Goal: Task Accomplishment & Management: Use online tool/utility

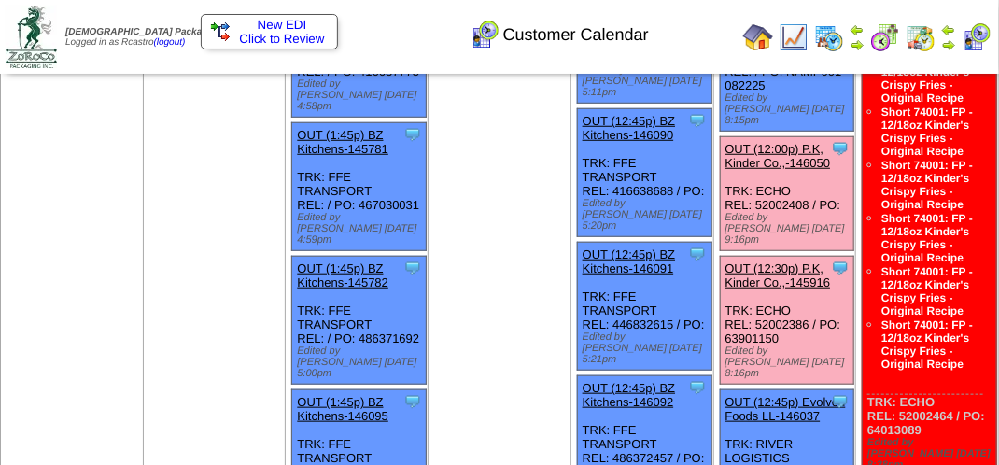
scroll to position [373, 0]
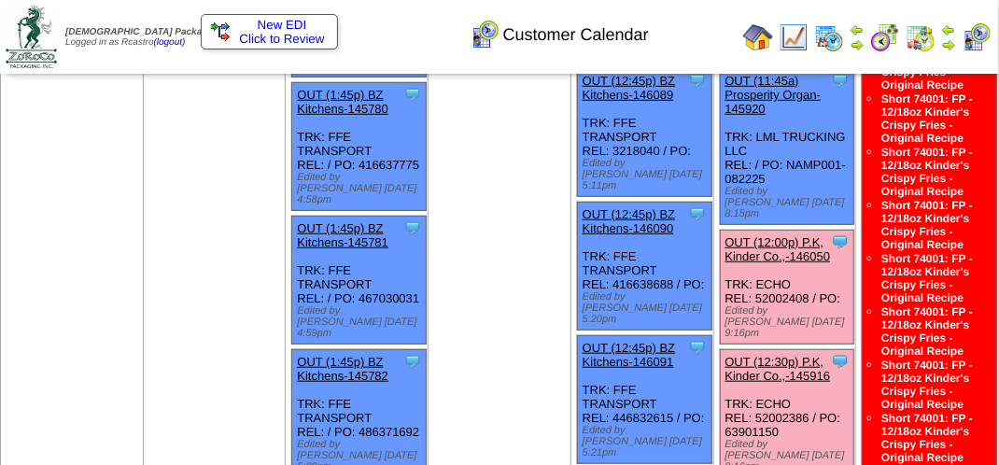
click at [789, 355] on link "OUT (12:30p) P.K, Kinder Co.,-145916" at bounding box center [777, 369] width 105 height 28
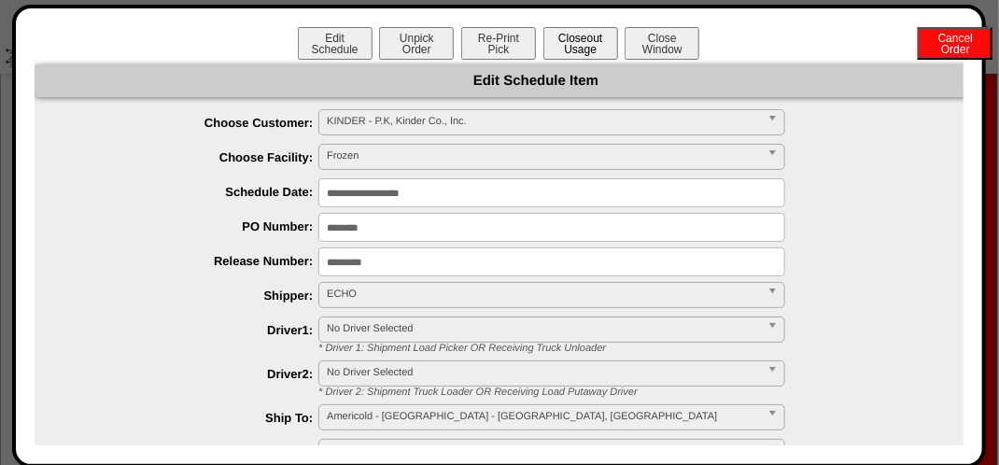
click at [575, 44] on button "Closeout Usage" at bounding box center [580, 43] width 75 height 33
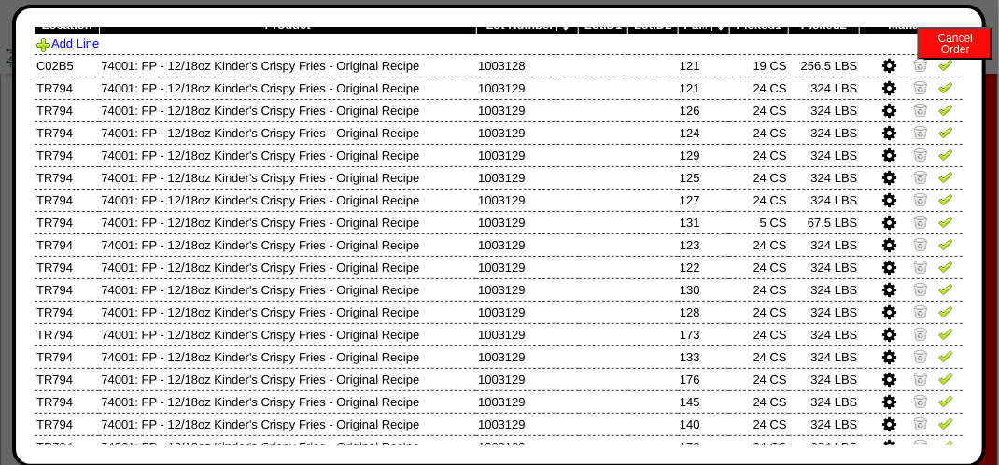
scroll to position [0, 0]
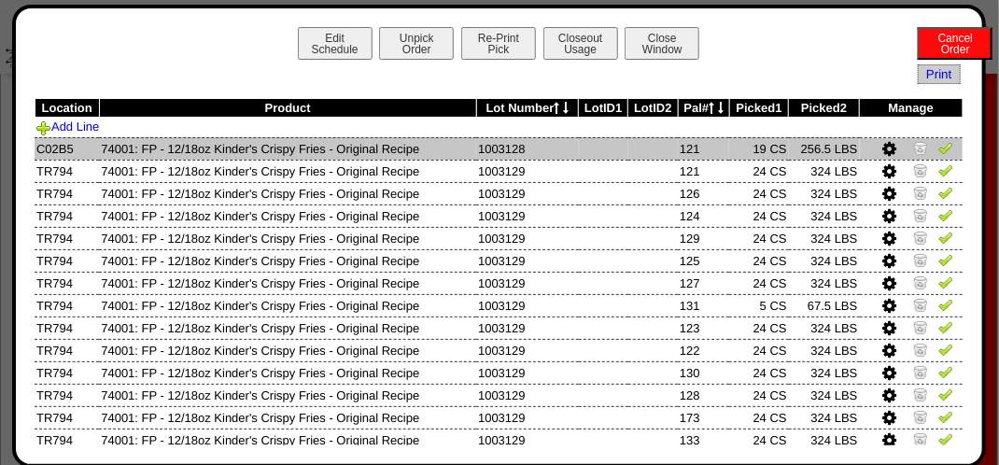
click at [938, 149] on img at bounding box center [945, 147] width 15 height 15
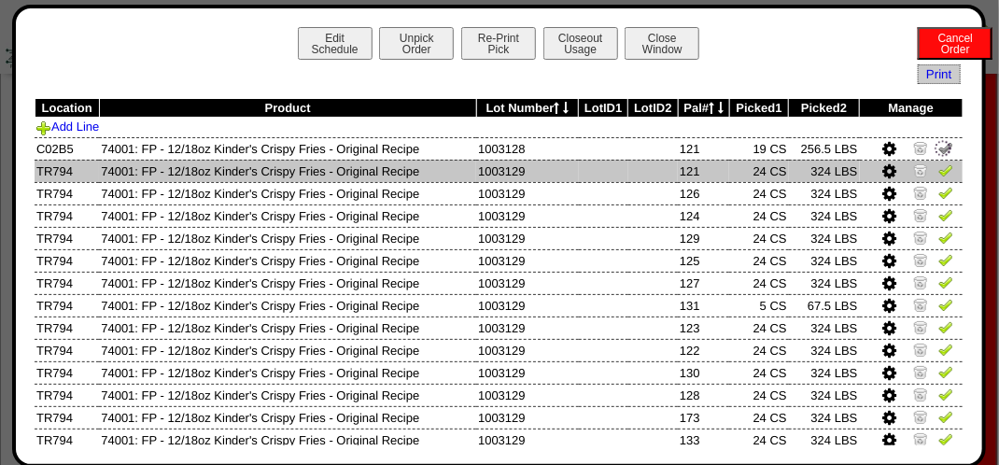
click at [938, 173] on img at bounding box center [945, 169] width 15 height 15
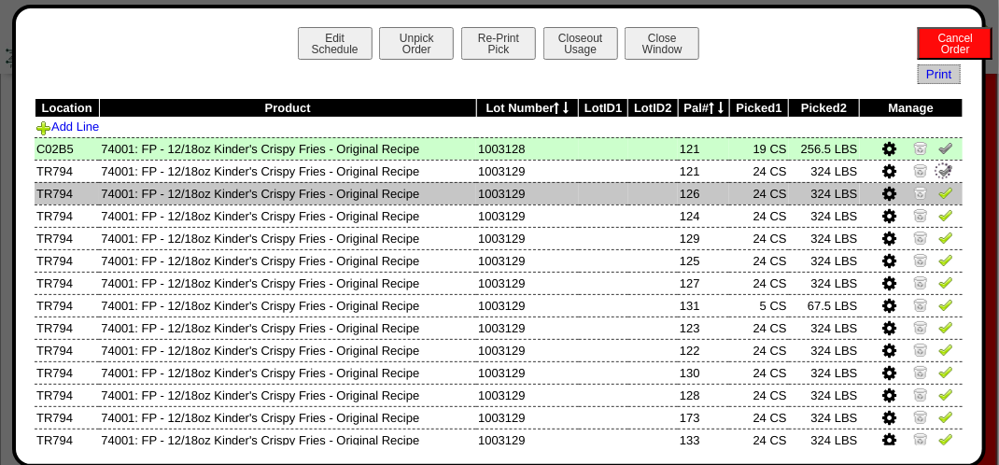
click at [938, 190] on img at bounding box center [945, 192] width 15 height 15
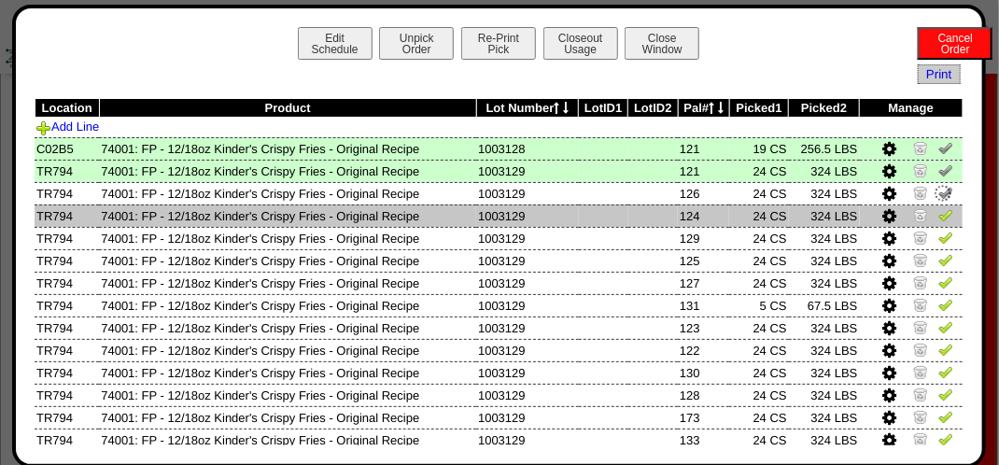
click at [938, 210] on img at bounding box center [945, 214] width 15 height 15
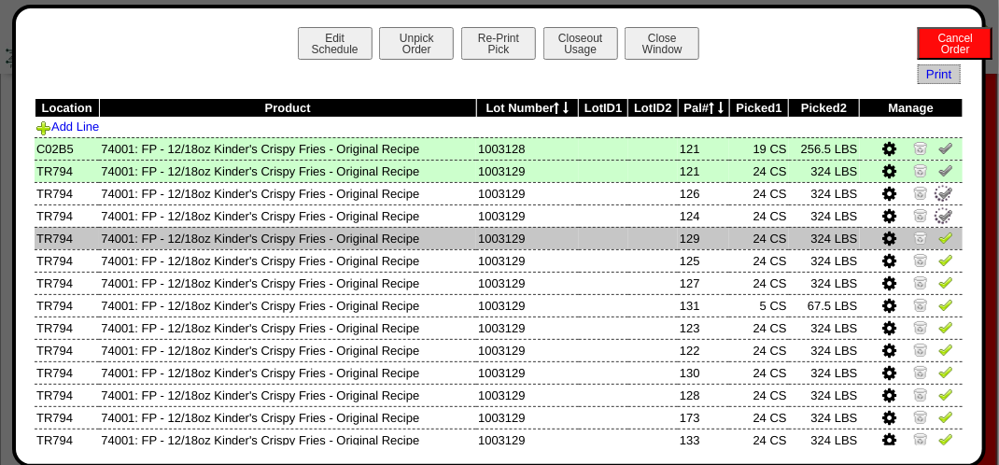
click at [938, 244] on img at bounding box center [945, 237] width 15 height 15
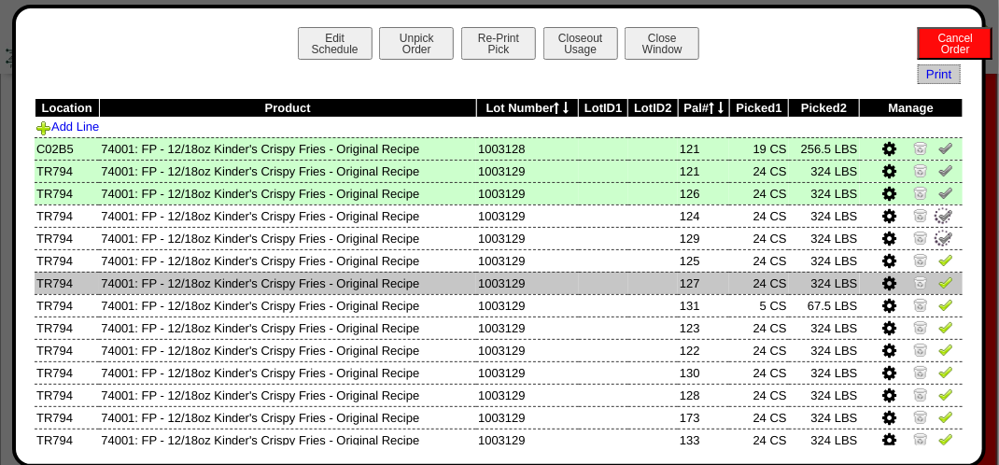
click at [938, 276] on img at bounding box center [945, 281] width 15 height 15
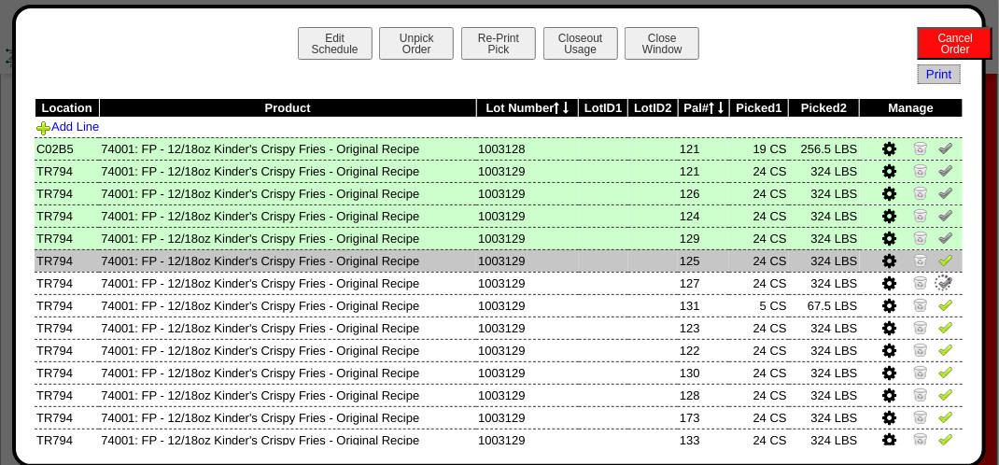
click at [938, 257] on img at bounding box center [945, 259] width 15 height 15
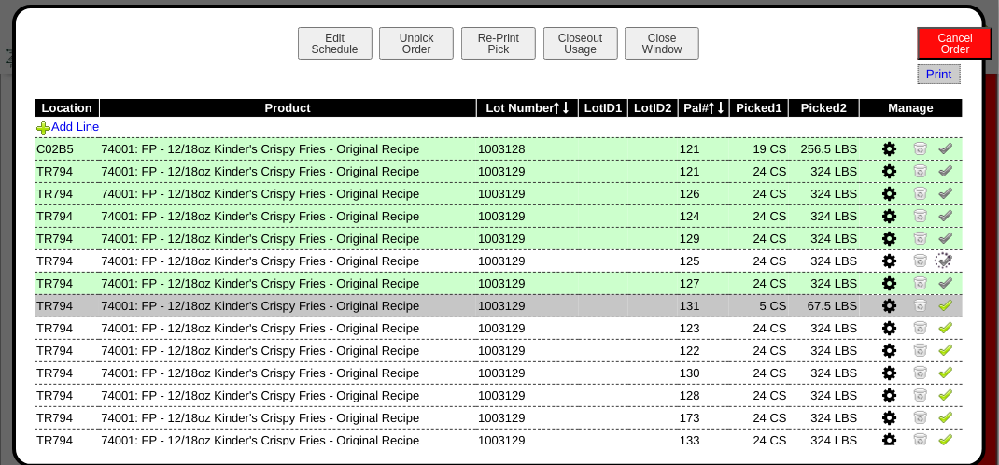
click at [938, 306] on img at bounding box center [945, 304] width 15 height 15
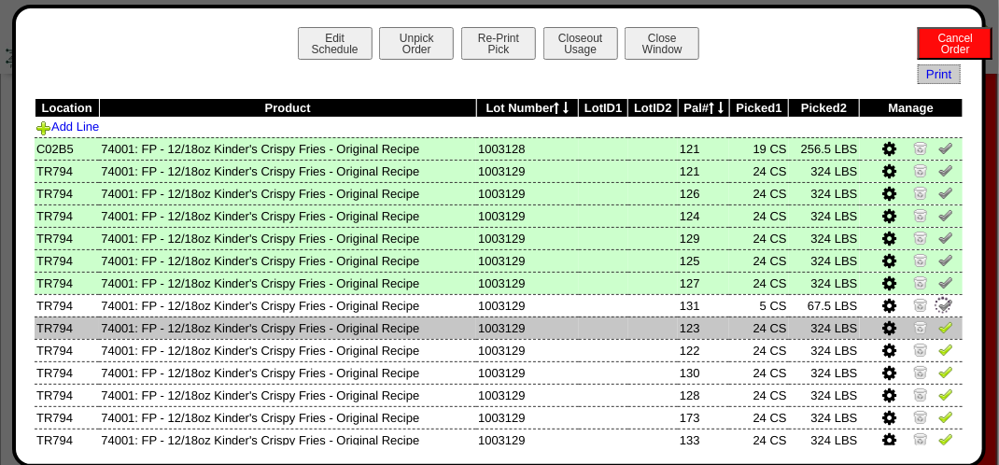
click at [938, 326] on img at bounding box center [945, 326] width 15 height 15
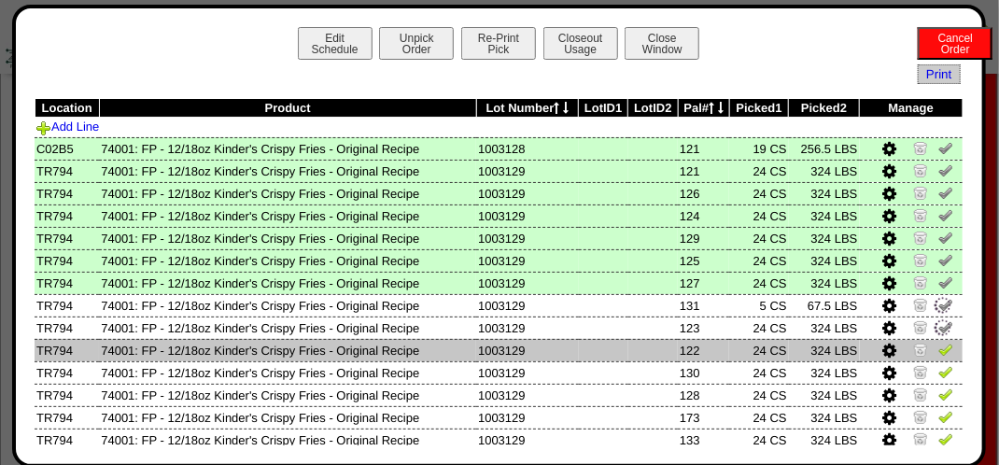
click at [938, 344] on img at bounding box center [945, 349] width 15 height 15
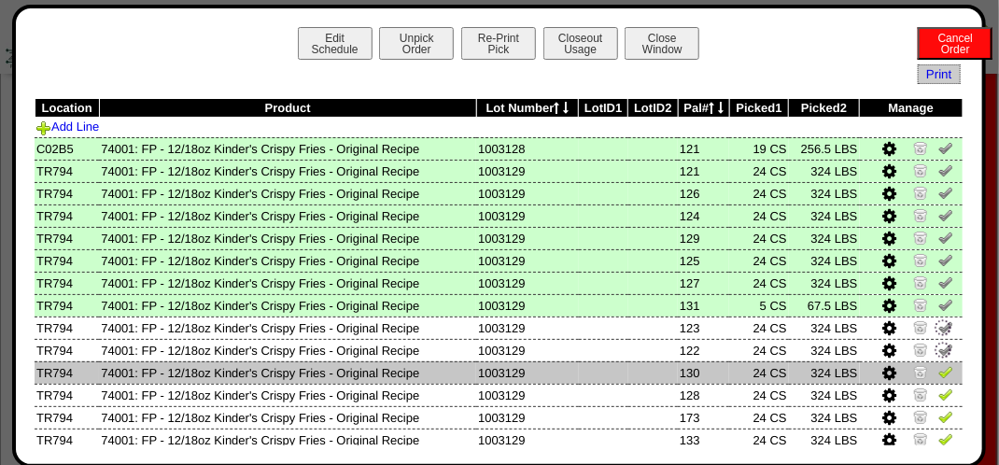
click at [938, 375] on img at bounding box center [945, 371] width 15 height 15
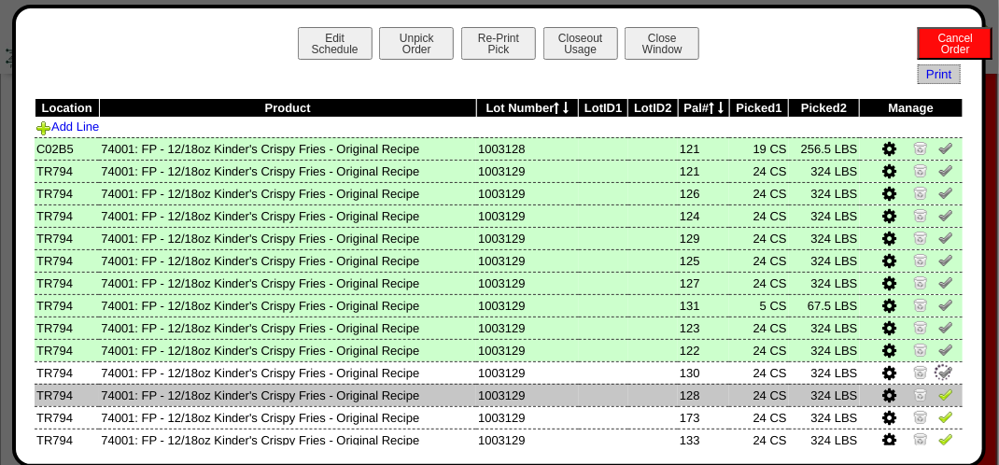
click at [938, 388] on img at bounding box center [945, 393] width 15 height 15
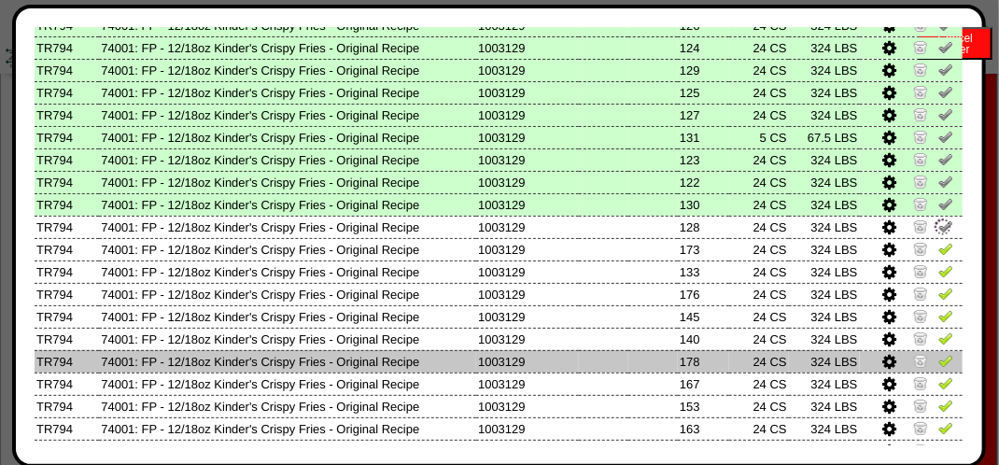
scroll to position [187, 0]
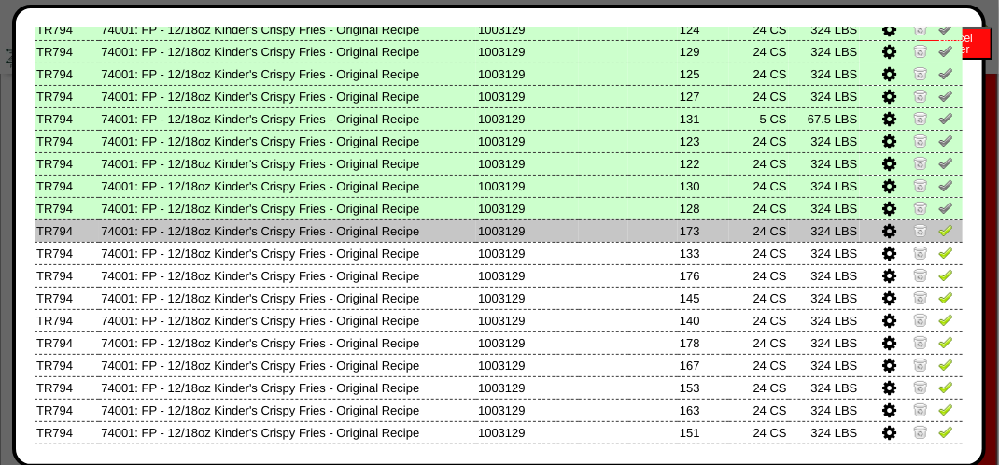
click at [938, 228] on img at bounding box center [945, 229] width 15 height 15
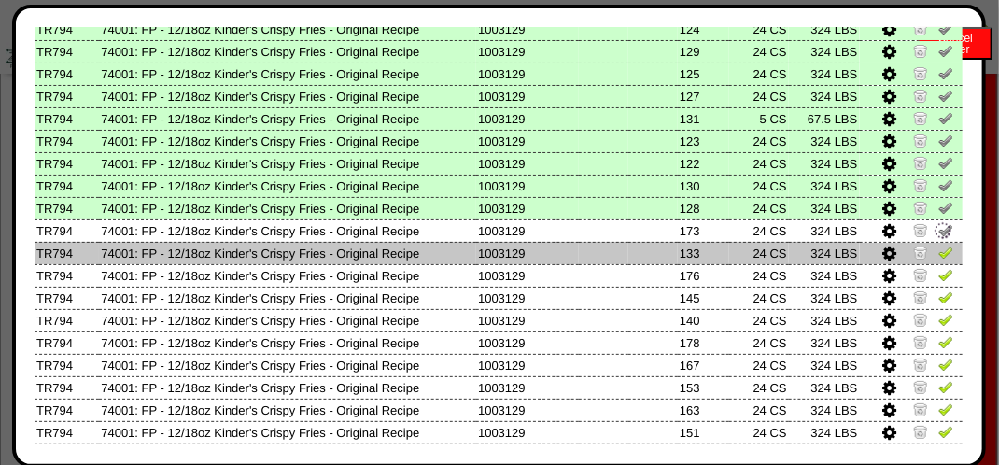
click at [938, 255] on img at bounding box center [945, 252] width 15 height 15
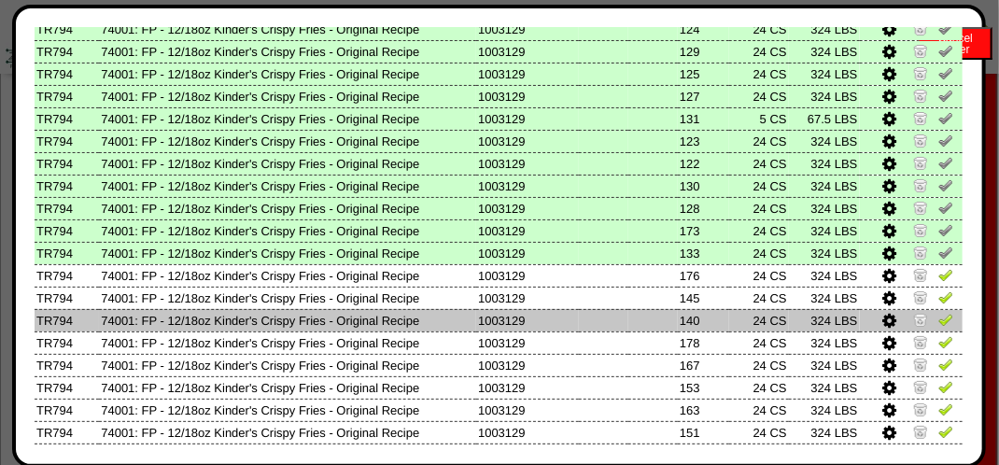
click at [938, 319] on img at bounding box center [945, 319] width 15 height 15
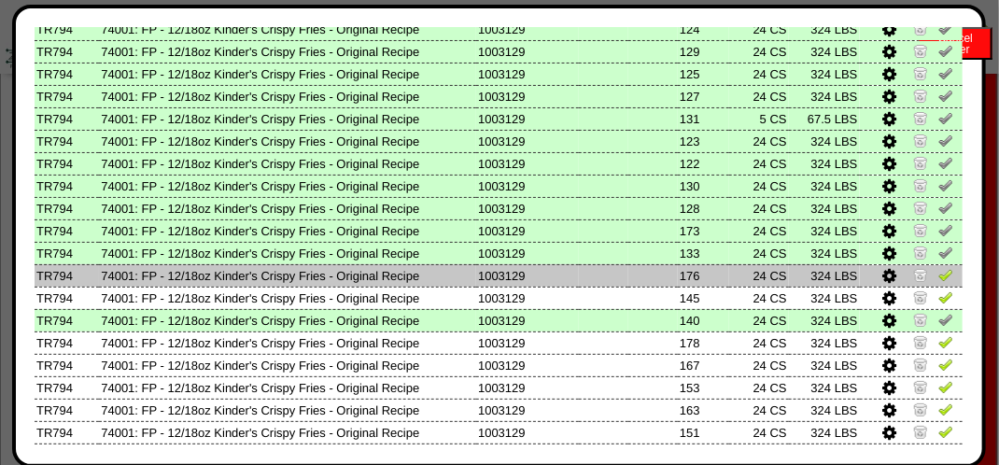
click at [938, 274] on img at bounding box center [945, 274] width 15 height 15
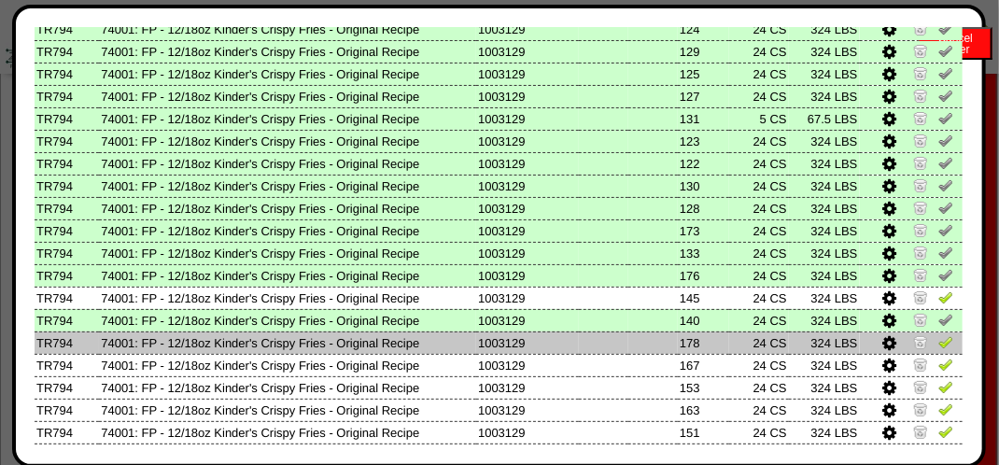
click at [938, 342] on img at bounding box center [945, 341] width 15 height 15
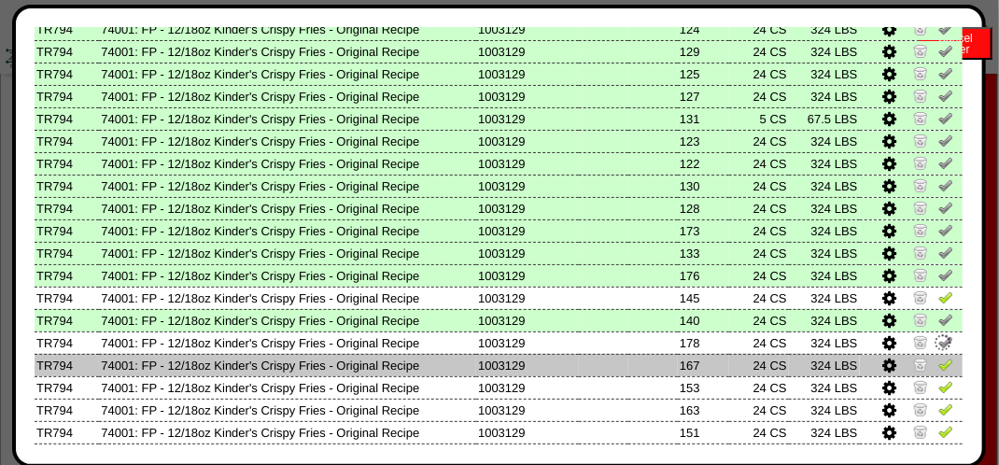
click at [938, 359] on img at bounding box center [945, 364] width 15 height 15
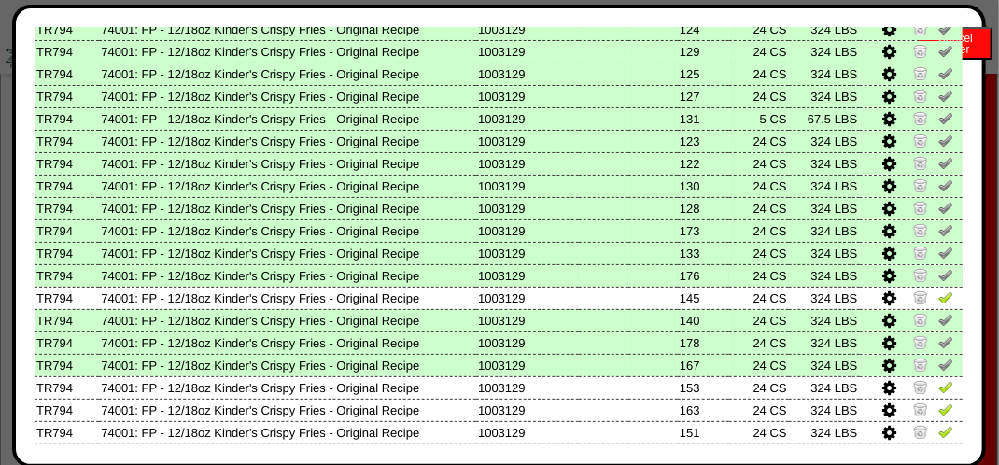
click at [935, 286] on td at bounding box center [912, 275] width 104 height 22
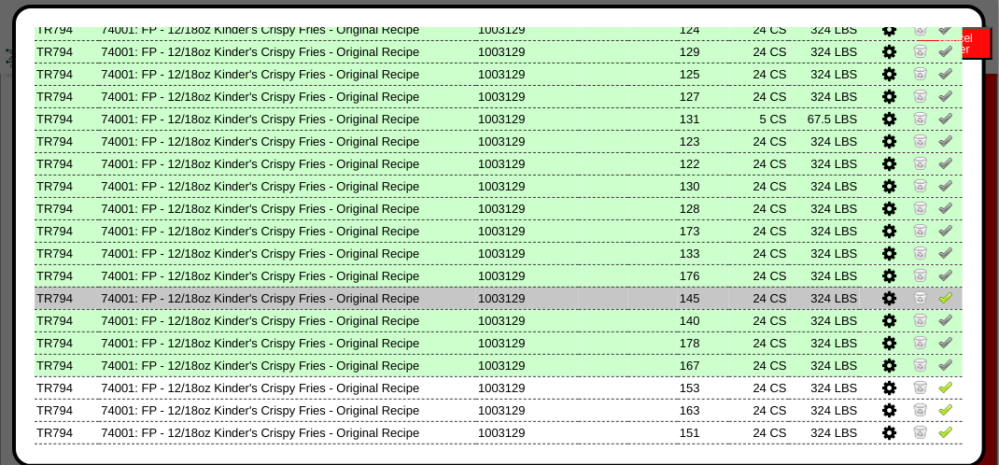
click at [938, 292] on img at bounding box center [945, 296] width 15 height 15
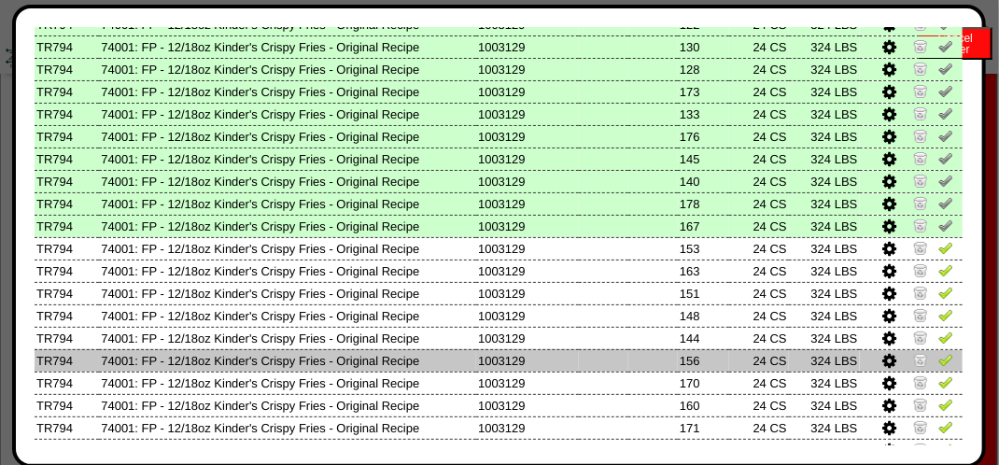
scroll to position [373, 0]
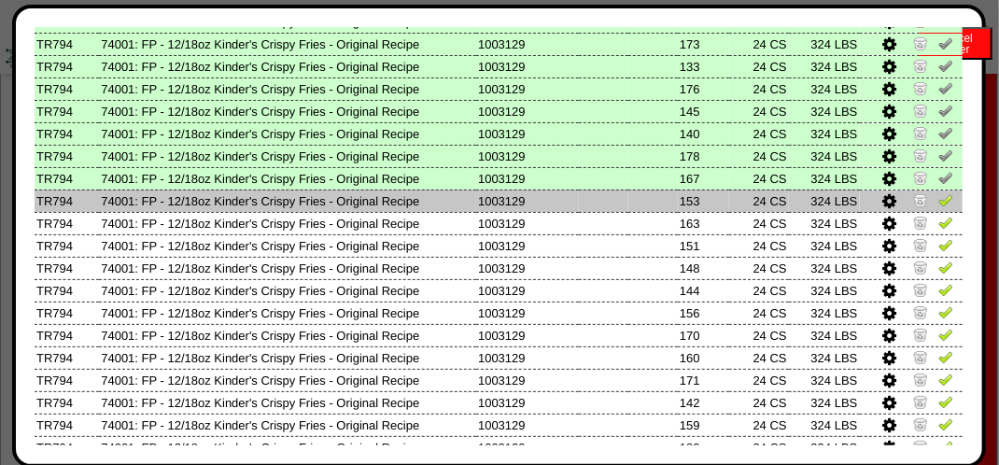
click at [938, 200] on img at bounding box center [945, 199] width 15 height 15
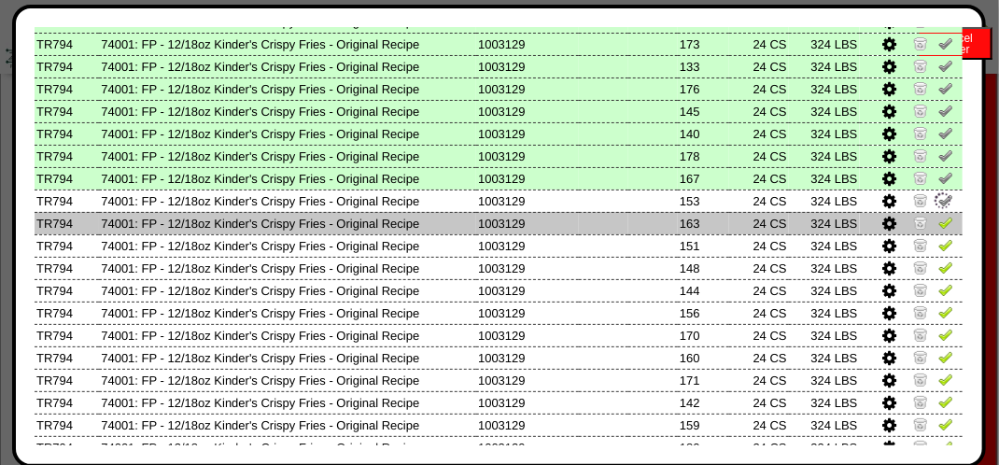
click at [938, 230] on img at bounding box center [945, 222] width 15 height 15
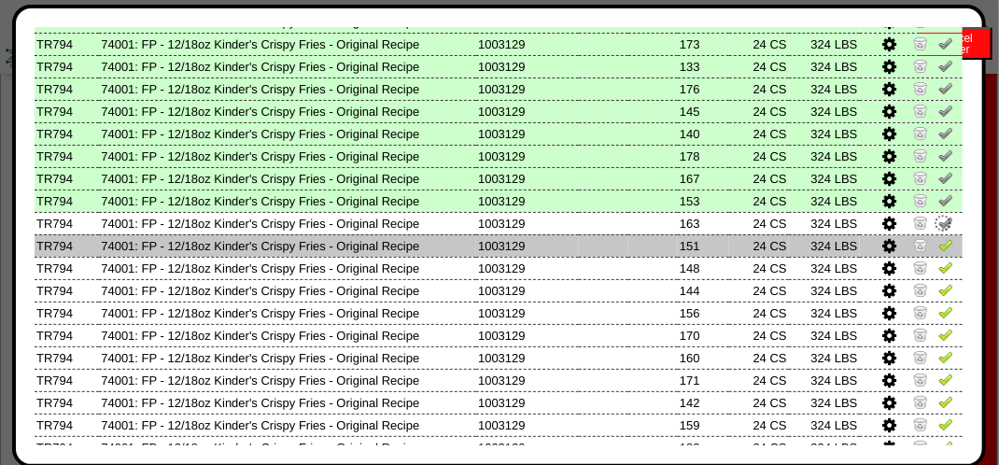
click at [938, 242] on img at bounding box center [945, 244] width 15 height 15
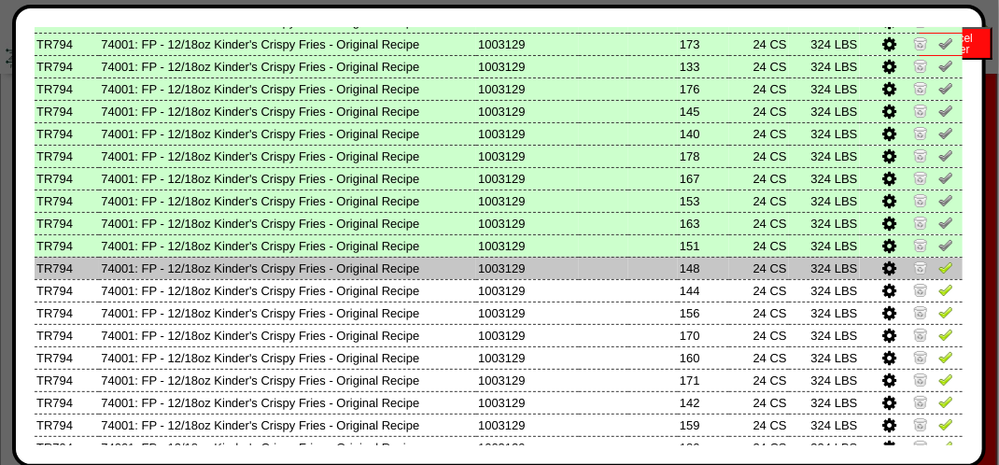
click at [938, 266] on img at bounding box center [945, 266] width 15 height 15
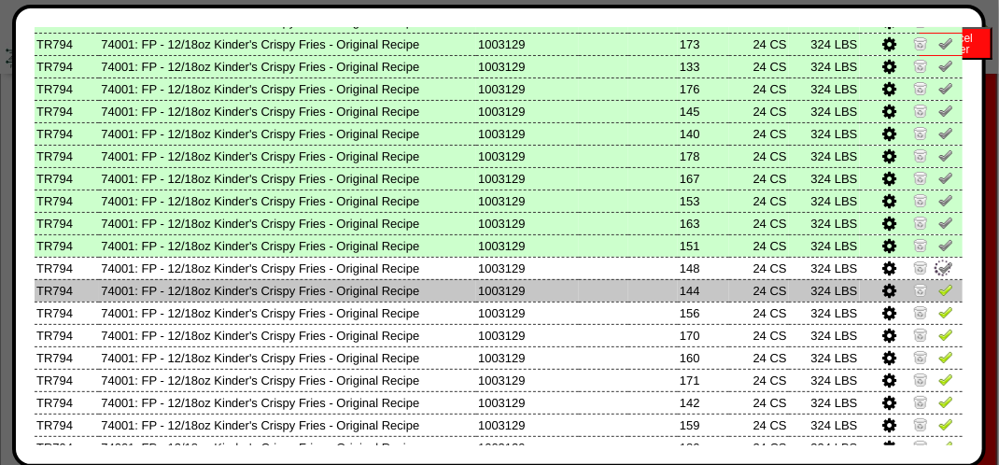
click at [938, 286] on img at bounding box center [945, 289] width 15 height 15
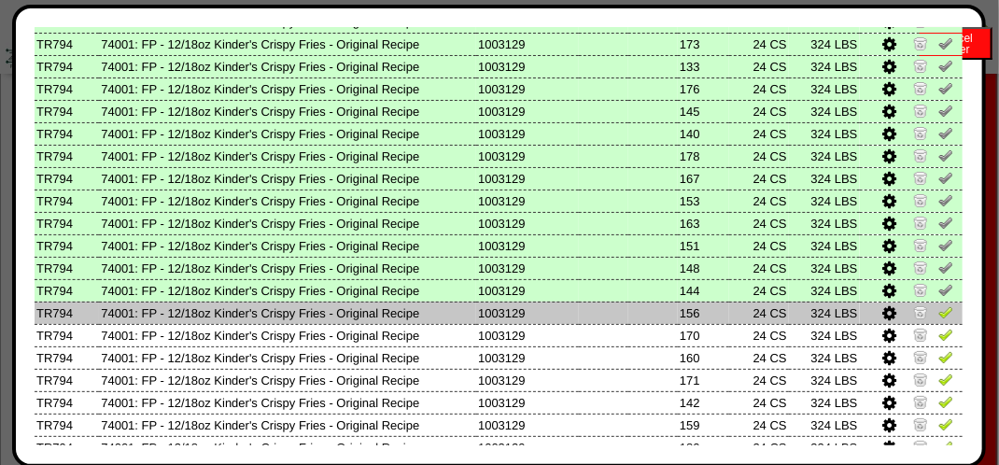
click at [938, 315] on img at bounding box center [945, 311] width 15 height 15
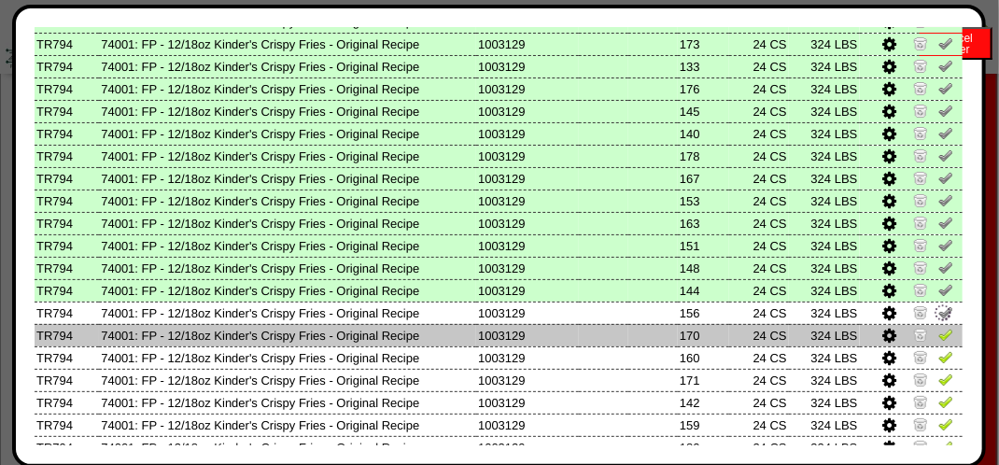
click at [938, 335] on img at bounding box center [945, 334] width 15 height 15
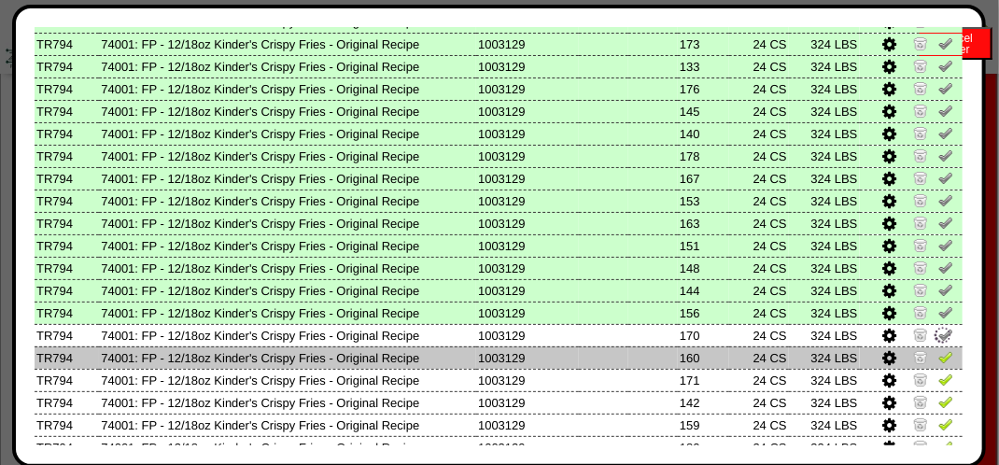
click at [938, 355] on img at bounding box center [945, 356] width 15 height 15
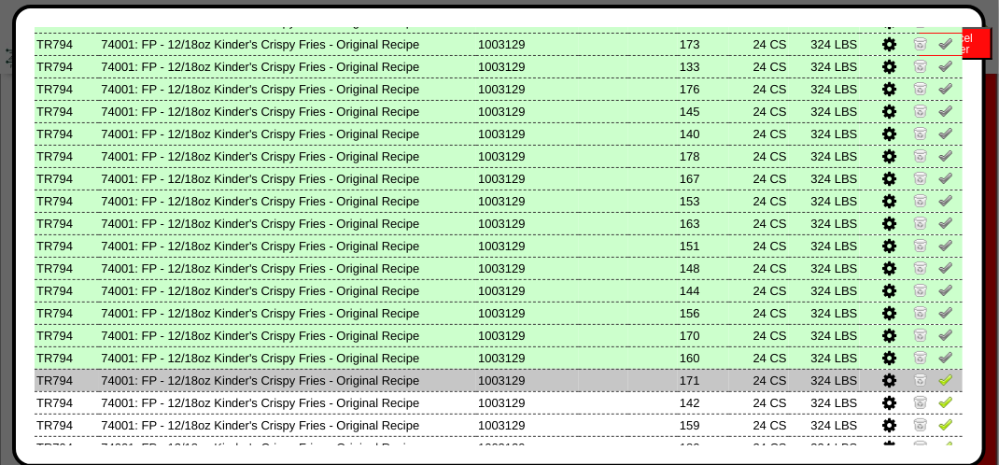
click at [939, 375] on img at bounding box center [945, 378] width 15 height 15
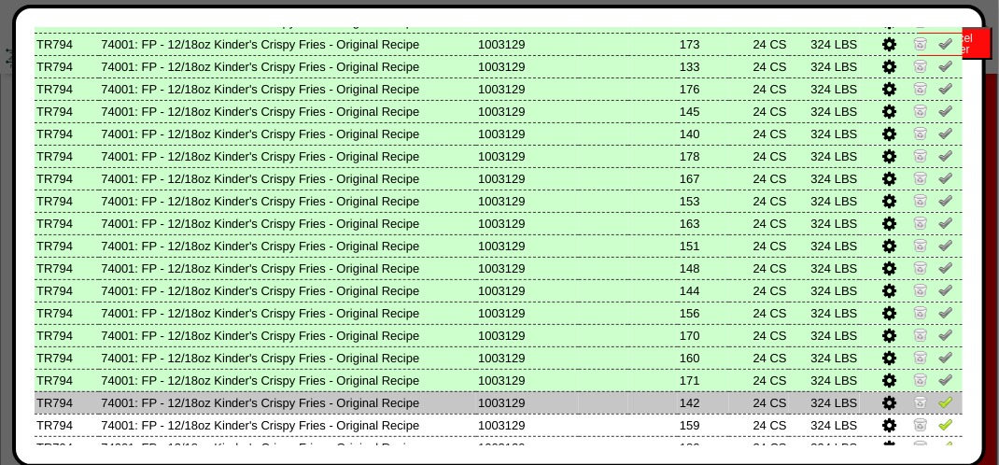
click at [938, 394] on img at bounding box center [945, 401] width 15 height 15
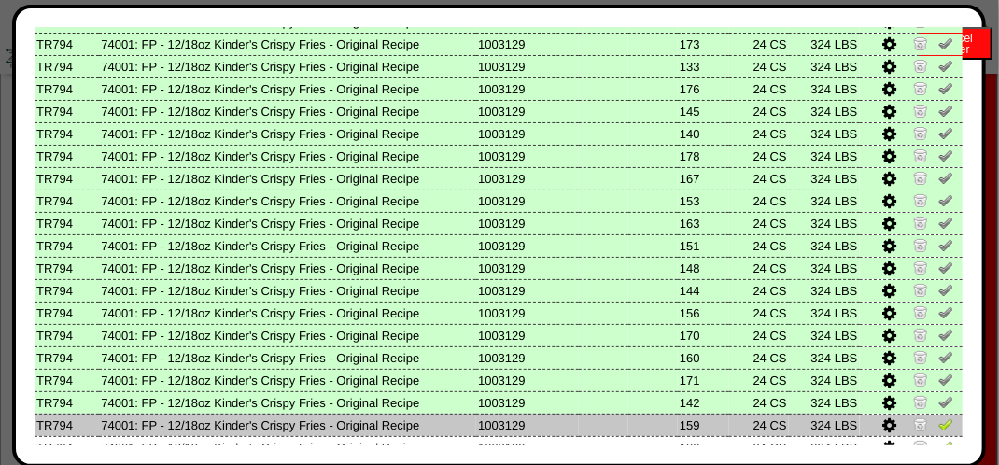
click at [938, 420] on img at bounding box center [945, 423] width 15 height 15
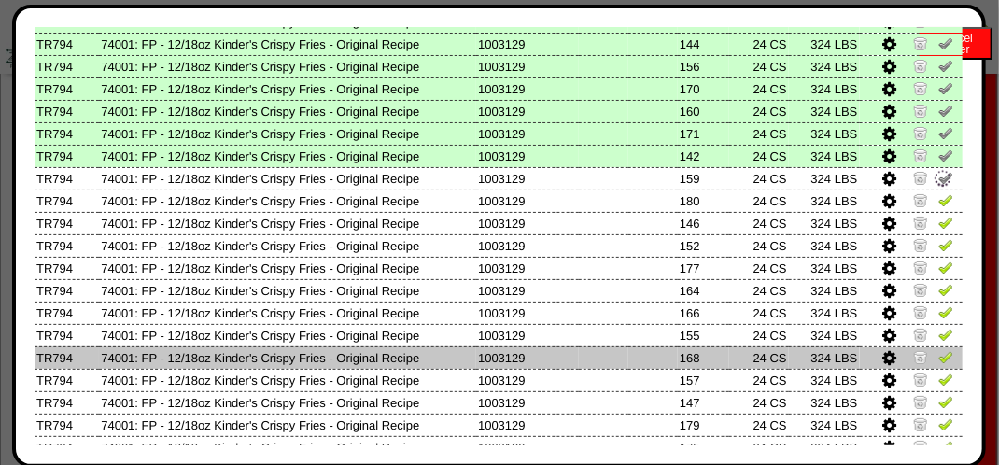
scroll to position [653, 0]
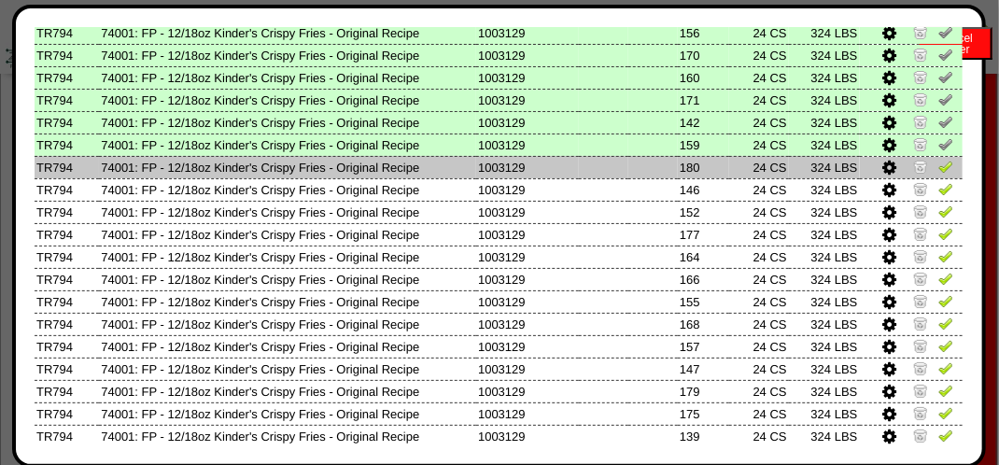
click at [939, 173] on img at bounding box center [945, 166] width 15 height 15
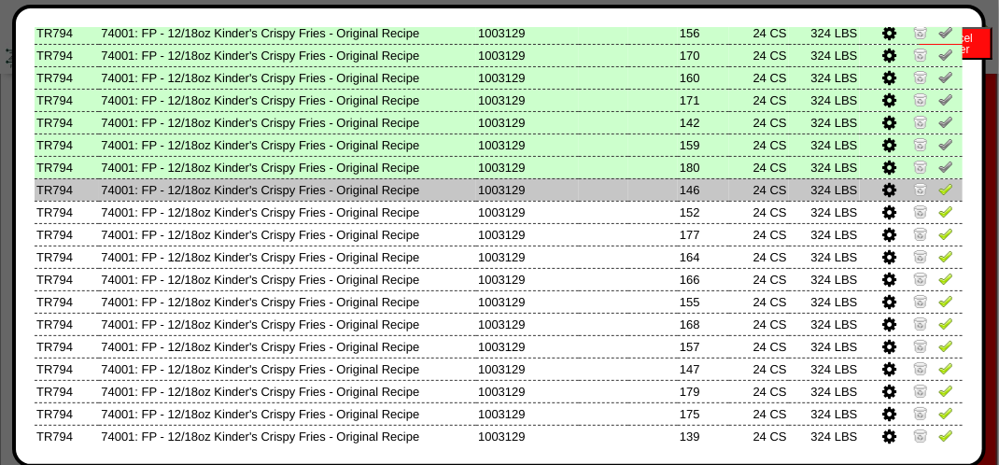
click at [939, 179] on td at bounding box center [912, 189] width 104 height 22
click at [938, 184] on img at bounding box center [945, 188] width 15 height 15
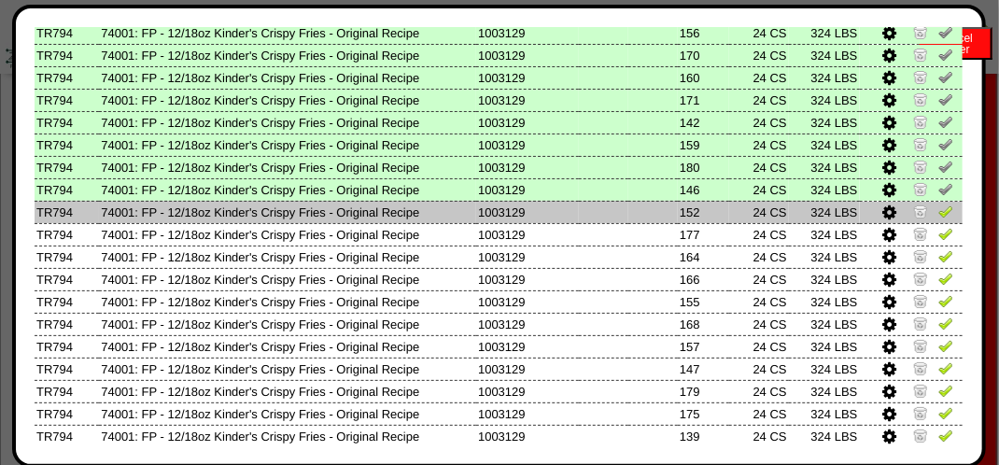
click at [938, 219] on link at bounding box center [945, 214] width 15 height 14
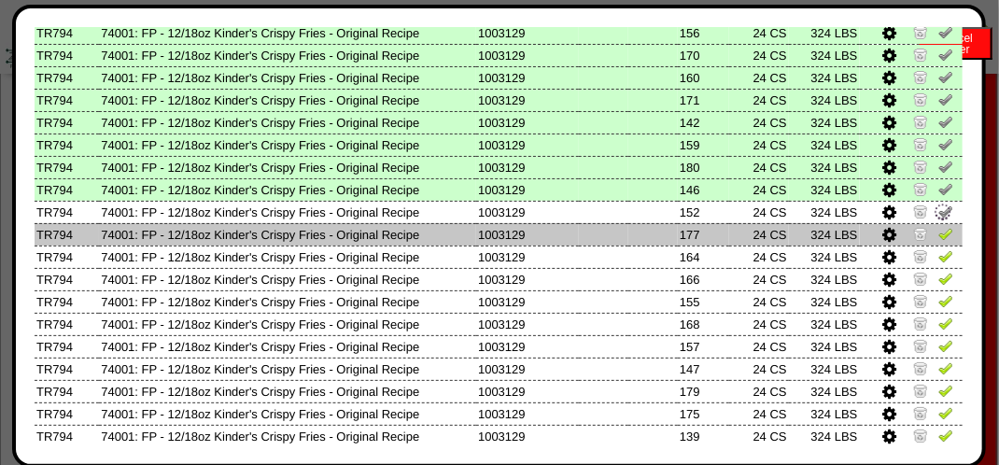
click at [938, 233] on img at bounding box center [945, 233] width 15 height 15
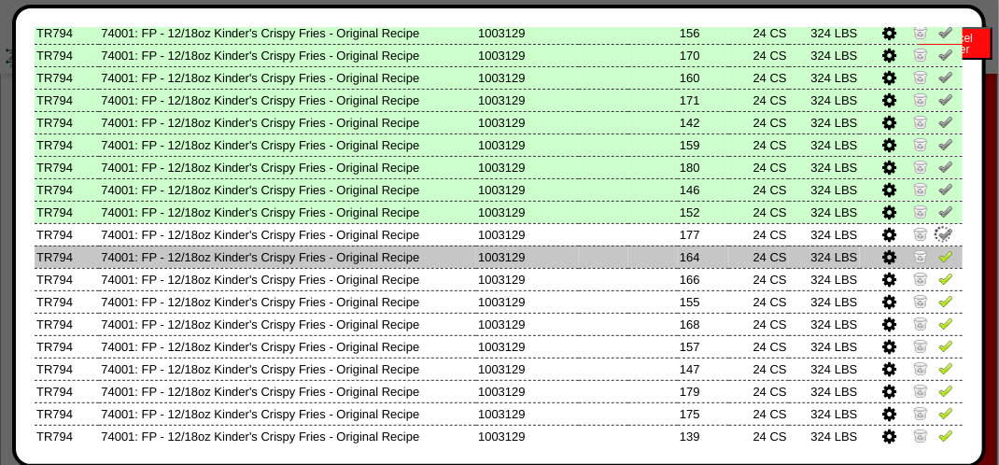
click at [938, 250] on img at bounding box center [945, 255] width 15 height 15
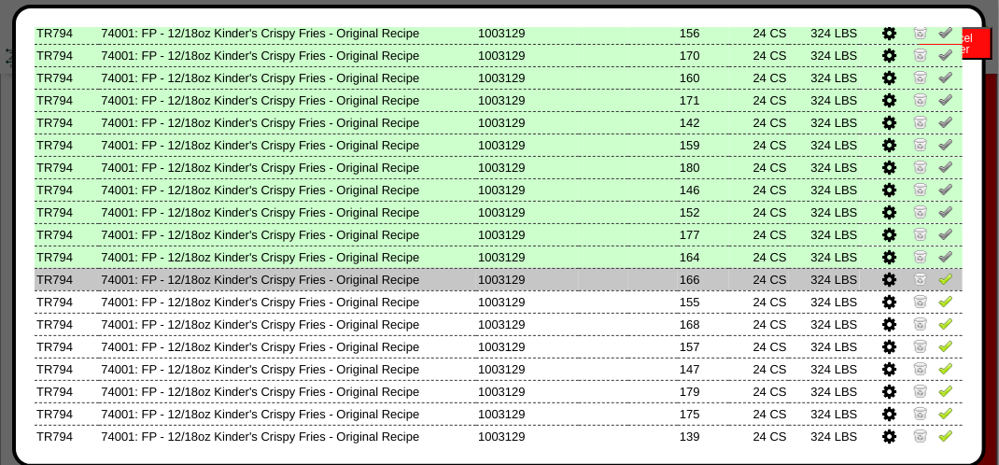
click at [938, 280] on img at bounding box center [945, 278] width 15 height 15
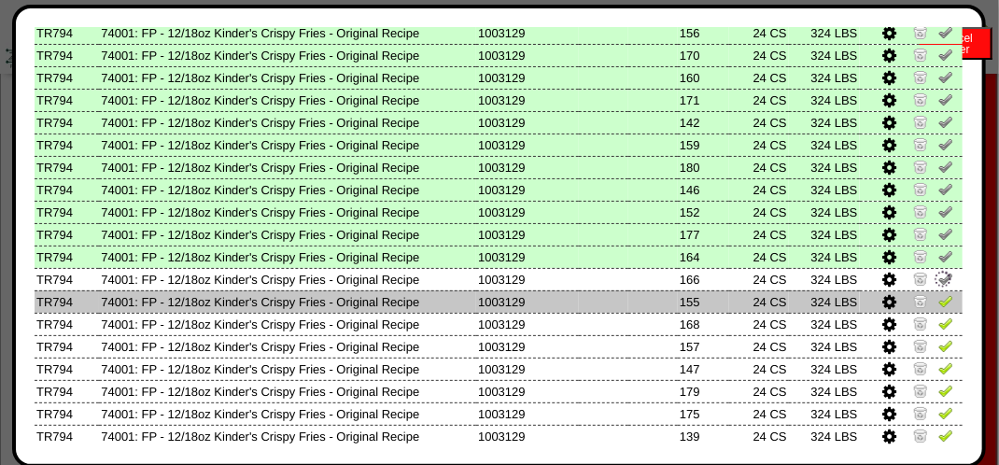
click at [938, 304] on img at bounding box center [945, 300] width 15 height 15
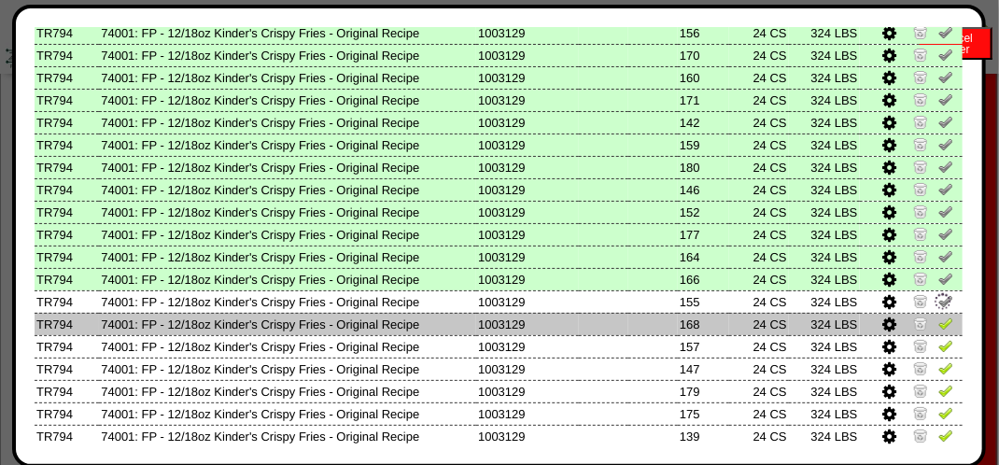
click at [938, 318] on img at bounding box center [945, 322] width 15 height 15
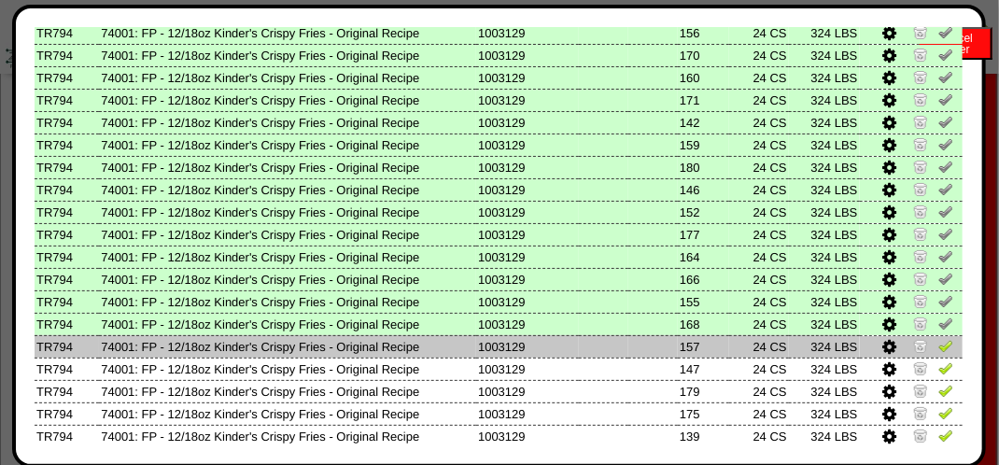
click at [938, 342] on img at bounding box center [945, 345] width 15 height 15
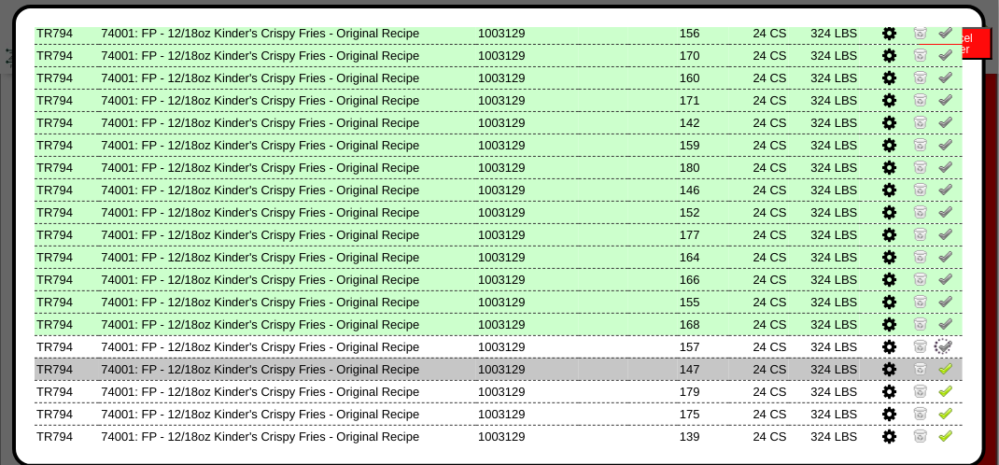
click at [938, 363] on img at bounding box center [945, 367] width 15 height 15
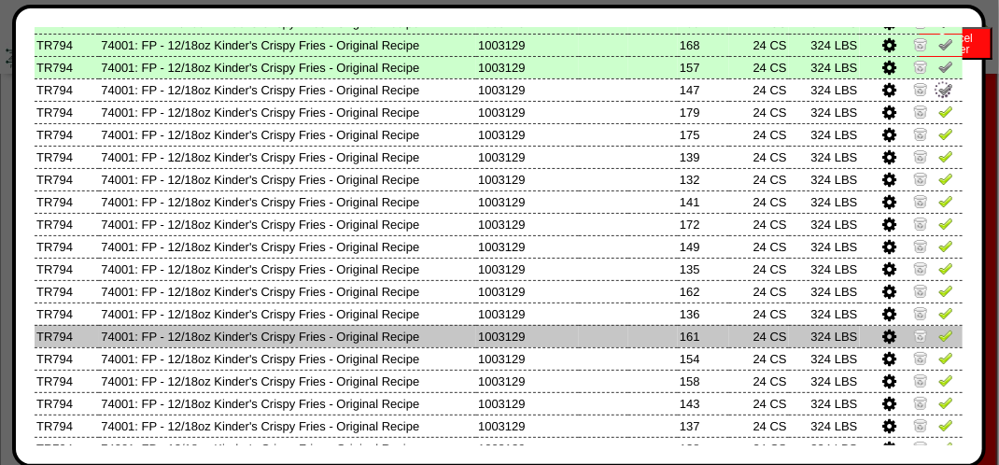
scroll to position [933, 0]
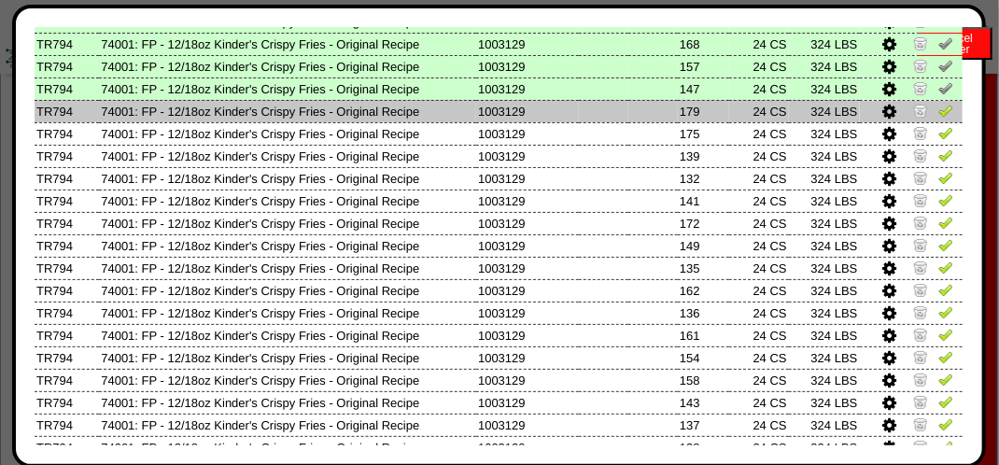
click at [938, 117] on img at bounding box center [945, 110] width 15 height 15
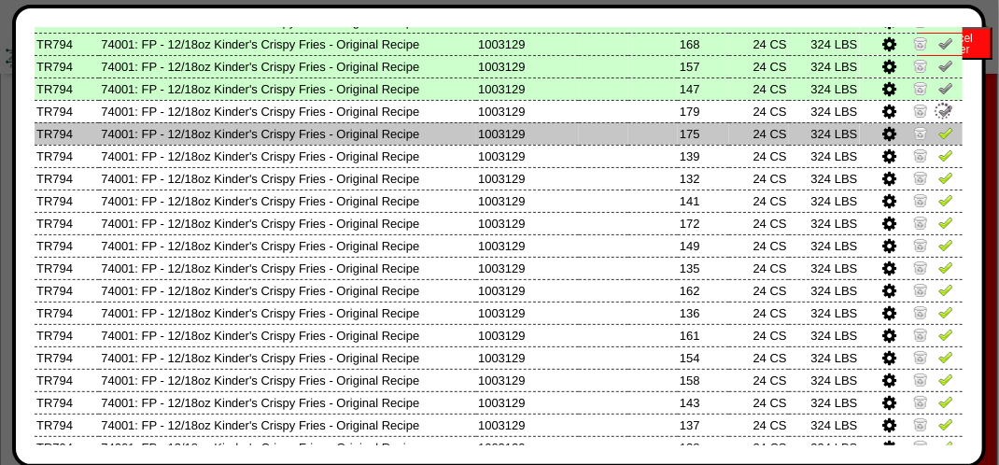
click at [938, 140] on img at bounding box center [945, 132] width 15 height 15
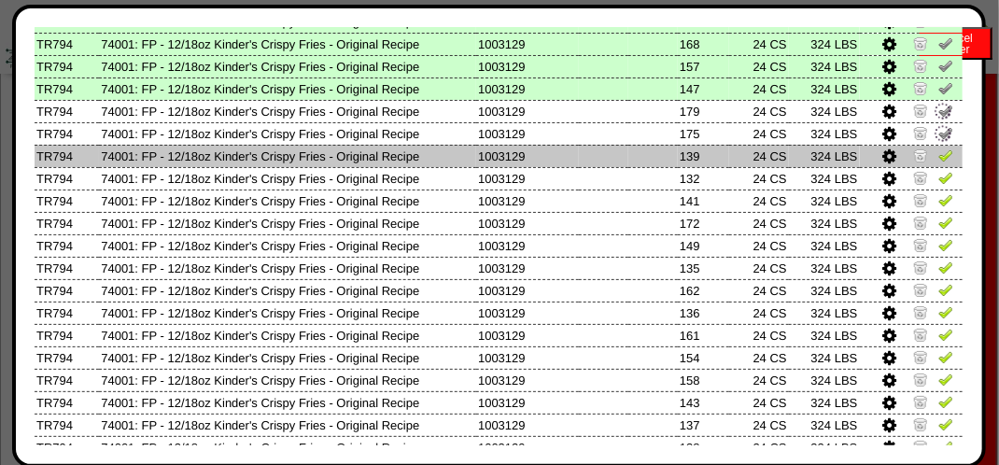
click at [938, 156] on img at bounding box center [945, 154] width 15 height 15
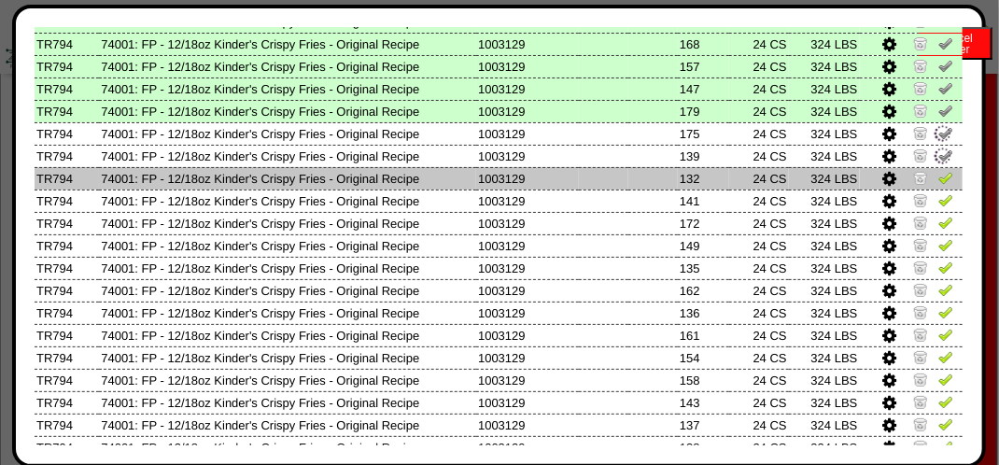
click at [938, 178] on img at bounding box center [945, 177] width 15 height 15
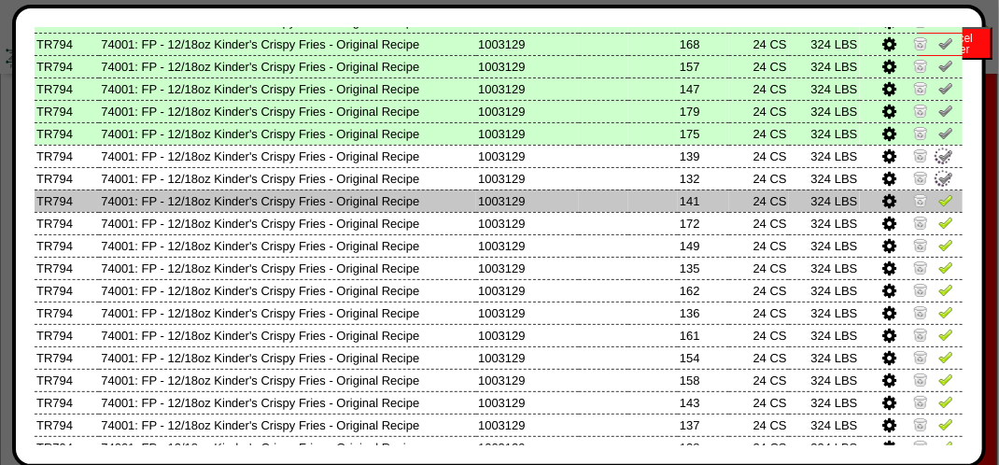
click at [938, 201] on img at bounding box center [945, 199] width 15 height 15
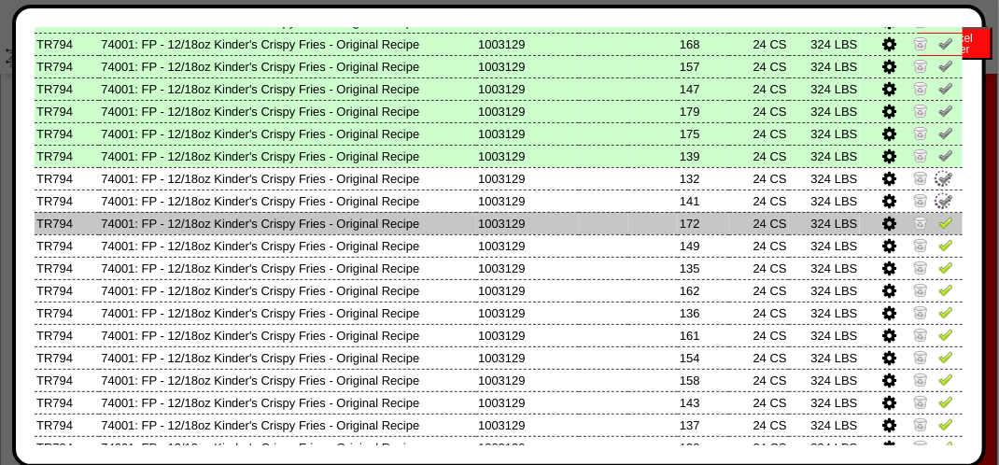
click at [938, 223] on img at bounding box center [945, 222] width 15 height 15
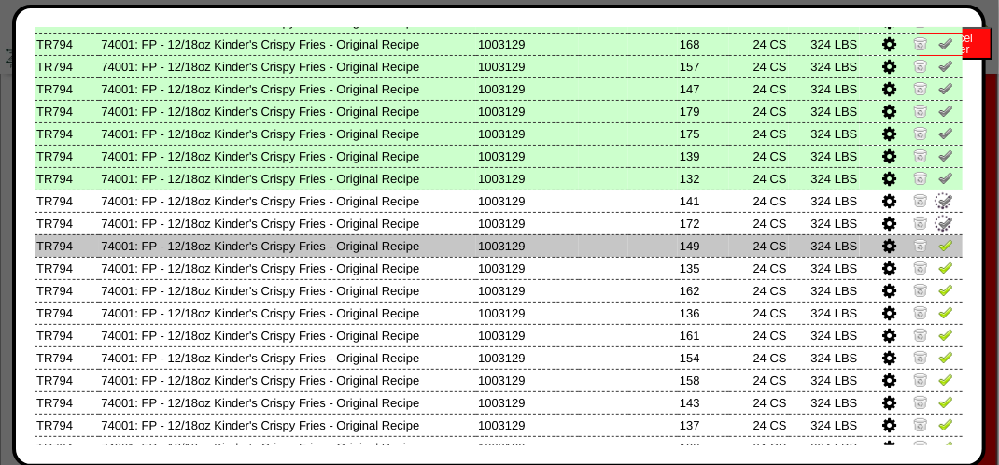
click at [938, 245] on img at bounding box center [945, 244] width 15 height 15
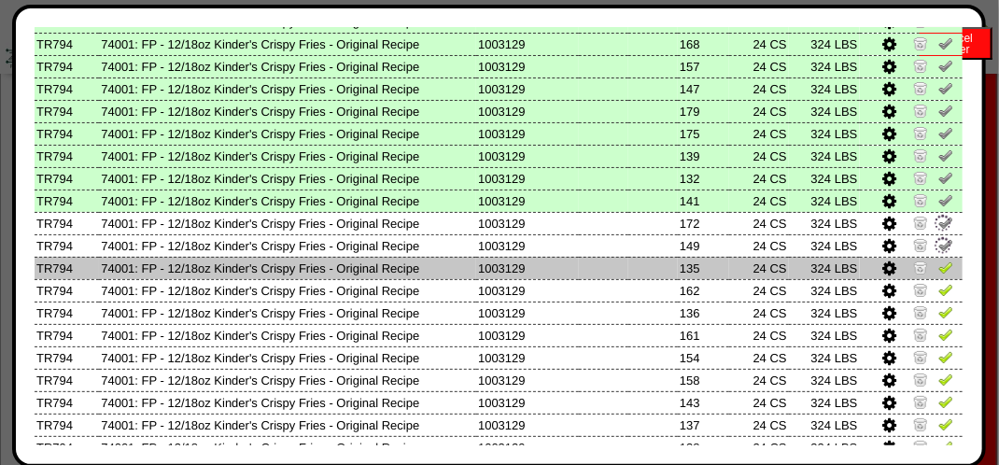
click at [938, 271] on img at bounding box center [945, 266] width 15 height 15
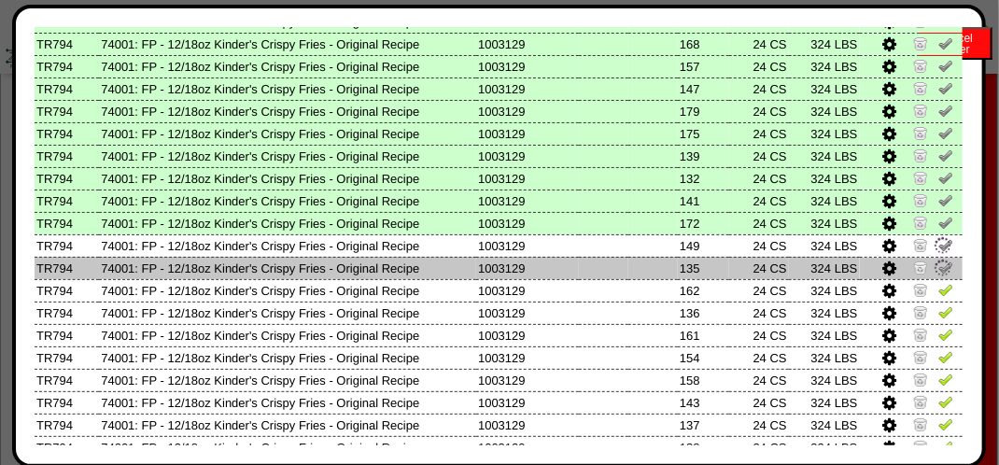
click at [938, 290] on img at bounding box center [945, 289] width 15 height 15
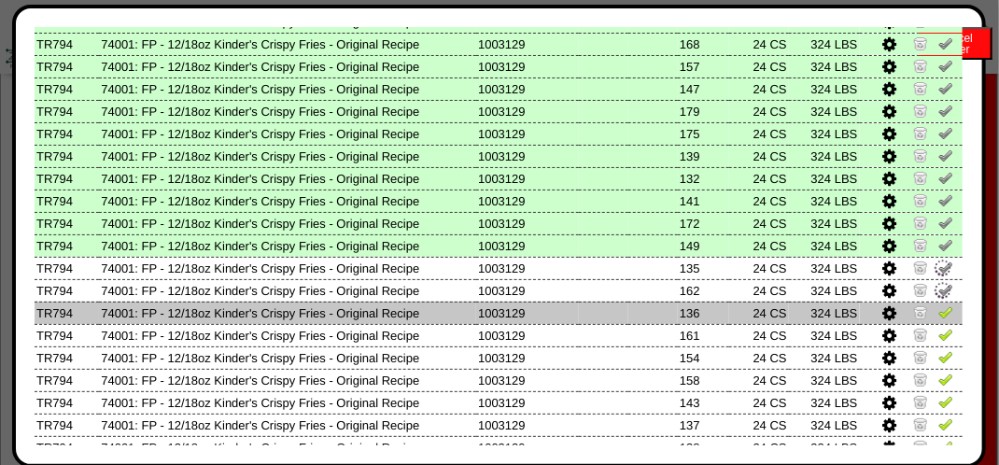
click at [938, 313] on img at bounding box center [945, 311] width 15 height 15
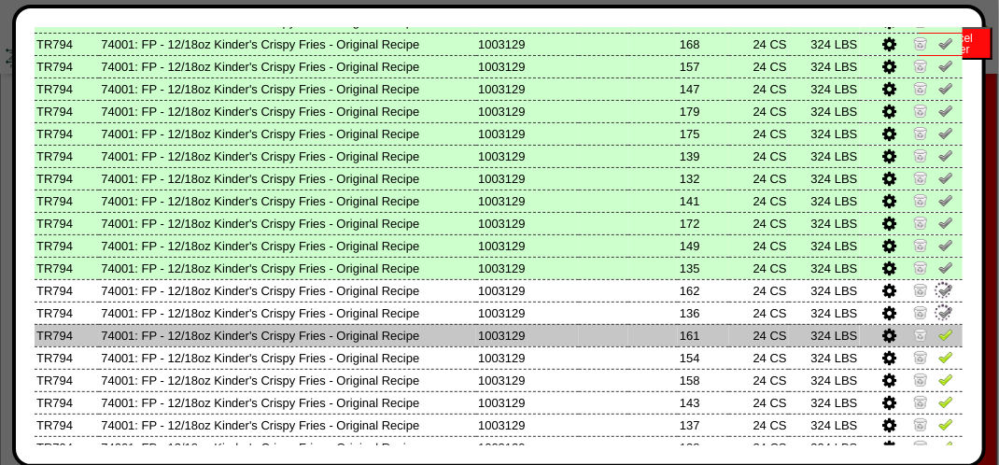
click at [940, 335] on img at bounding box center [945, 334] width 15 height 15
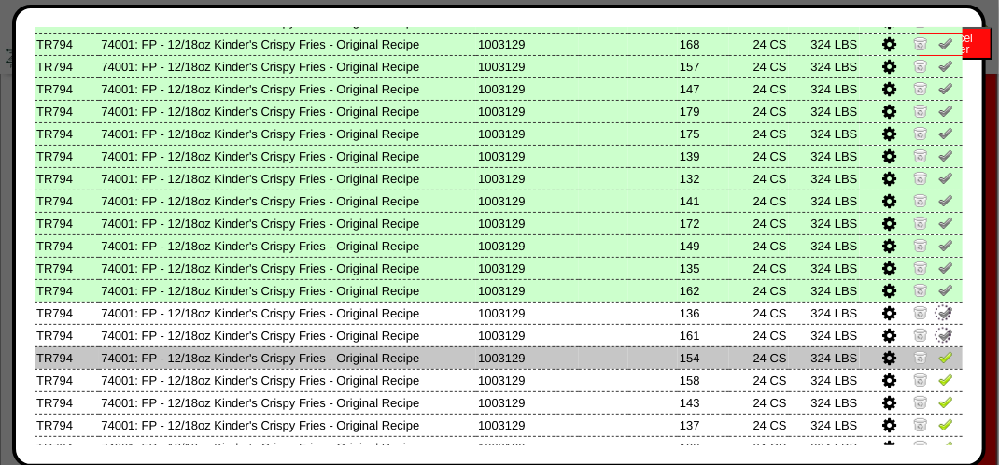
click at [938, 357] on img at bounding box center [945, 356] width 15 height 15
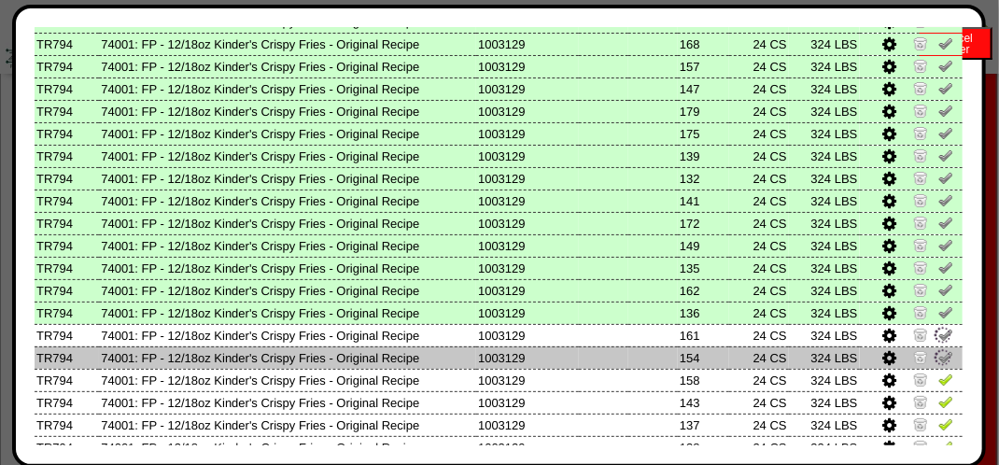
click at [938, 380] on img at bounding box center [945, 378] width 15 height 15
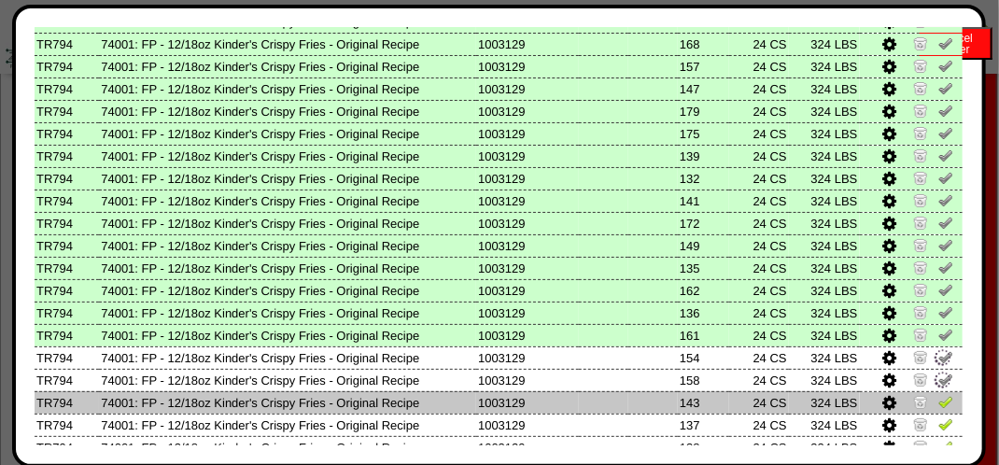
click at [938, 402] on img at bounding box center [945, 401] width 15 height 15
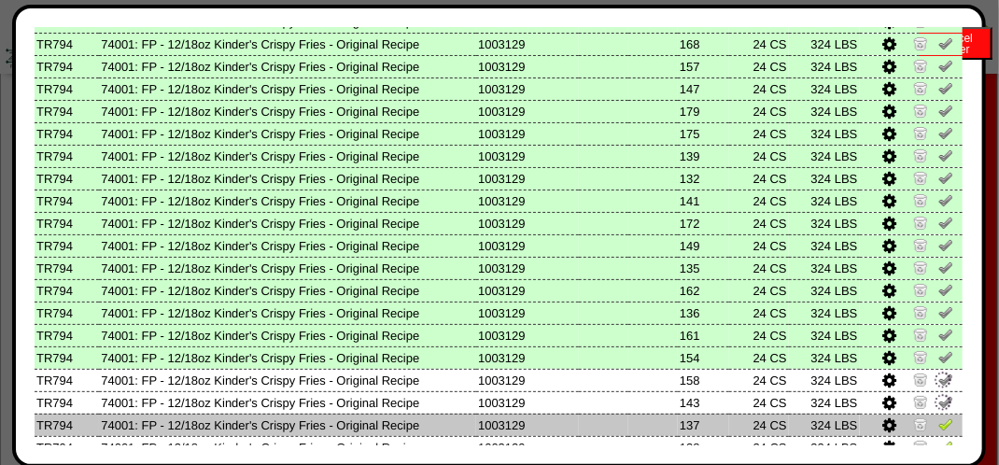
click at [940, 425] on img at bounding box center [945, 423] width 15 height 15
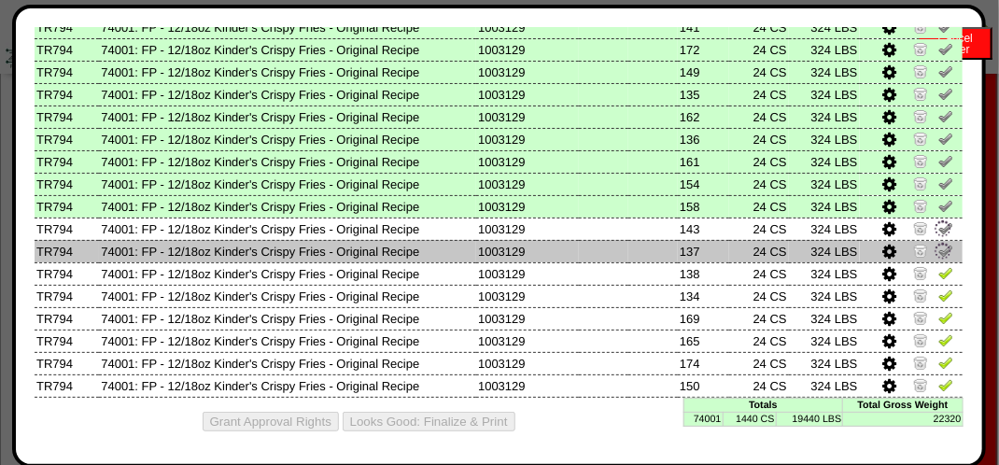
scroll to position [1110, 0]
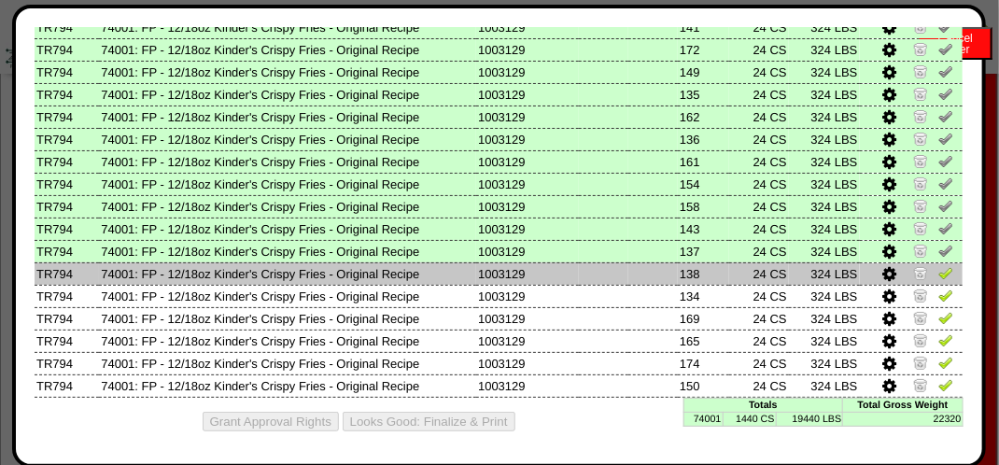
click at [938, 270] on img at bounding box center [945, 272] width 15 height 15
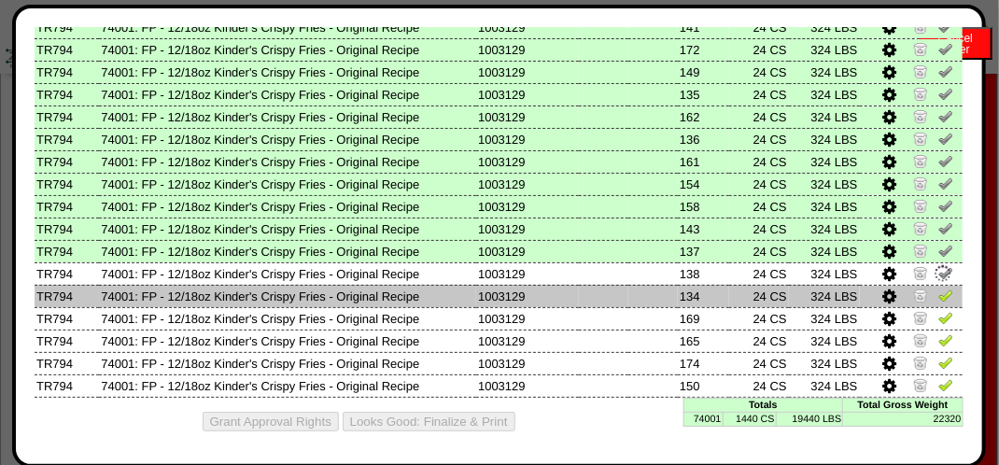
click at [940, 298] on img at bounding box center [945, 294] width 15 height 15
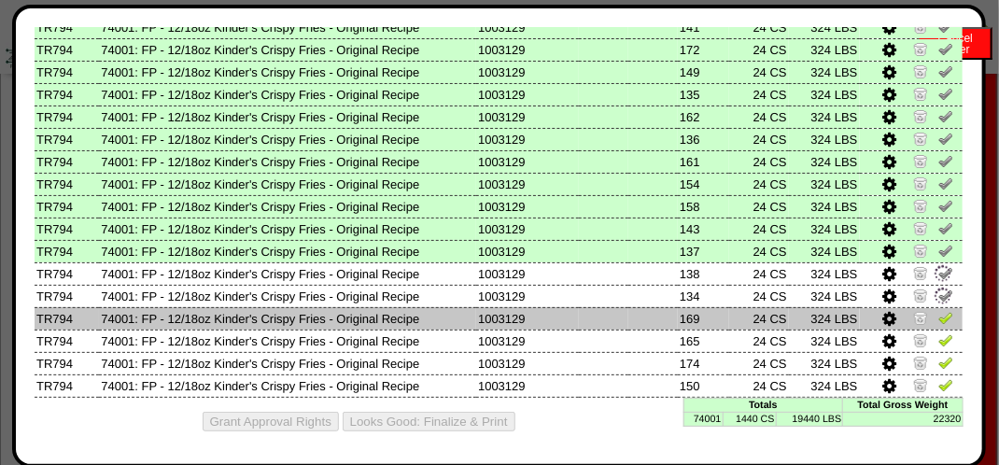
click at [938, 315] on img at bounding box center [945, 317] width 15 height 15
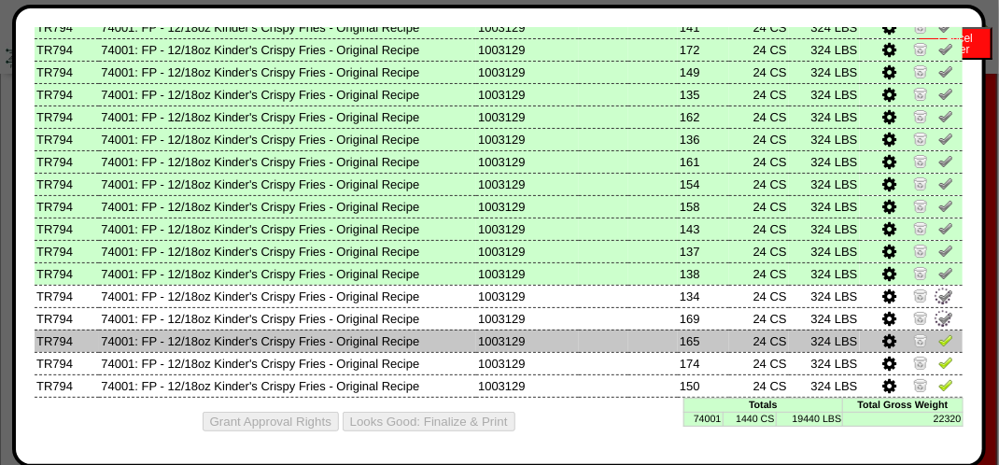
click at [938, 337] on img at bounding box center [945, 339] width 15 height 15
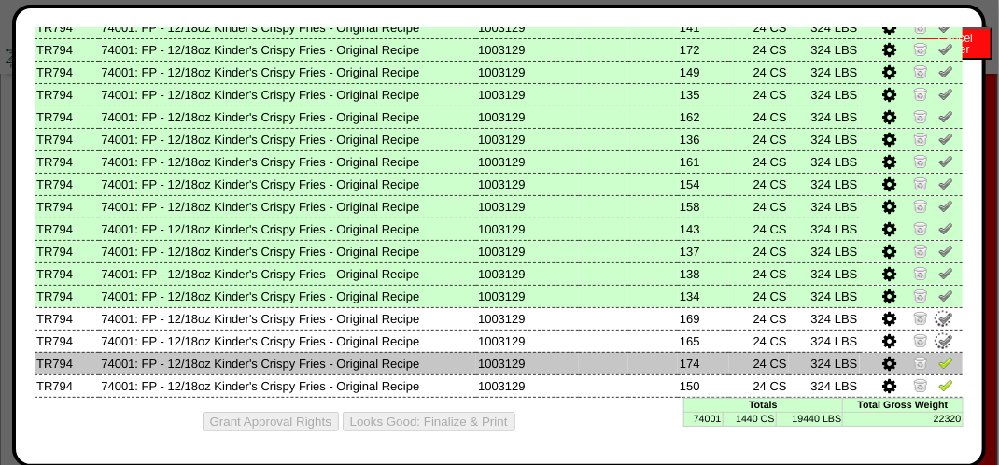
click at [938, 359] on img at bounding box center [945, 362] width 15 height 15
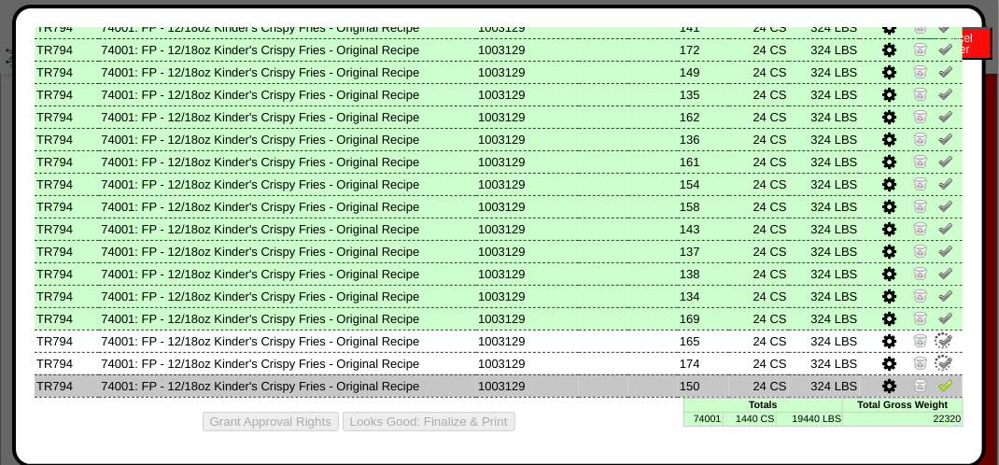
click at [940, 388] on img at bounding box center [945, 384] width 15 height 15
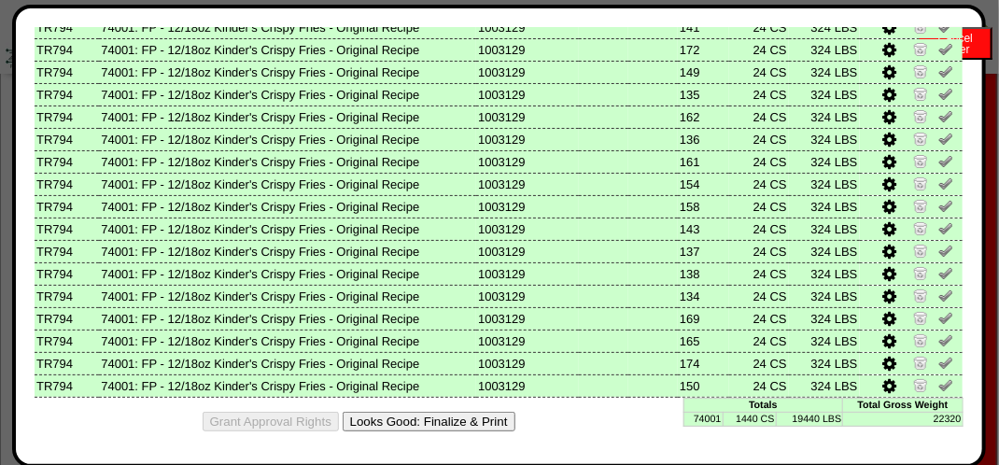
drag, startPoint x: 489, startPoint y: 425, endPoint x: 603, endPoint y: 174, distance: 275.7
click at [489, 425] on button "Looks Good: Finalize & Print" at bounding box center [429, 422] width 173 height 20
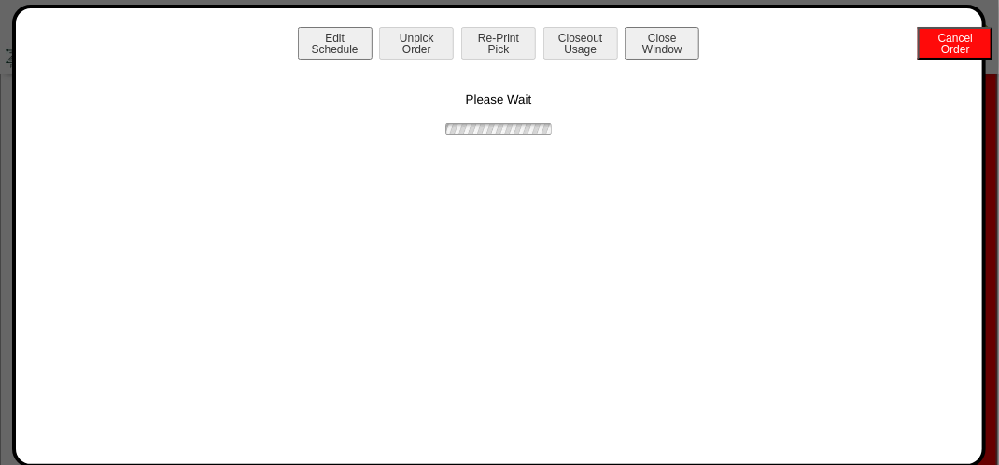
scroll to position [0, 0]
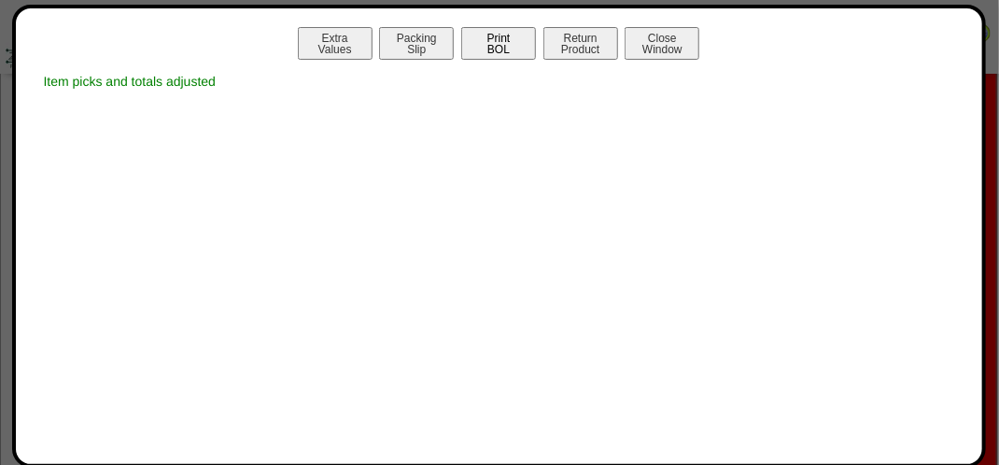
click at [496, 41] on button "Print BOL" at bounding box center [498, 43] width 75 height 33
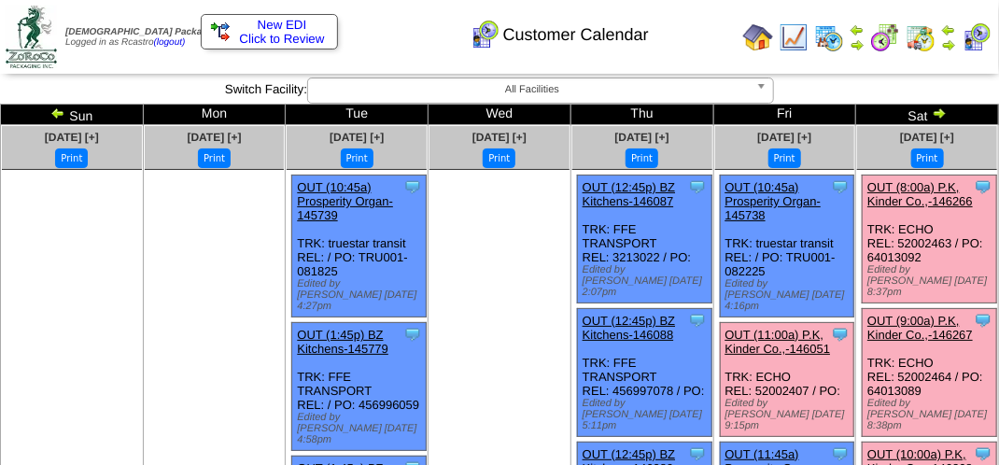
click at [918, 189] on link "OUT (8:00a) P.K, Kinder Co.,-146266" at bounding box center [919, 194] width 105 height 28
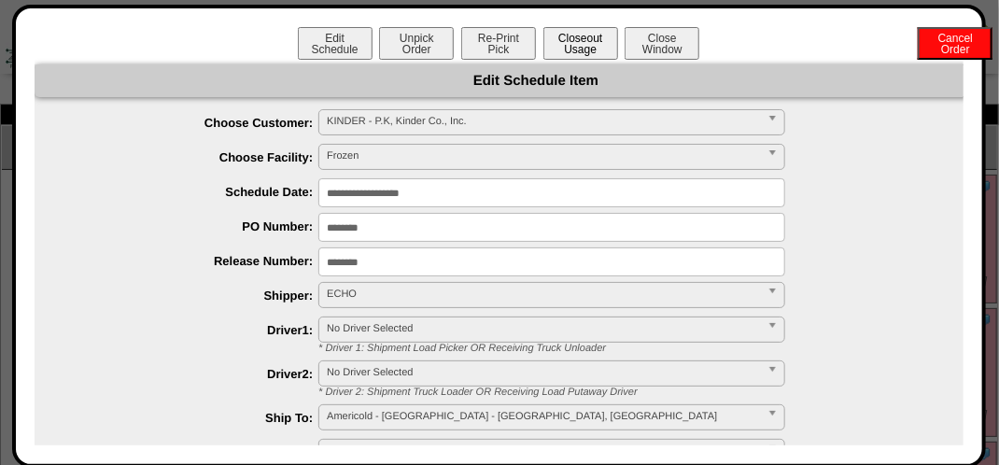
click at [563, 58] on button "Closeout Usage" at bounding box center [580, 43] width 75 height 33
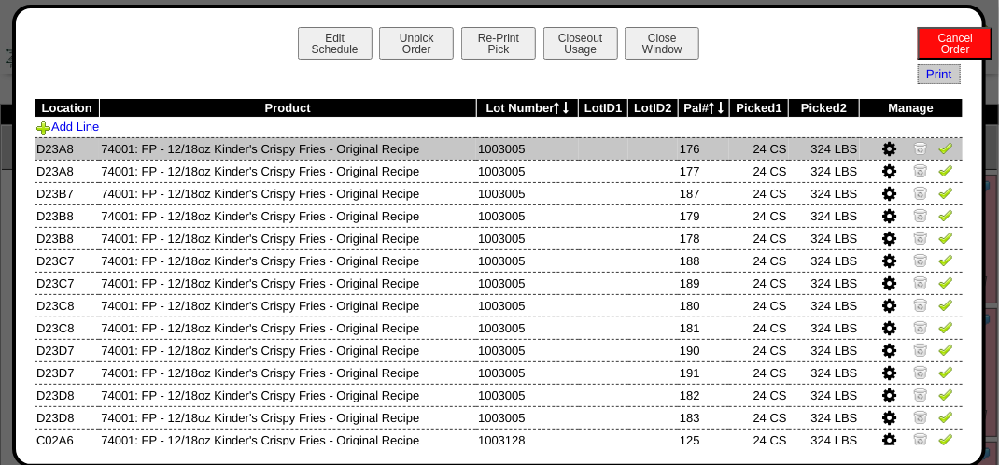
click at [938, 152] on img at bounding box center [945, 147] width 15 height 15
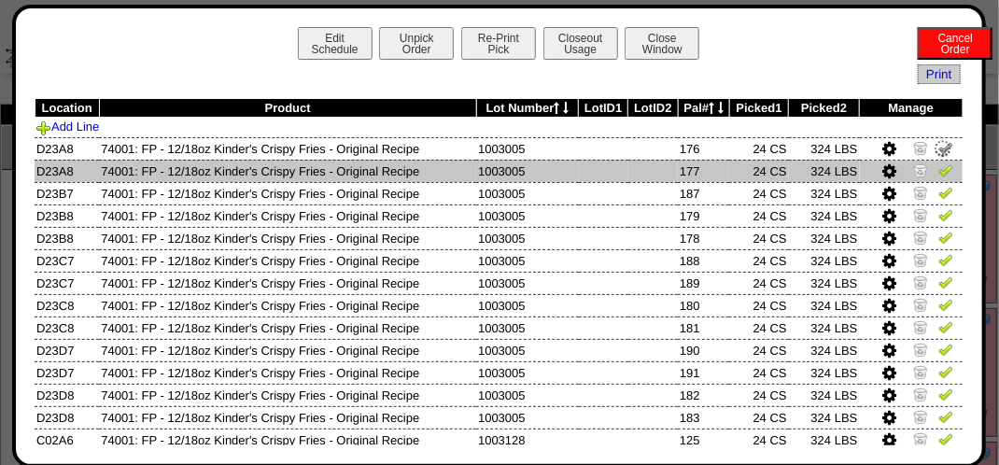
click at [938, 170] on img at bounding box center [945, 169] width 15 height 15
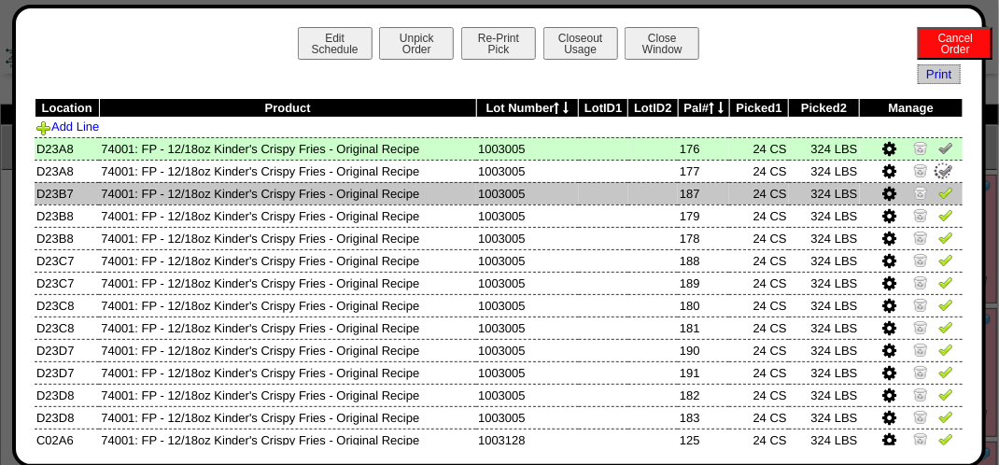
click at [938, 193] on img at bounding box center [945, 192] width 15 height 15
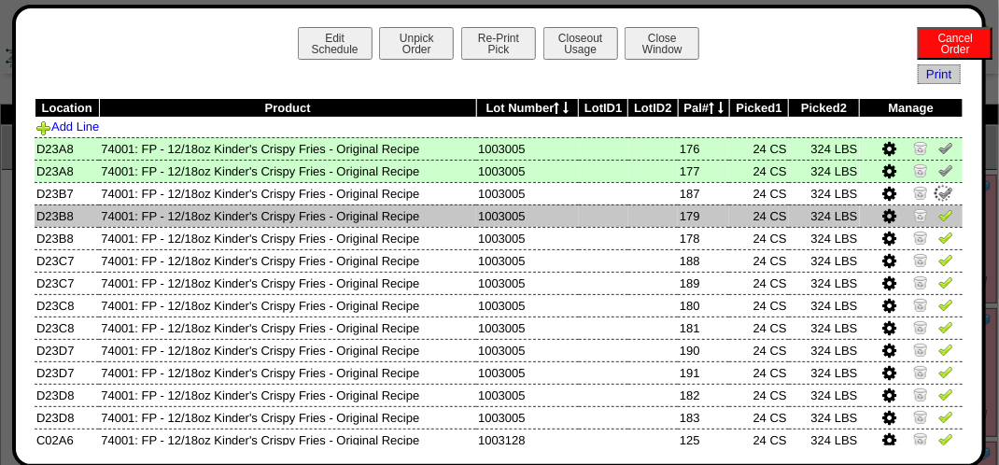
click at [938, 217] on img at bounding box center [945, 214] width 15 height 15
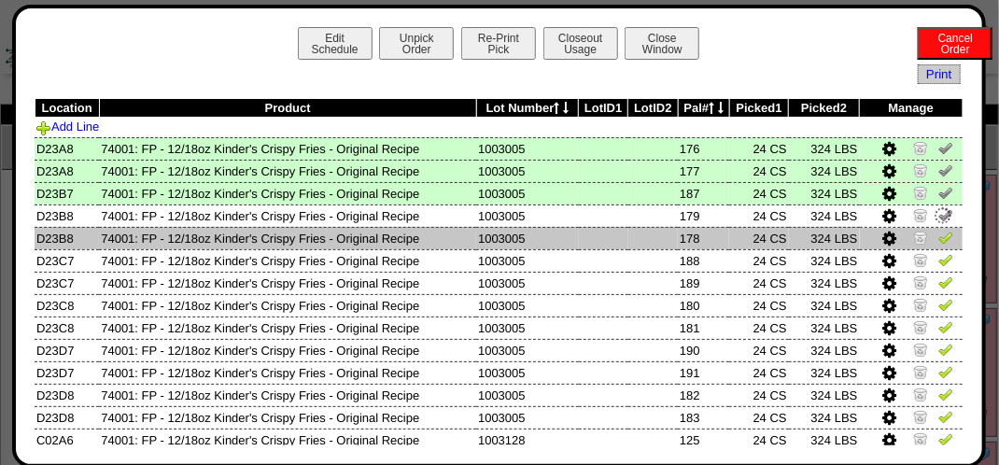
click at [938, 243] on img at bounding box center [945, 237] width 15 height 15
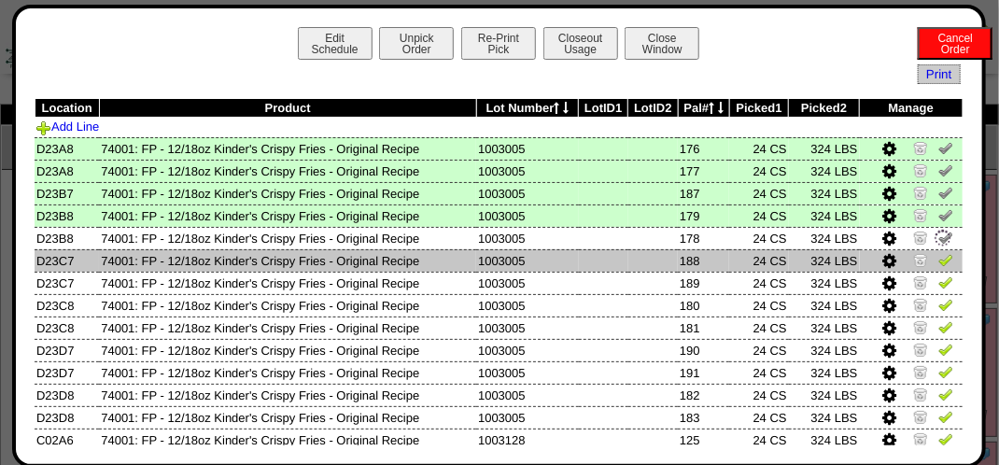
click at [938, 266] on img at bounding box center [945, 259] width 15 height 15
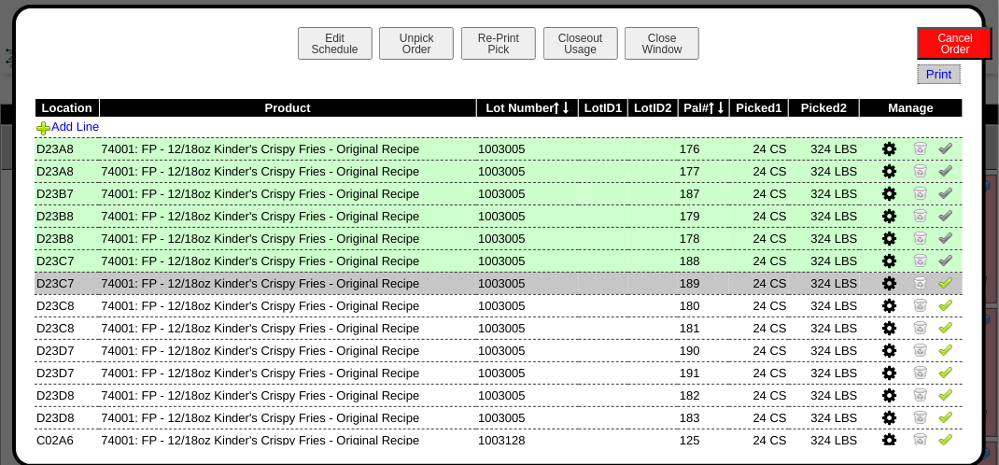
click at [938, 286] on img at bounding box center [945, 281] width 15 height 15
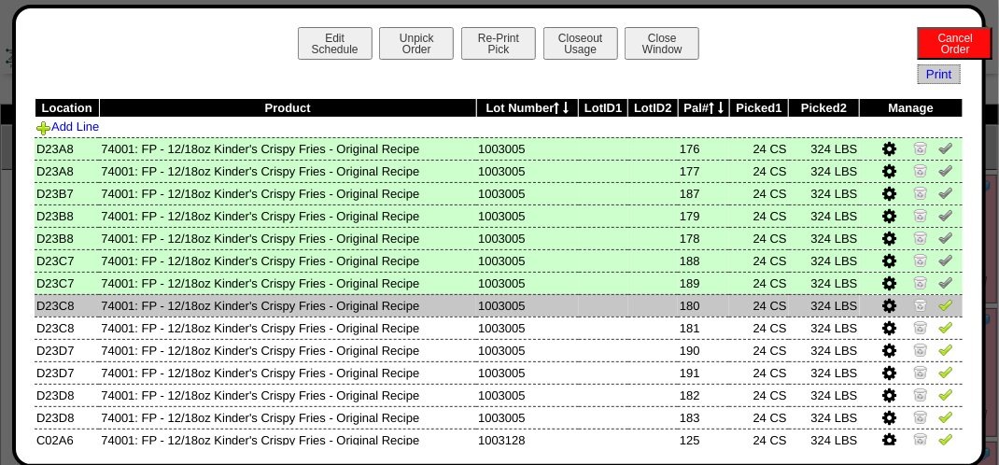
click at [938, 304] on img at bounding box center [945, 304] width 15 height 15
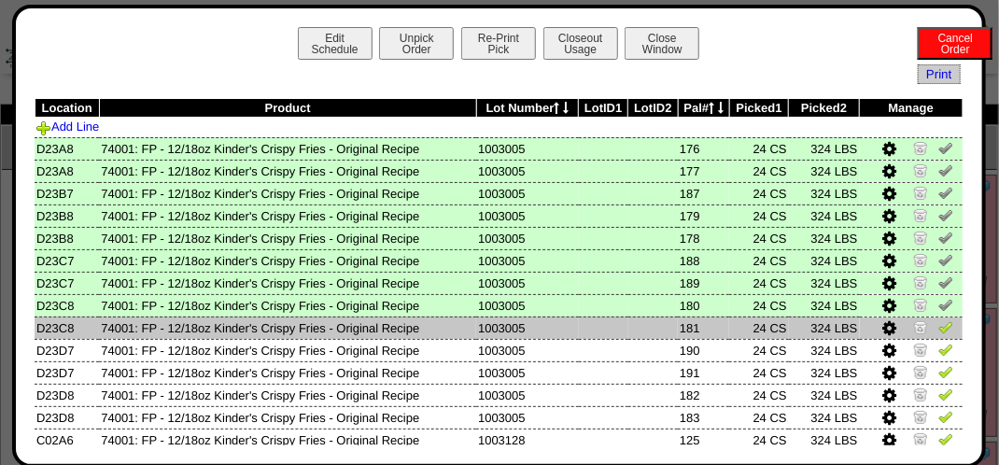
click at [938, 332] on img at bounding box center [945, 326] width 15 height 15
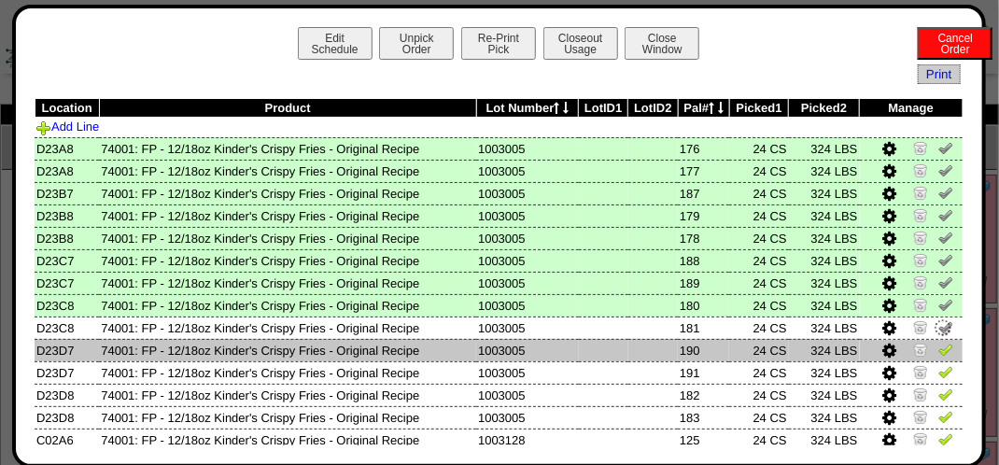
click at [939, 345] on img at bounding box center [945, 349] width 15 height 15
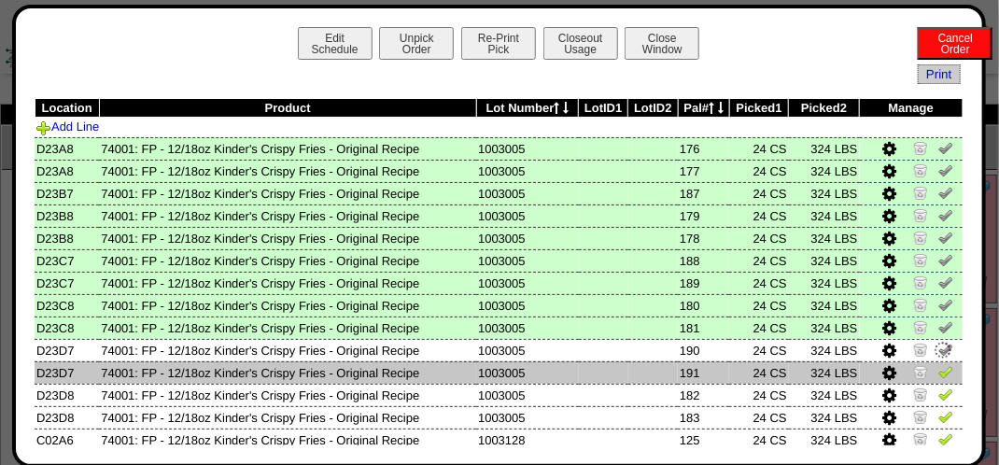
click at [938, 378] on img at bounding box center [945, 371] width 15 height 15
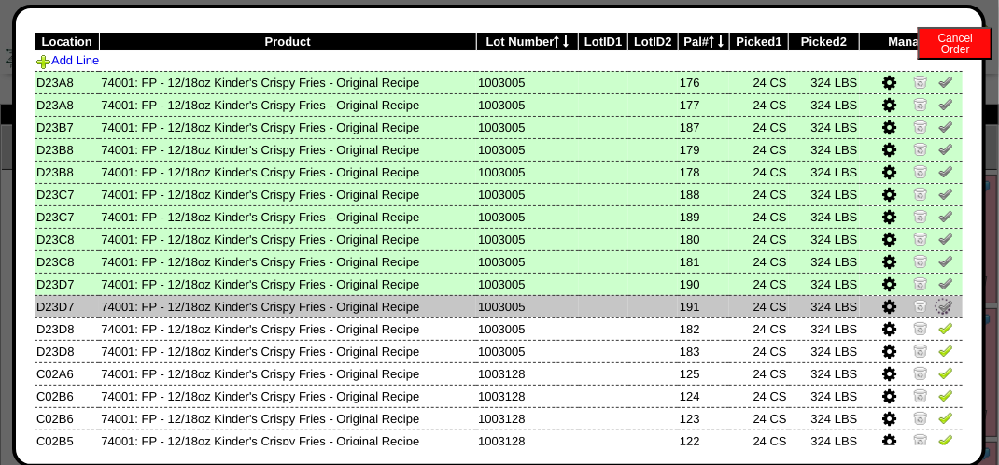
scroll to position [93, 0]
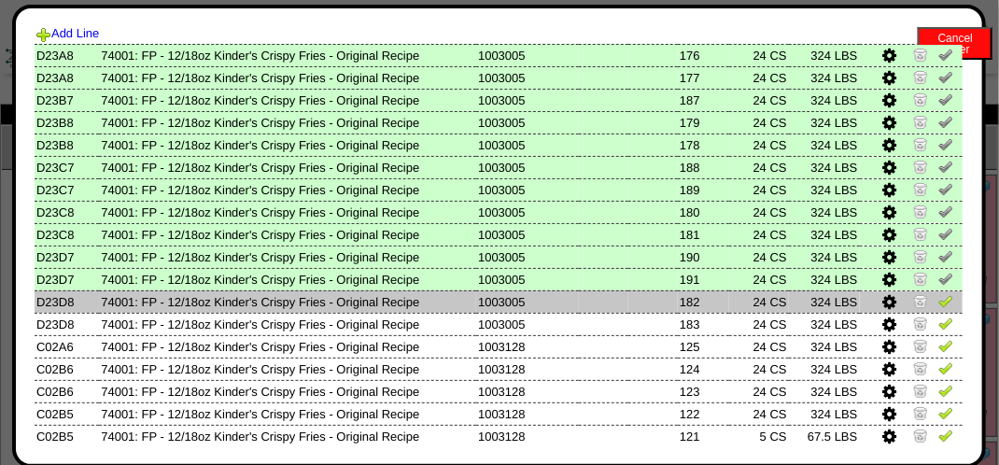
click at [939, 304] on img at bounding box center [945, 300] width 15 height 15
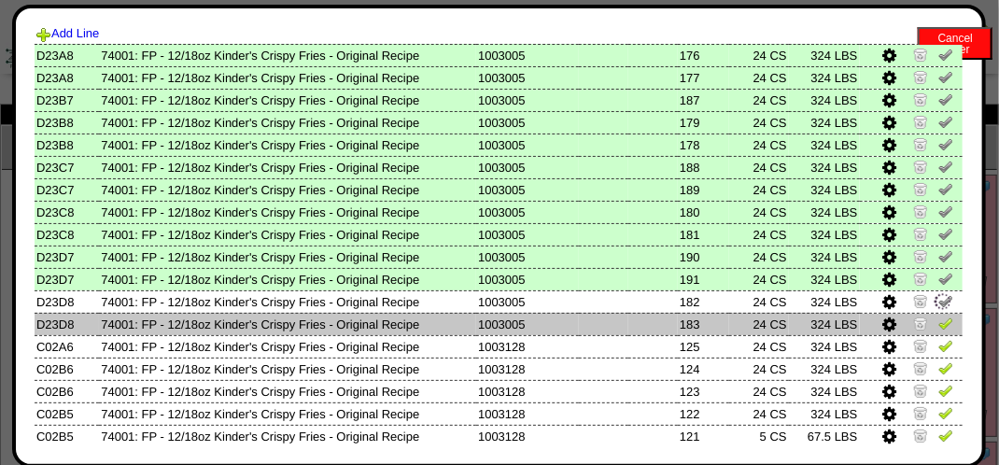
click at [938, 320] on img at bounding box center [945, 322] width 15 height 15
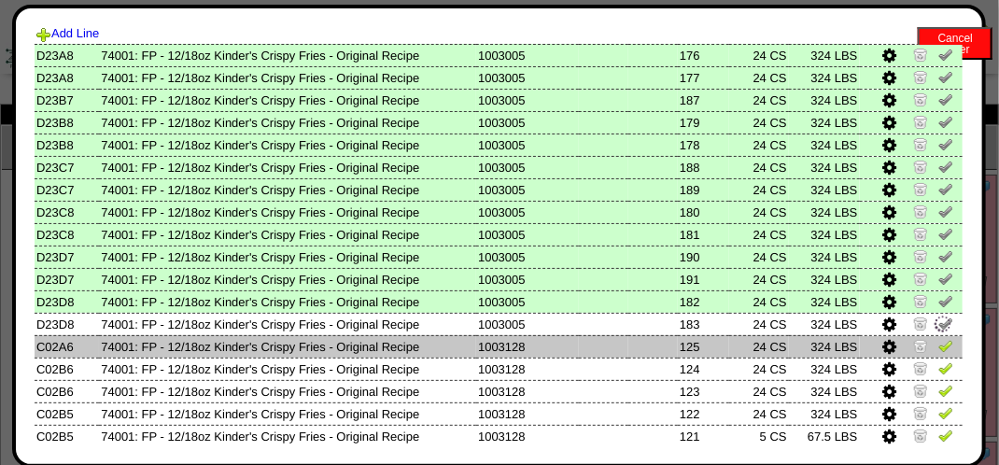
click at [938, 352] on img at bounding box center [945, 345] width 15 height 15
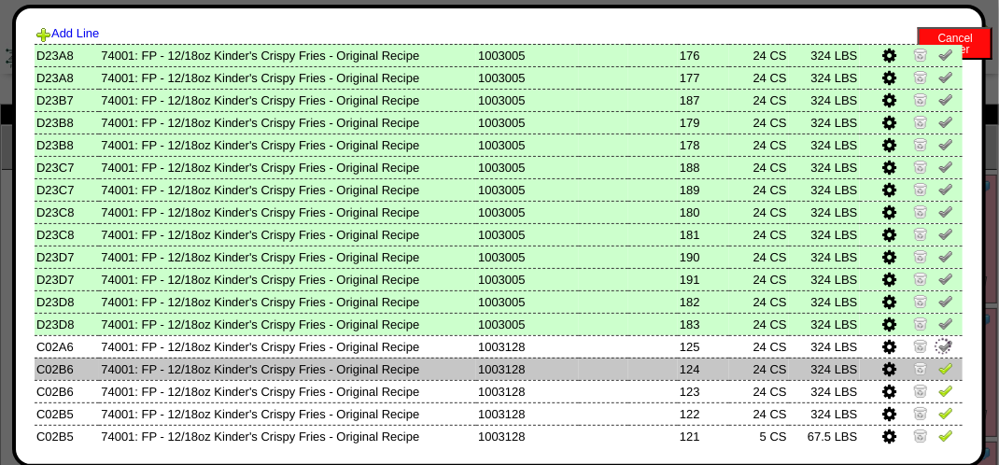
click at [938, 370] on img at bounding box center [945, 367] width 15 height 15
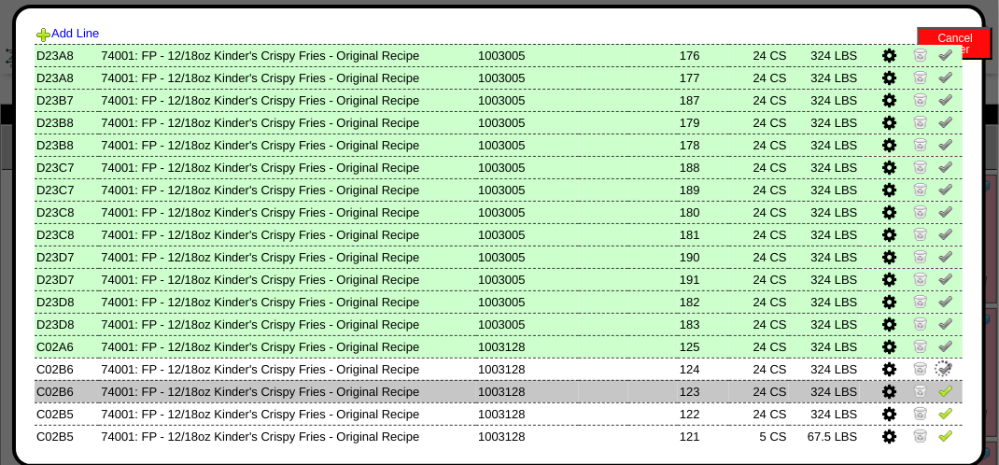
click at [938, 390] on img at bounding box center [945, 390] width 15 height 15
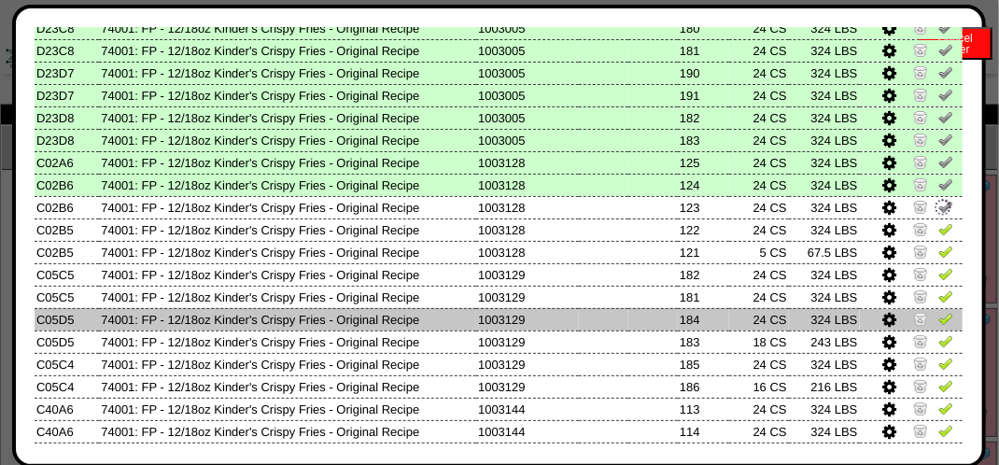
scroll to position [280, 0]
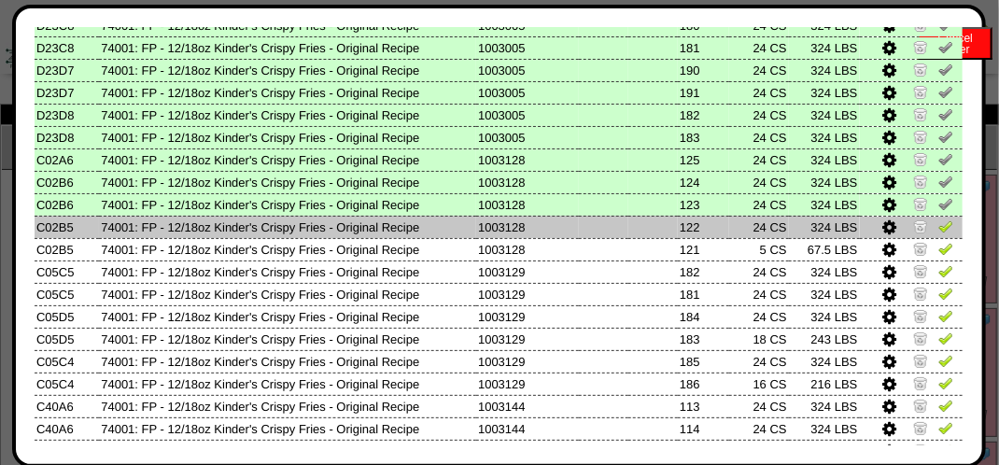
click at [938, 223] on img at bounding box center [945, 225] width 15 height 15
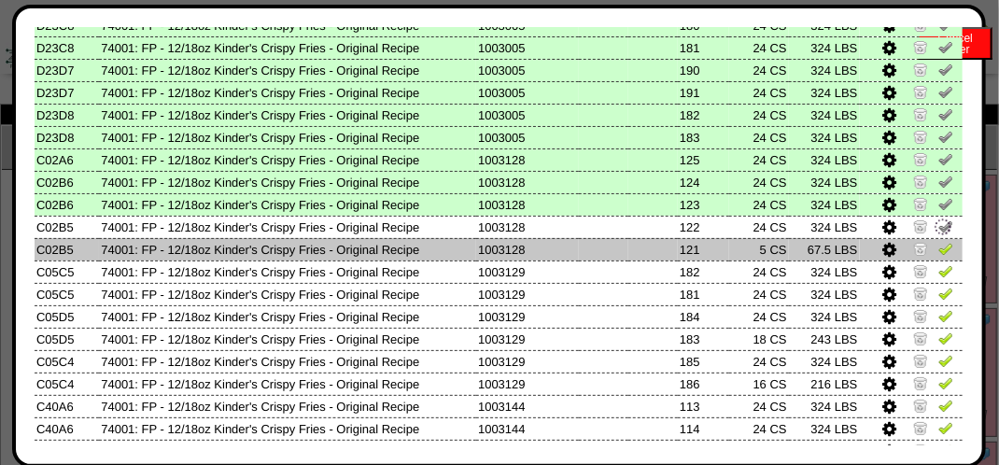
click at [938, 247] on img at bounding box center [945, 248] width 15 height 15
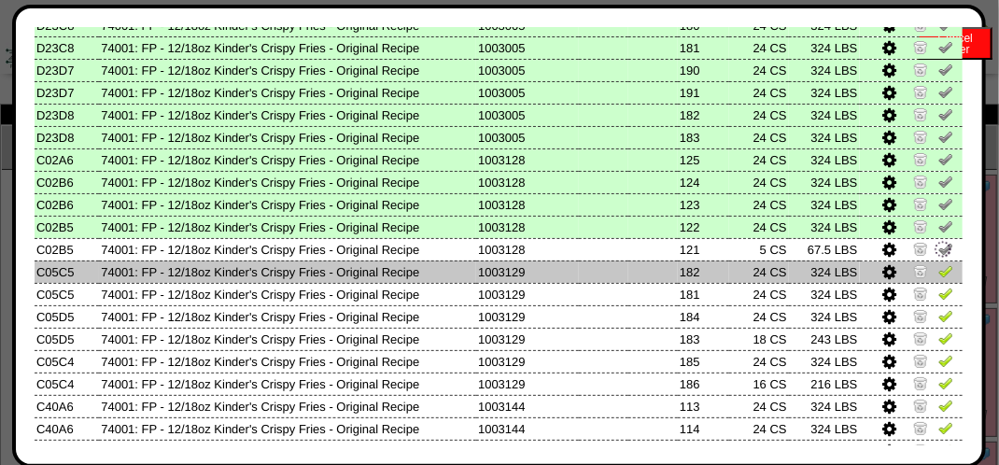
click at [938, 274] on img at bounding box center [945, 270] width 15 height 15
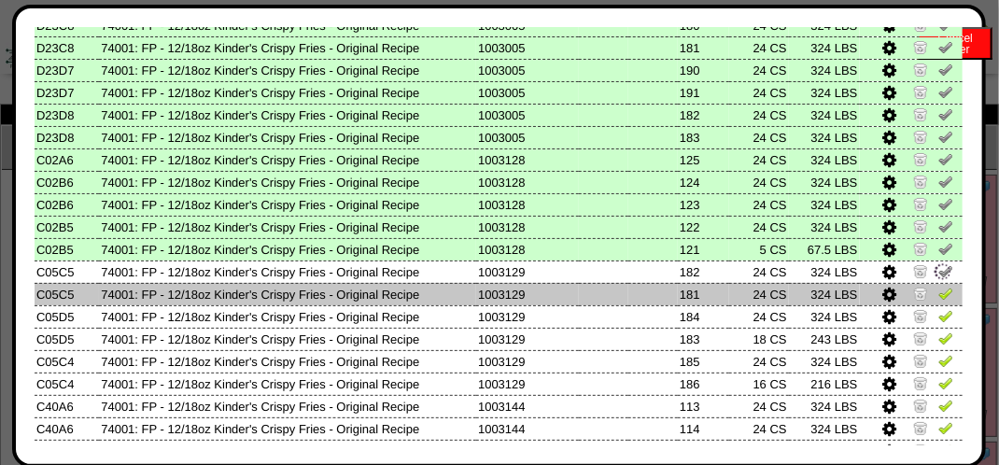
click at [938, 303] on link at bounding box center [945, 296] width 15 height 14
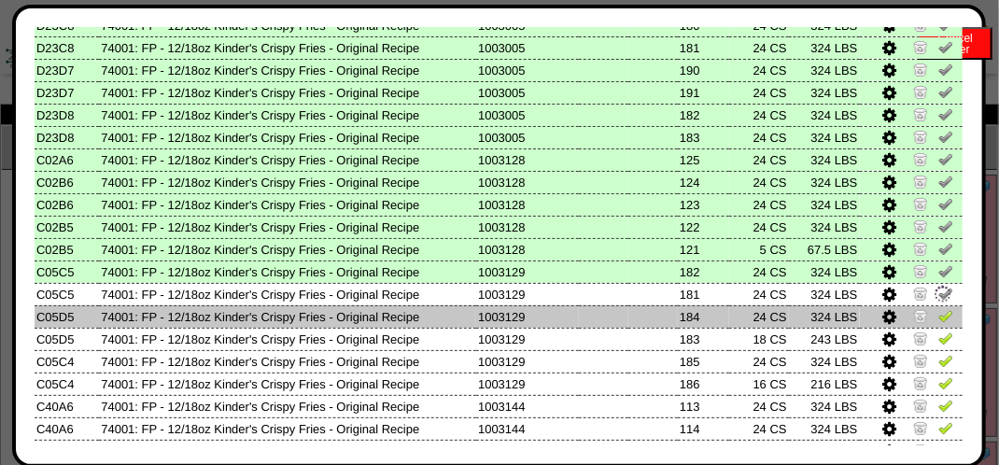
click at [938, 319] on img at bounding box center [945, 315] width 15 height 15
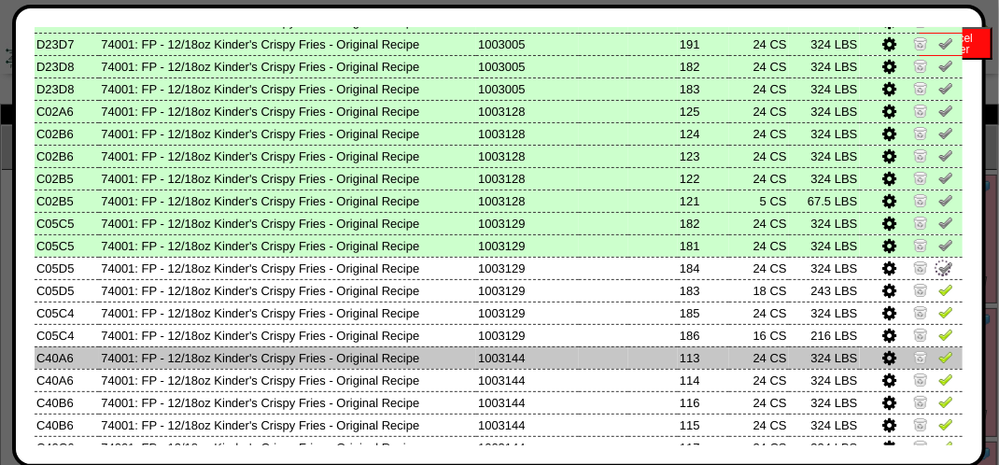
scroll to position [373, 0]
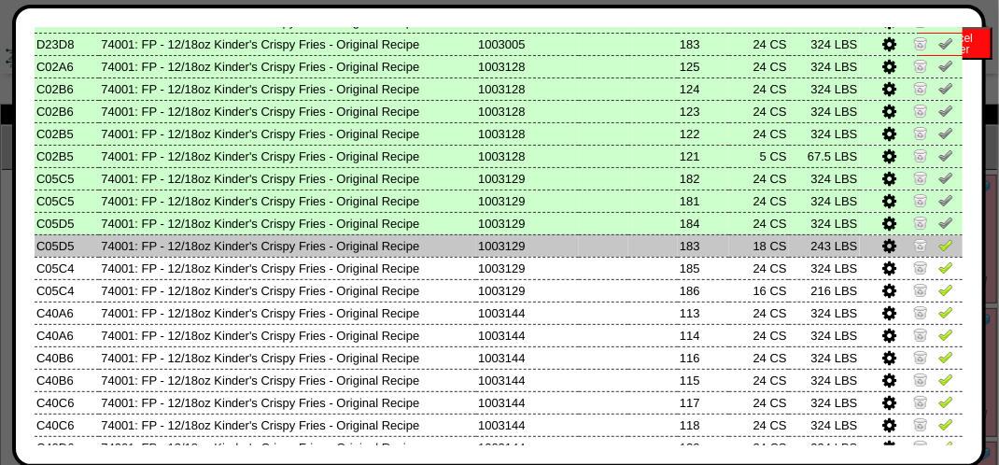
click at [938, 249] on img at bounding box center [945, 244] width 15 height 15
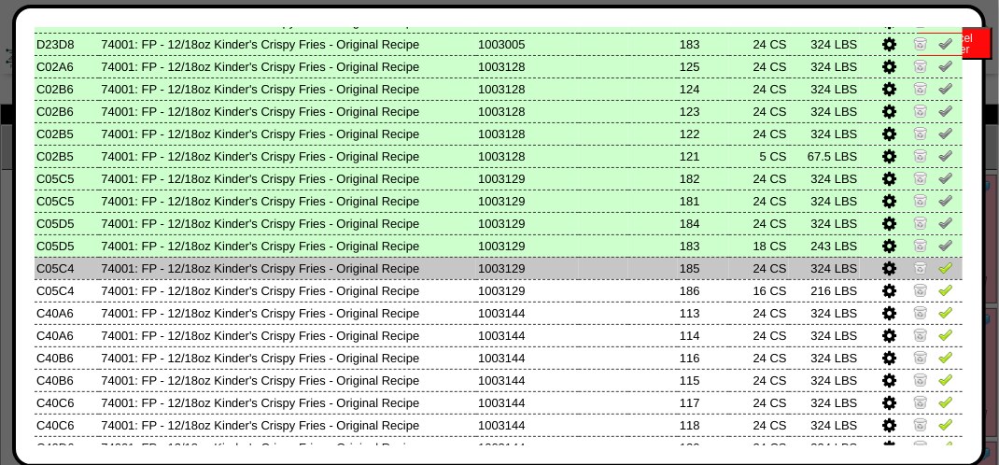
click at [938, 266] on img at bounding box center [945, 266] width 15 height 15
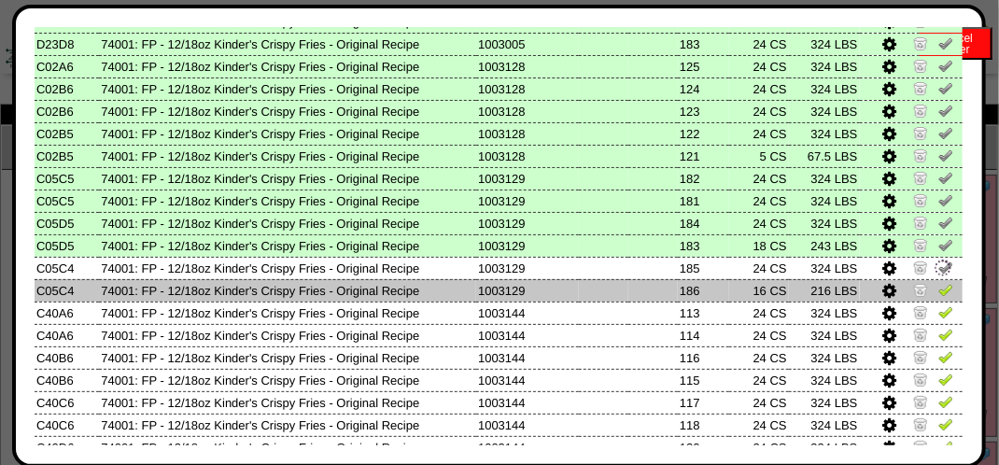
click at [938, 288] on img at bounding box center [945, 289] width 15 height 15
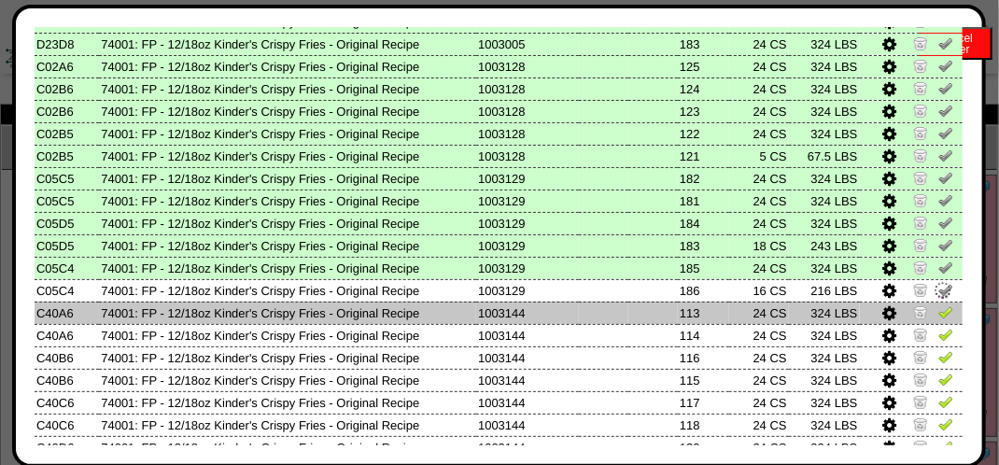
click at [938, 308] on img at bounding box center [945, 311] width 15 height 15
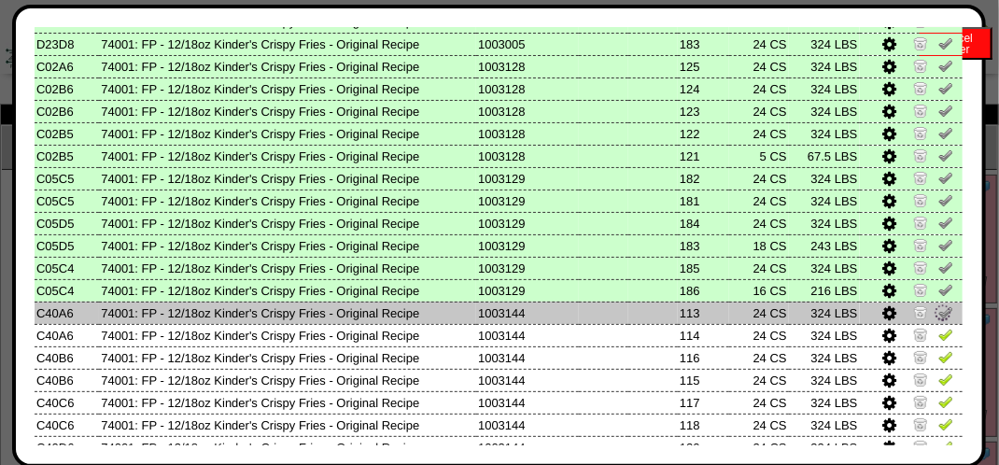
scroll to position [560, 0]
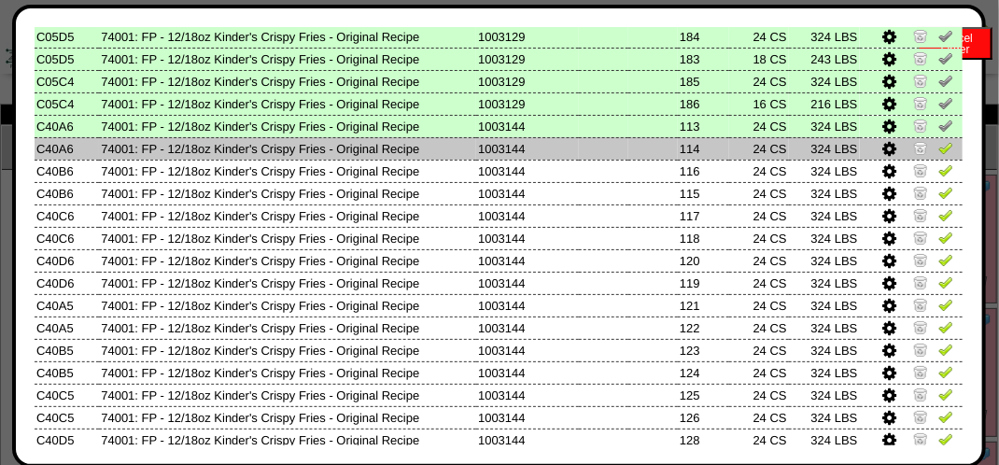
click at [941, 149] on td at bounding box center [912, 148] width 104 height 22
click at [938, 150] on img at bounding box center [945, 147] width 15 height 15
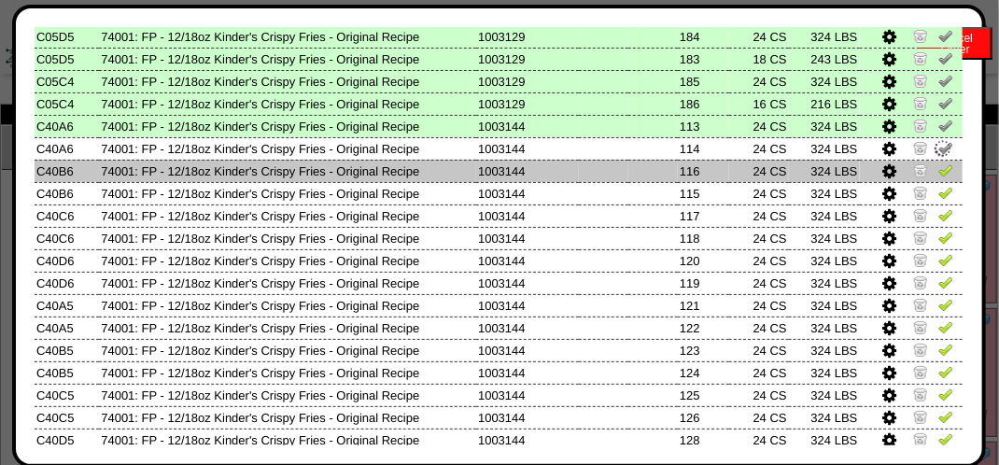
click at [938, 175] on img at bounding box center [945, 169] width 15 height 15
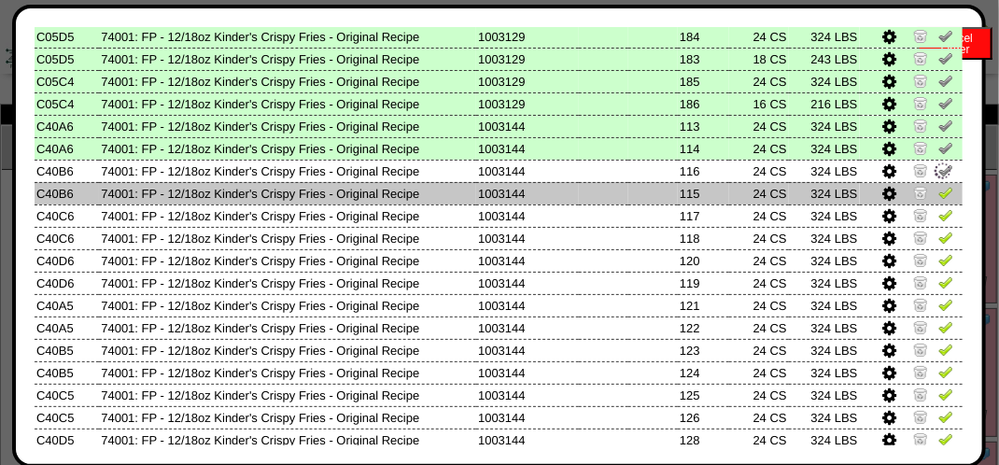
click at [938, 197] on img at bounding box center [945, 192] width 15 height 15
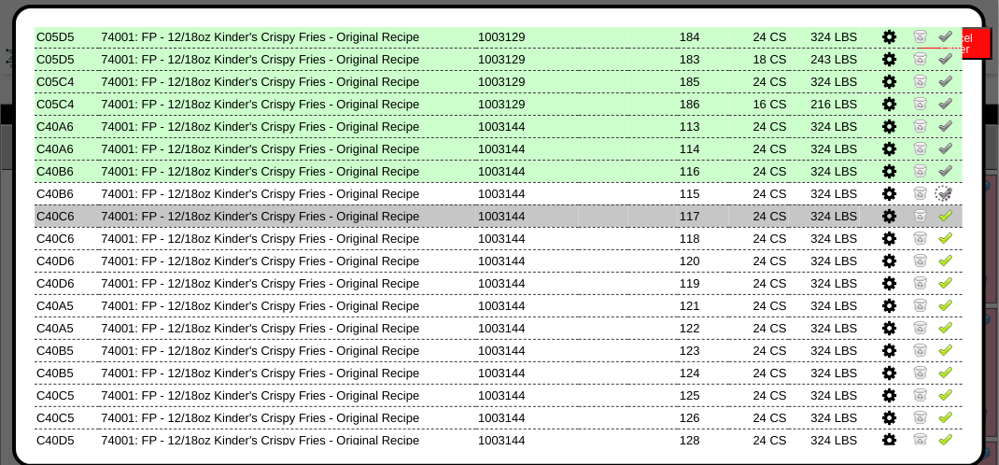
click at [938, 217] on img at bounding box center [945, 214] width 15 height 15
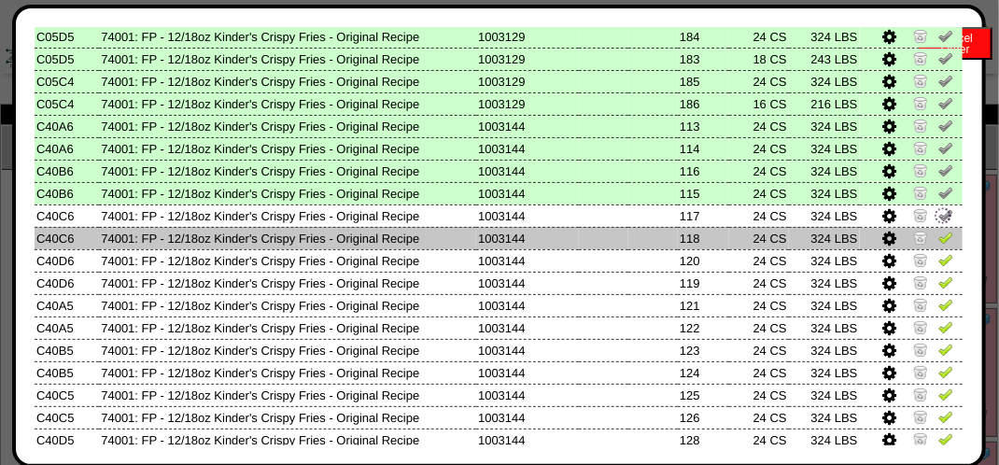
click at [938, 235] on img at bounding box center [945, 237] width 15 height 15
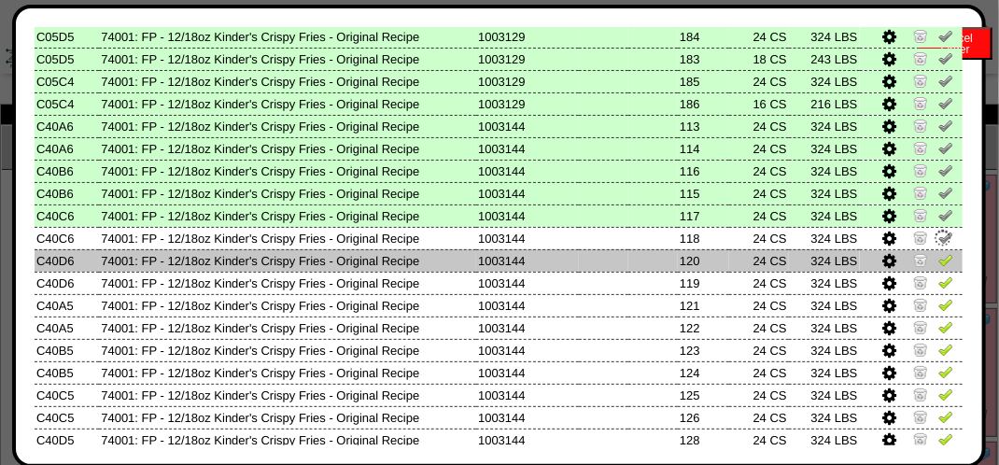
click at [938, 259] on img at bounding box center [945, 259] width 15 height 15
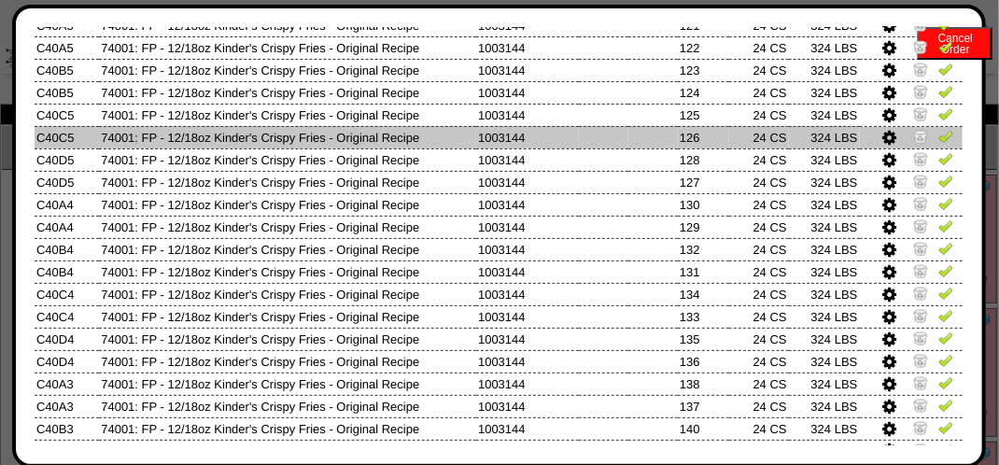
scroll to position [747, 0]
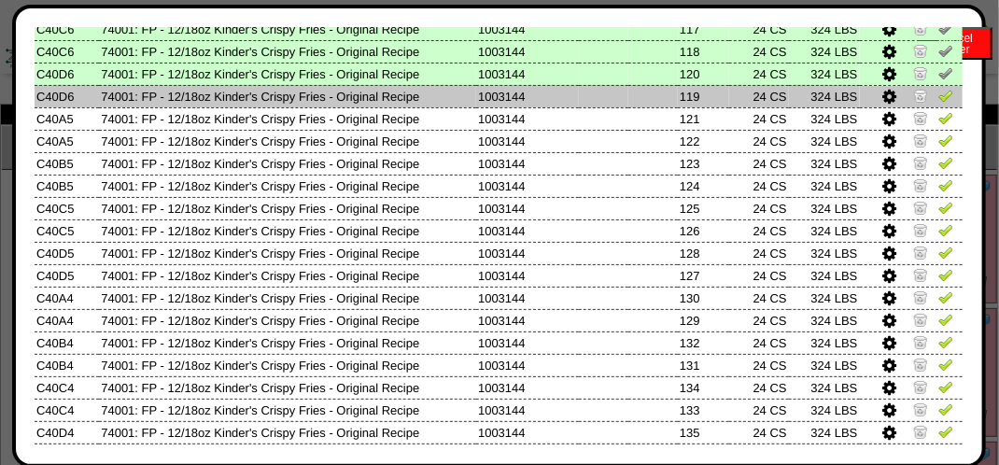
click at [938, 101] on img at bounding box center [945, 95] width 15 height 15
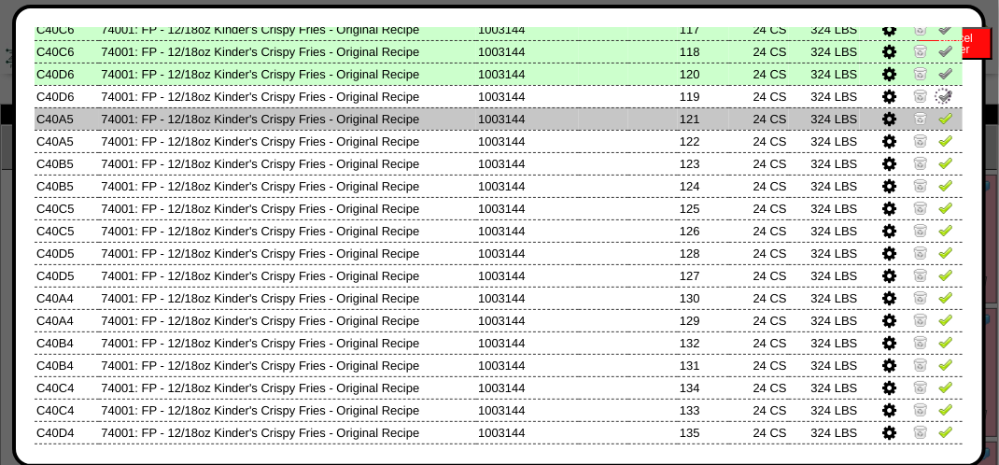
click at [938, 115] on img at bounding box center [945, 117] width 15 height 15
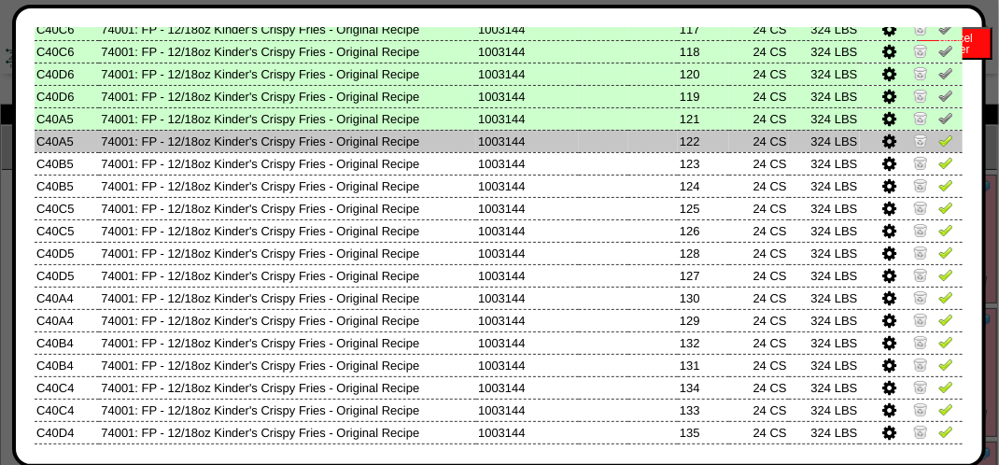
click at [938, 145] on img at bounding box center [945, 140] width 15 height 15
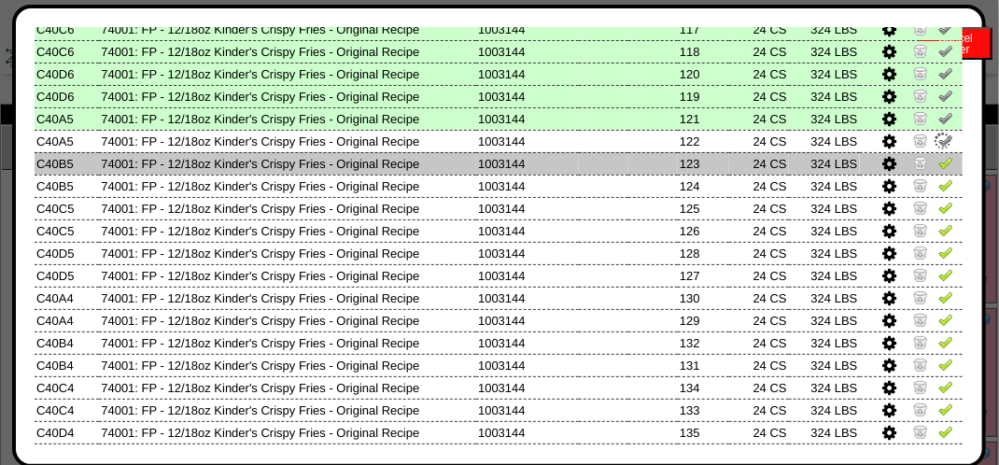
click at [938, 165] on img at bounding box center [945, 162] width 15 height 15
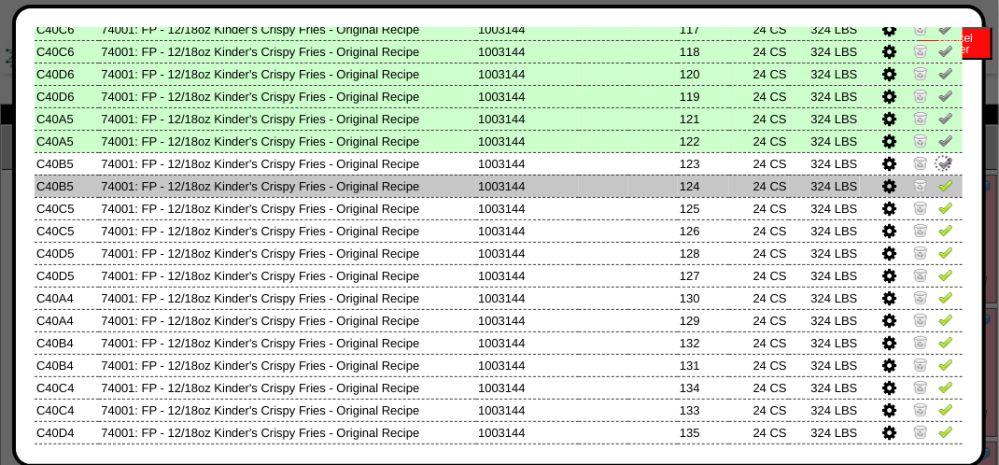
click at [938, 191] on img at bounding box center [945, 184] width 15 height 15
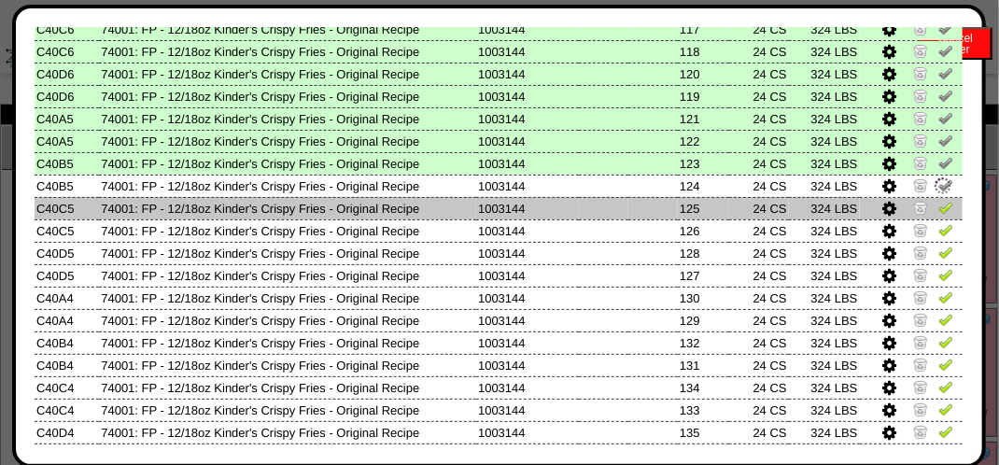
click at [938, 211] on img at bounding box center [945, 207] width 15 height 15
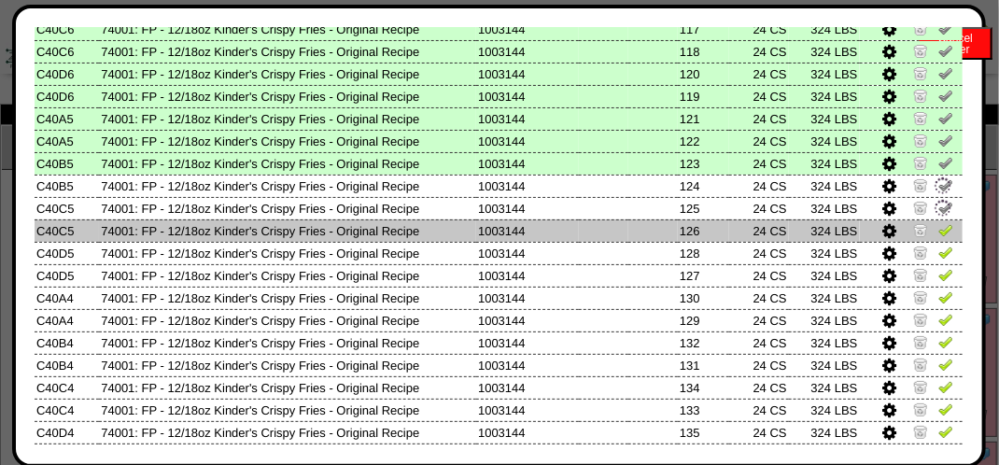
click at [938, 229] on img at bounding box center [945, 229] width 15 height 15
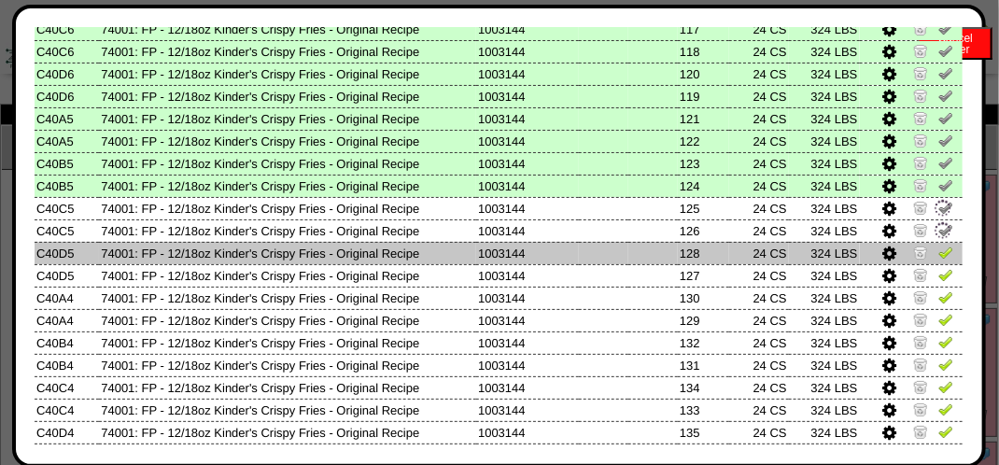
click at [938, 257] on img at bounding box center [945, 252] width 15 height 15
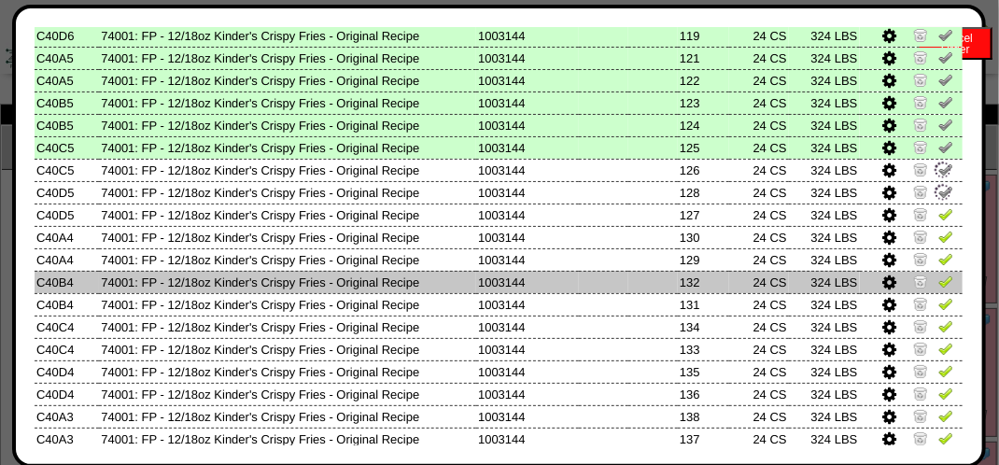
scroll to position [840, 0]
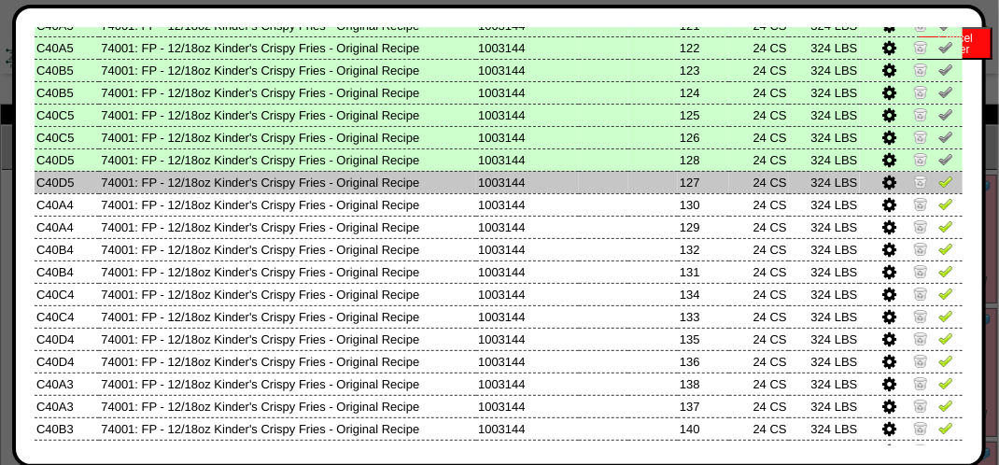
click at [938, 182] on img at bounding box center [945, 181] width 15 height 15
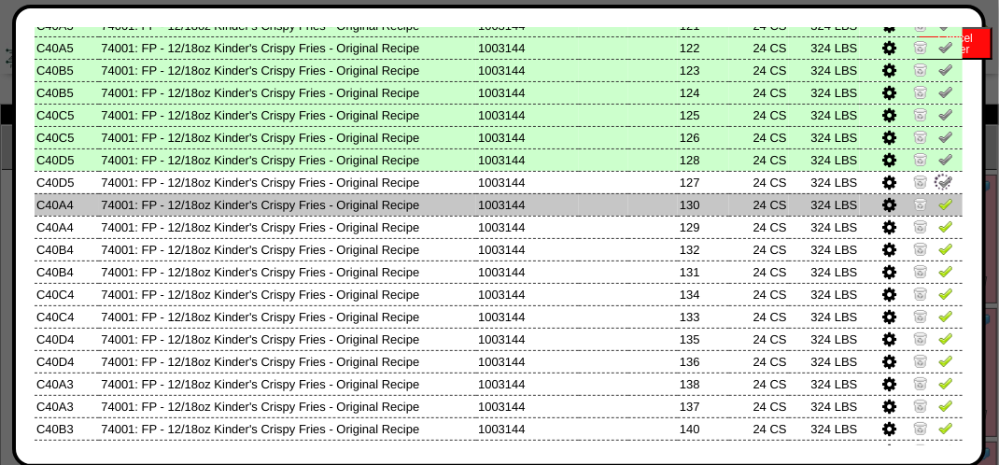
click at [938, 212] on link at bounding box center [945, 207] width 15 height 14
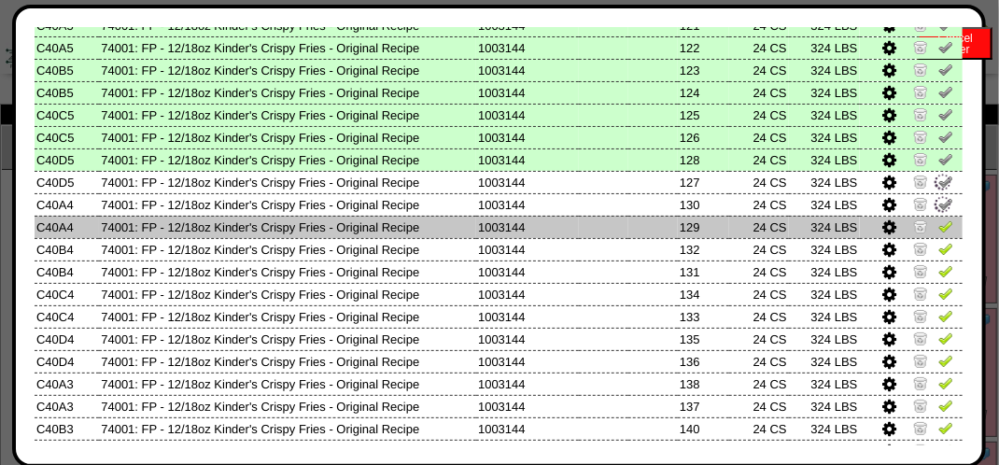
click at [938, 224] on img at bounding box center [945, 225] width 15 height 15
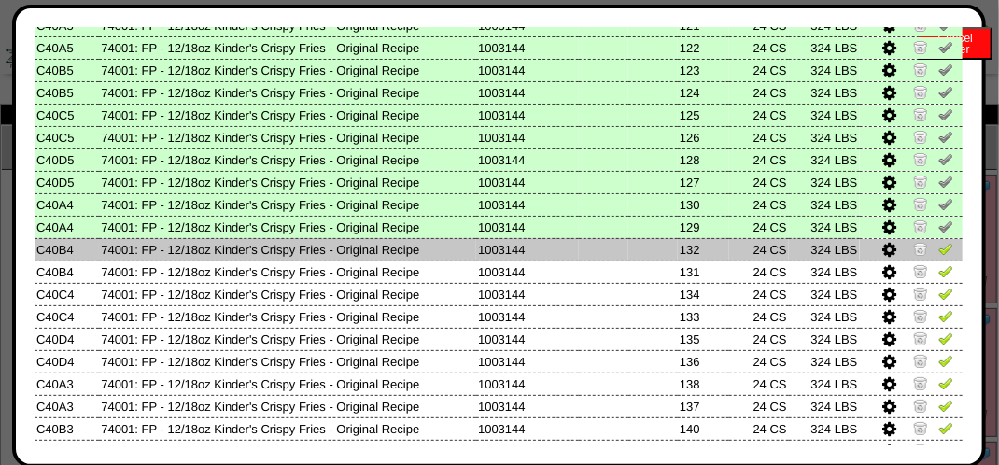
click at [938, 252] on img at bounding box center [945, 248] width 15 height 15
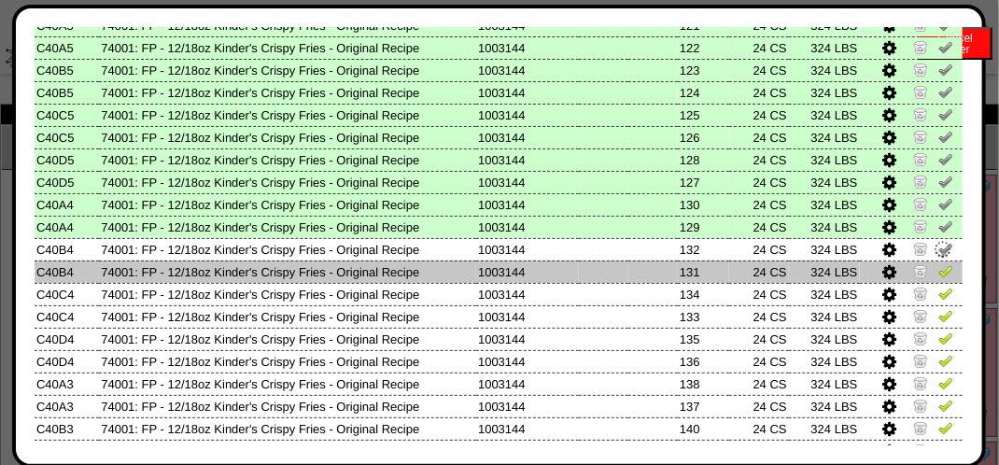
click at [938, 268] on img at bounding box center [945, 270] width 15 height 15
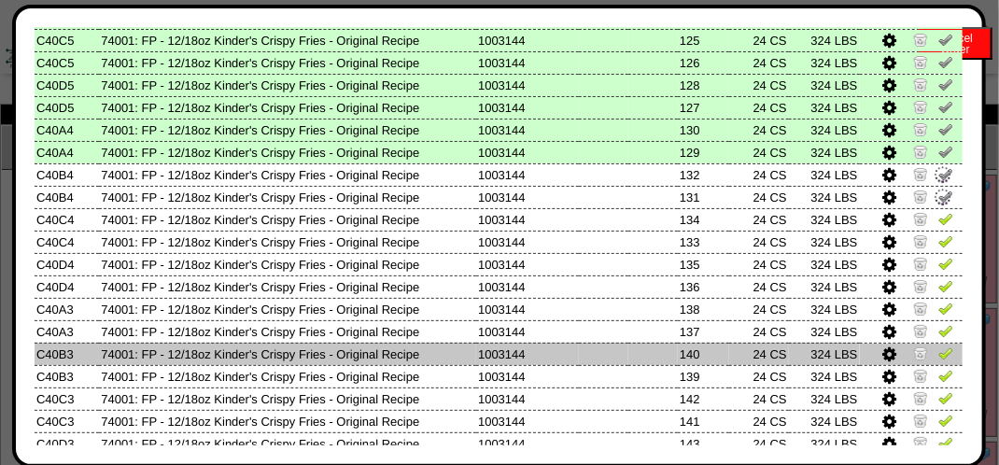
scroll to position [1027, 0]
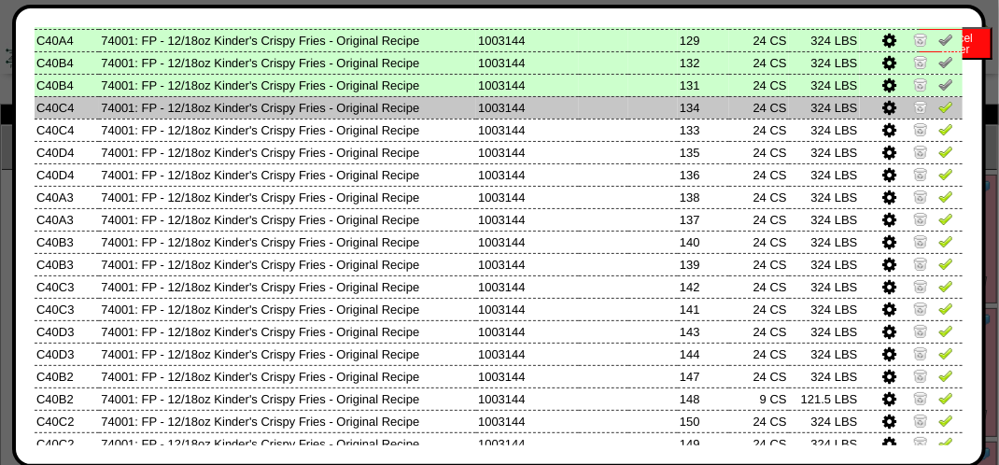
click at [940, 106] on img at bounding box center [945, 106] width 15 height 15
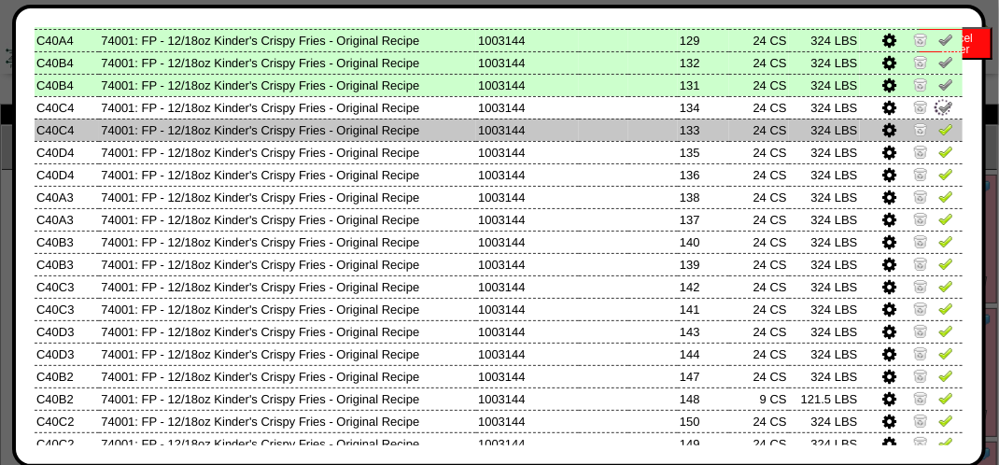
click at [938, 129] on img at bounding box center [945, 128] width 15 height 15
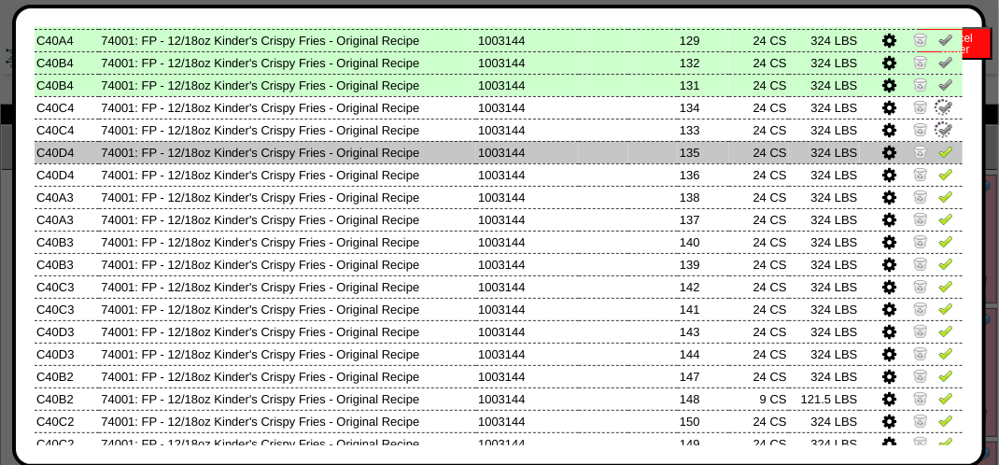
click at [938, 150] on img at bounding box center [945, 151] width 15 height 15
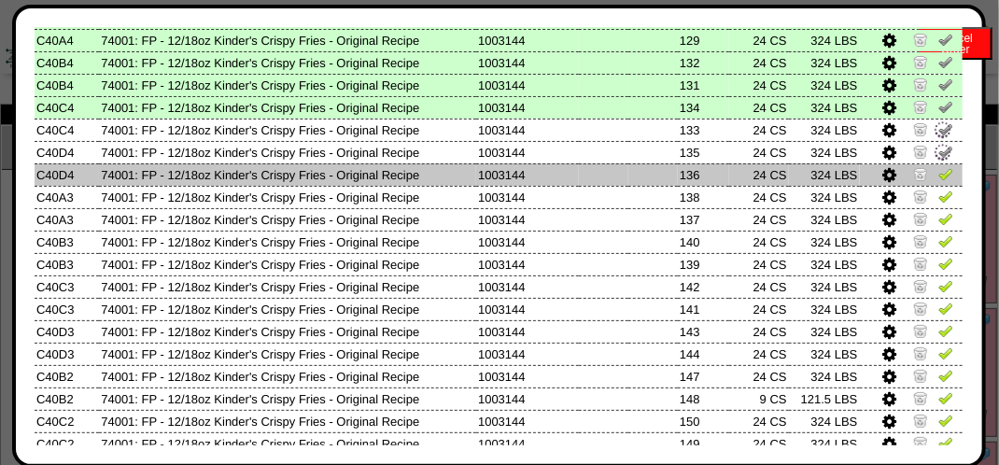
click at [938, 171] on img at bounding box center [945, 173] width 15 height 15
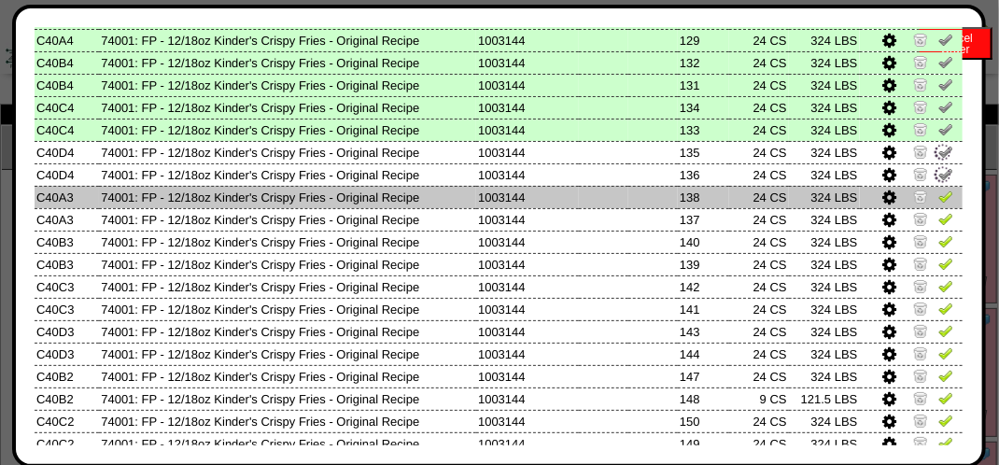
click at [938, 200] on img at bounding box center [945, 196] width 15 height 15
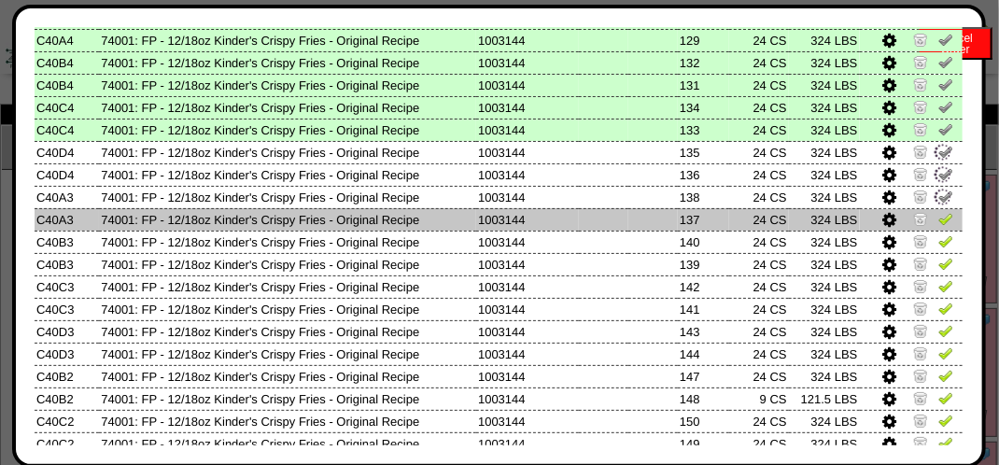
click at [938, 216] on img at bounding box center [945, 218] width 15 height 15
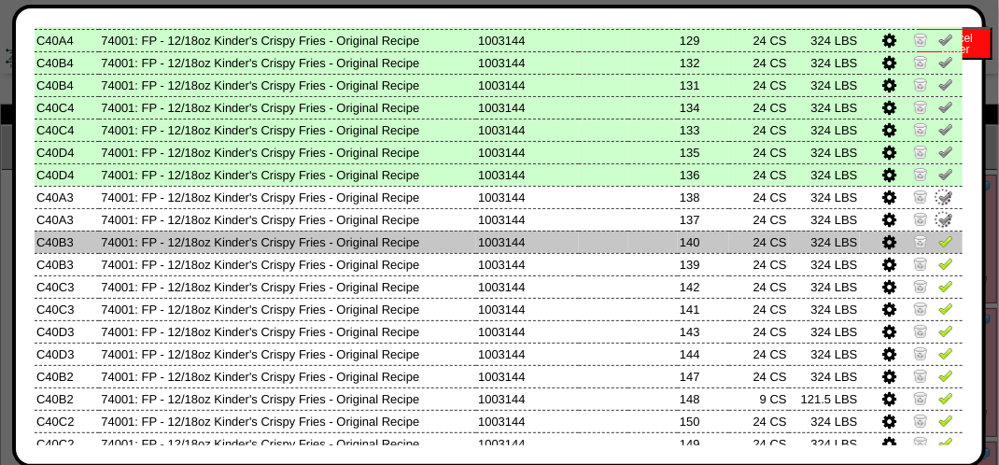
click at [938, 233] on img at bounding box center [945, 240] width 15 height 15
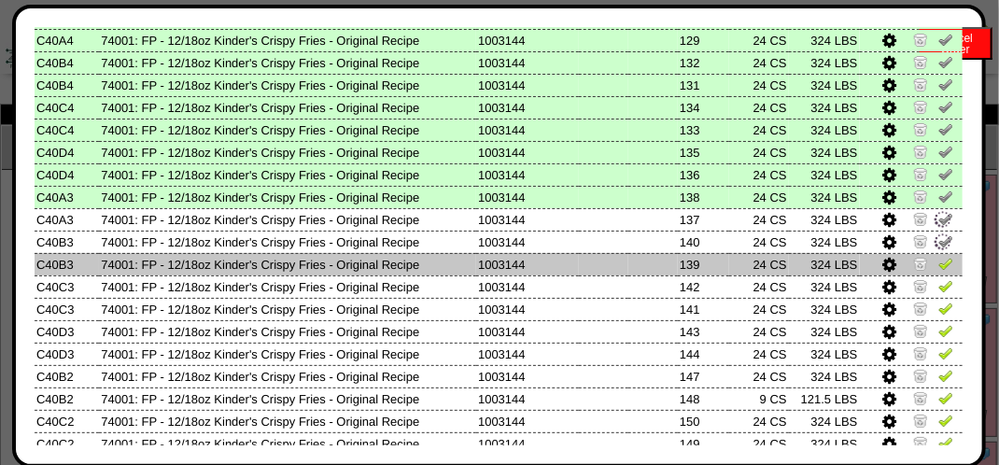
click at [938, 259] on img at bounding box center [945, 263] width 15 height 15
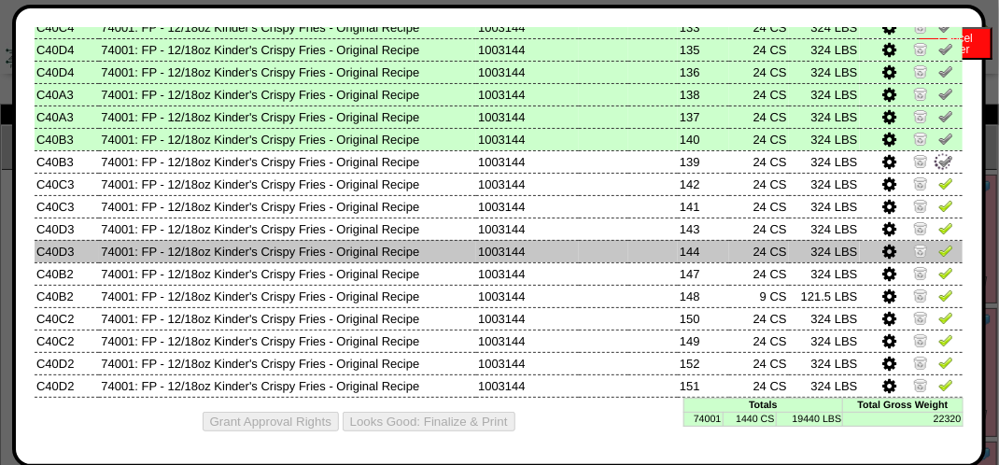
scroll to position [1132, 0]
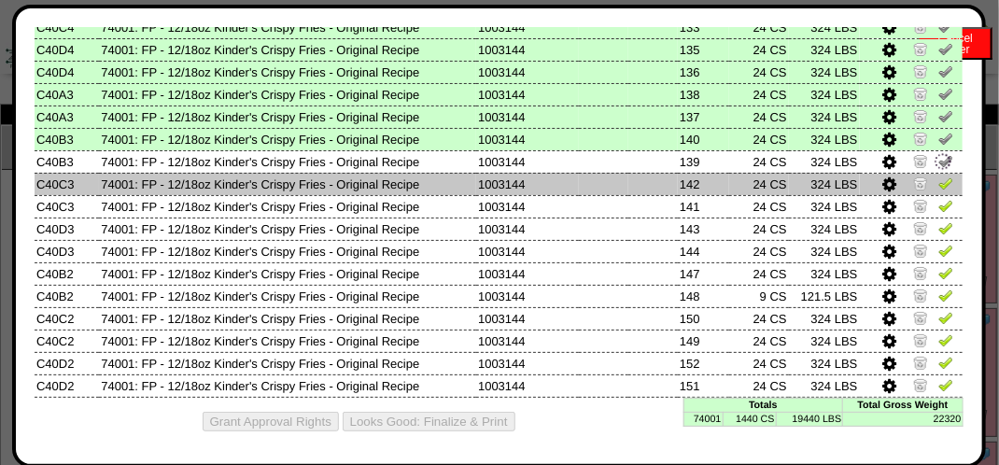
click at [938, 182] on img at bounding box center [945, 182] width 15 height 15
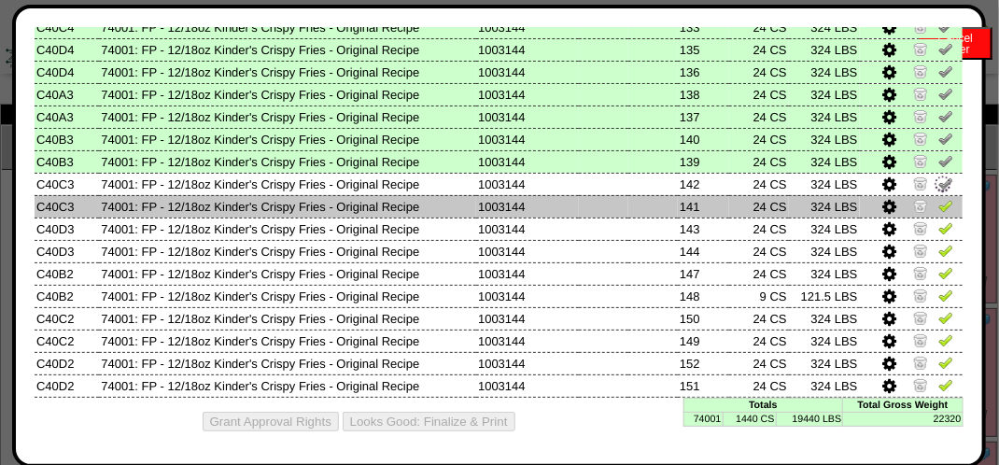
click at [938, 210] on img at bounding box center [945, 205] width 15 height 15
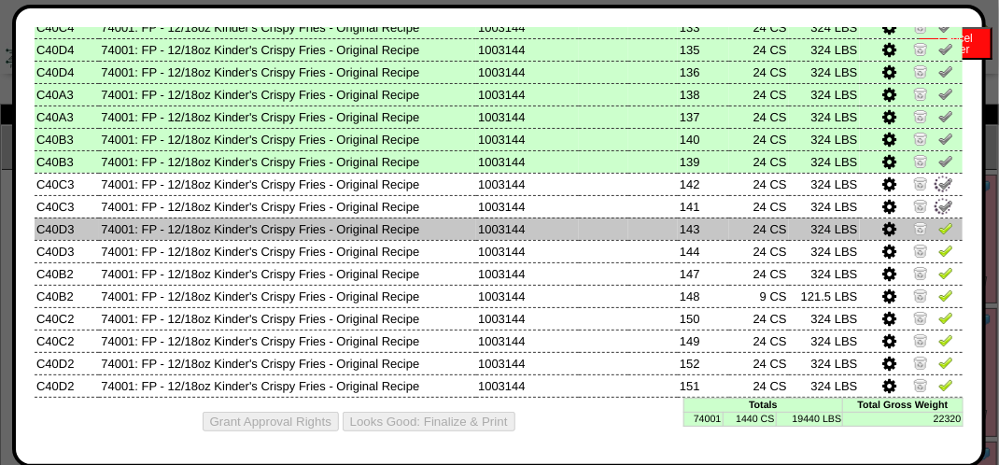
click at [938, 233] on link at bounding box center [945, 231] width 15 height 14
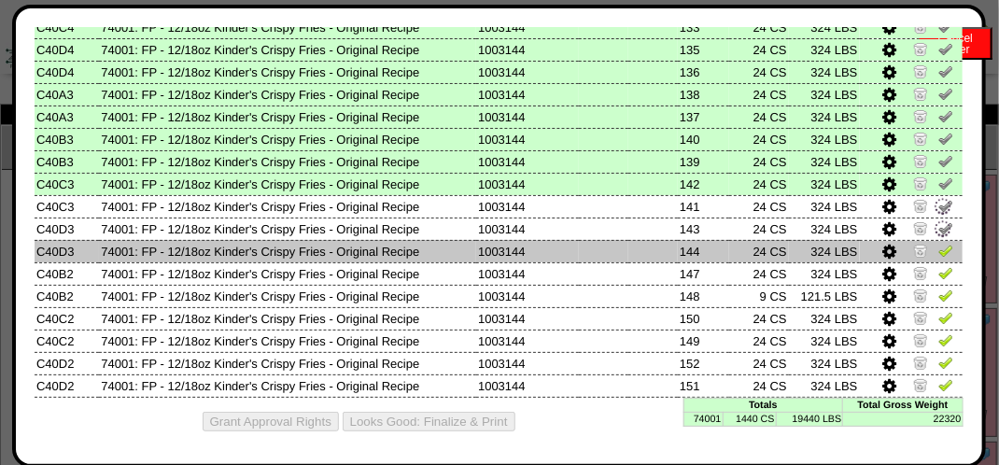
click at [938, 249] on img at bounding box center [945, 250] width 15 height 15
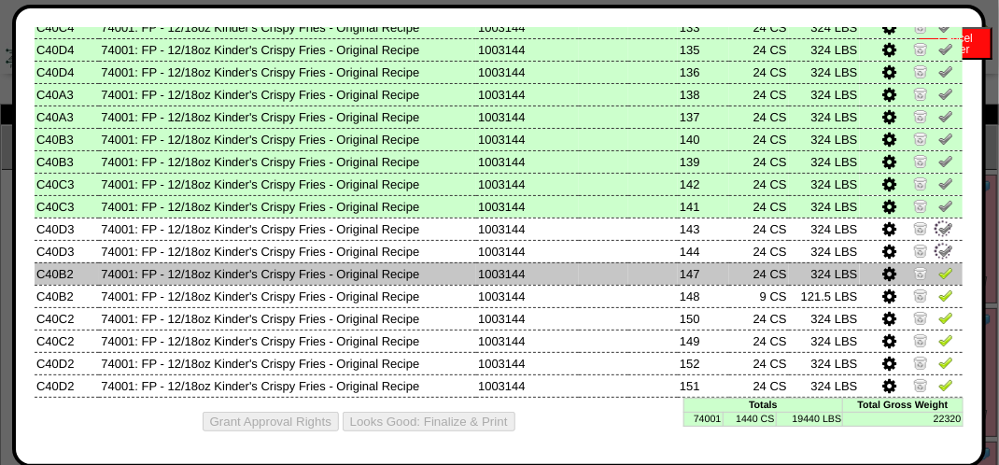
click at [938, 262] on td at bounding box center [912, 273] width 104 height 22
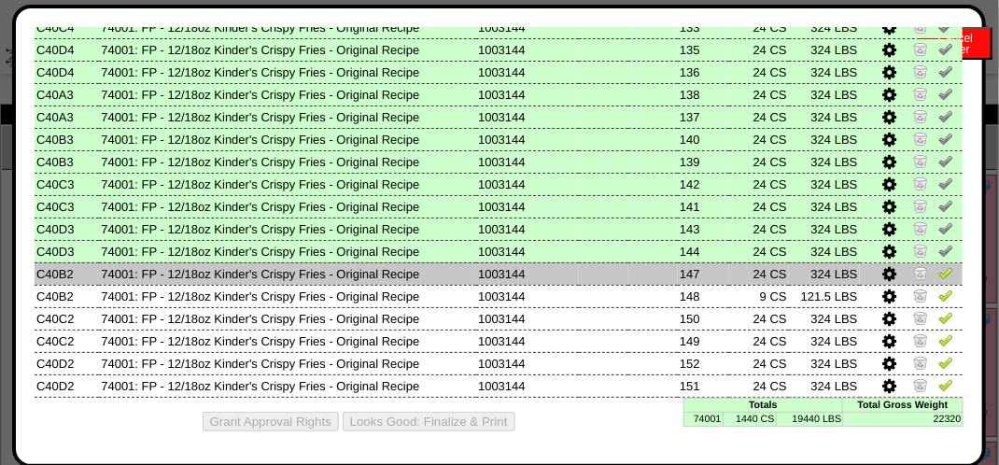
click at [938, 265] on img at bounding box center [945, 272] width 15 height 15
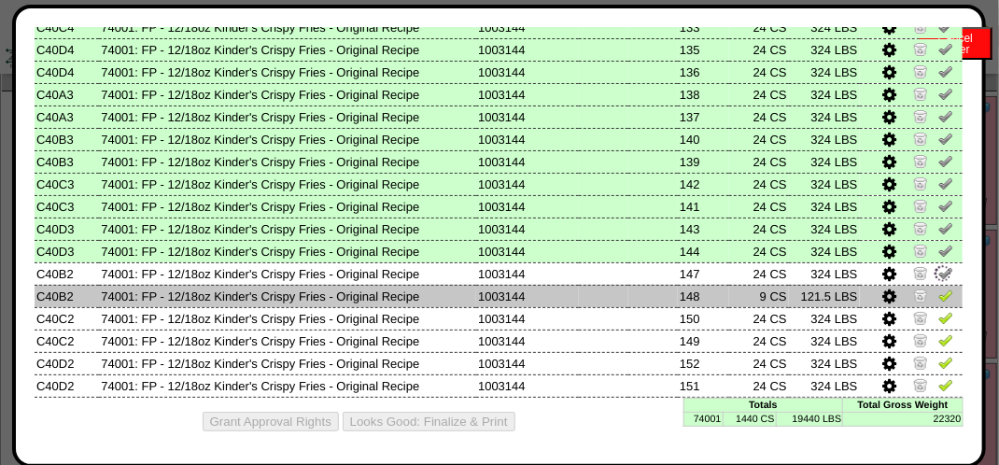
scroll to position [187, 0]
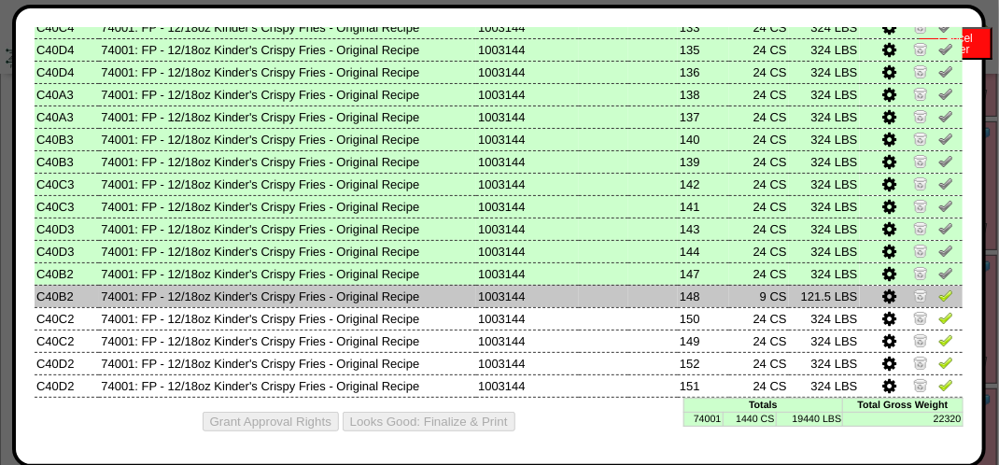
click at [938, 295] on img at bounding box center [945, 294] width 15 height 15
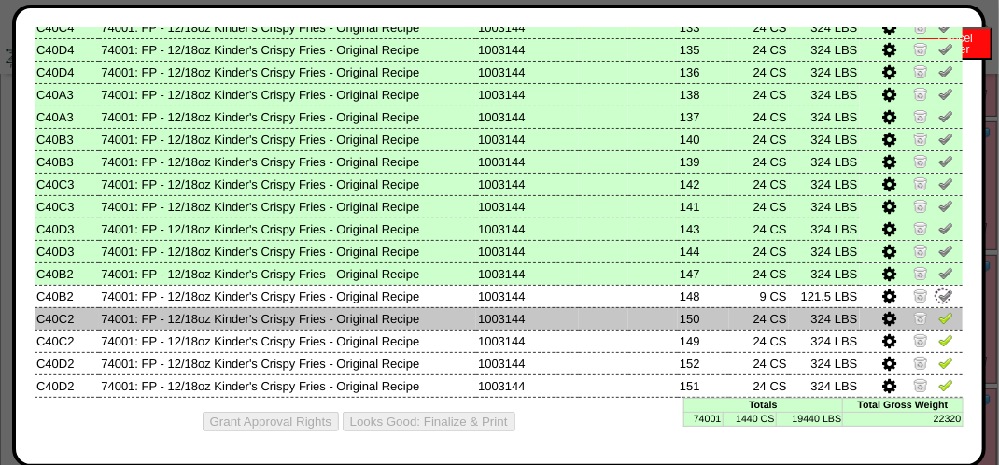
click at [938, 310] on img at bounding box center [945, 317] width 15 height 15
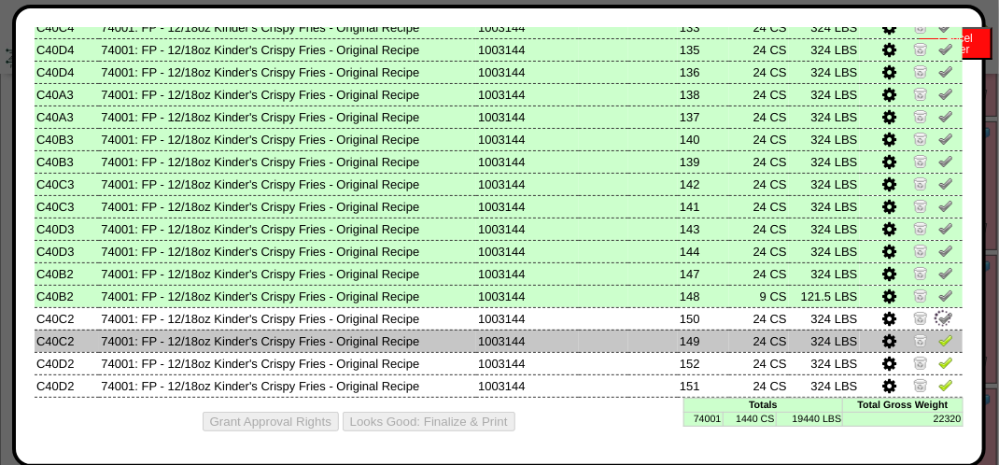
click at [938, 342] on img at bounding box center [945, 339] width 15 height 15
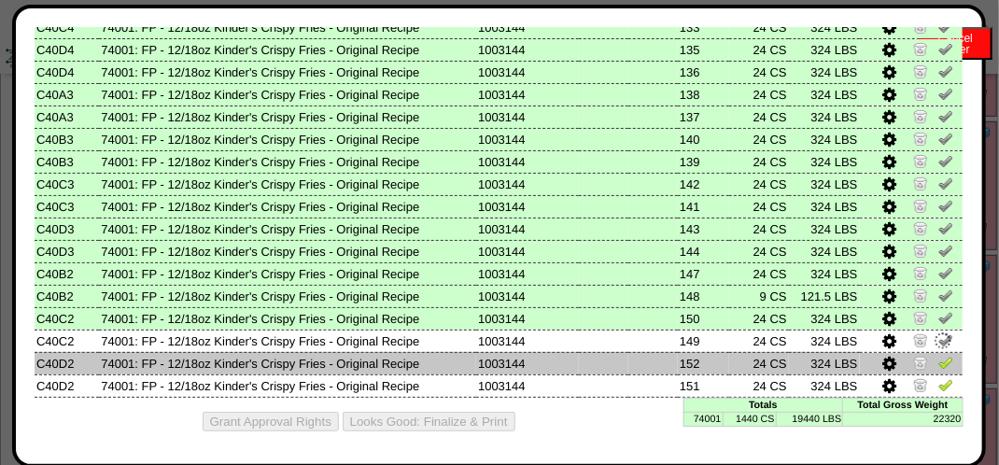
click at [938, 355] on img at bounding box center [945, 362] width 15 height 15
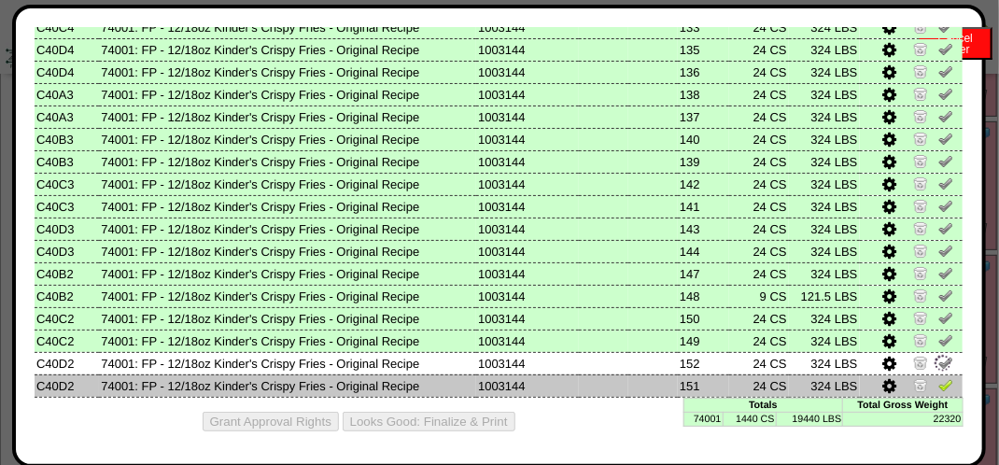
click at [938, 383] on img at bounding box center [945, 384] width 15 height 15
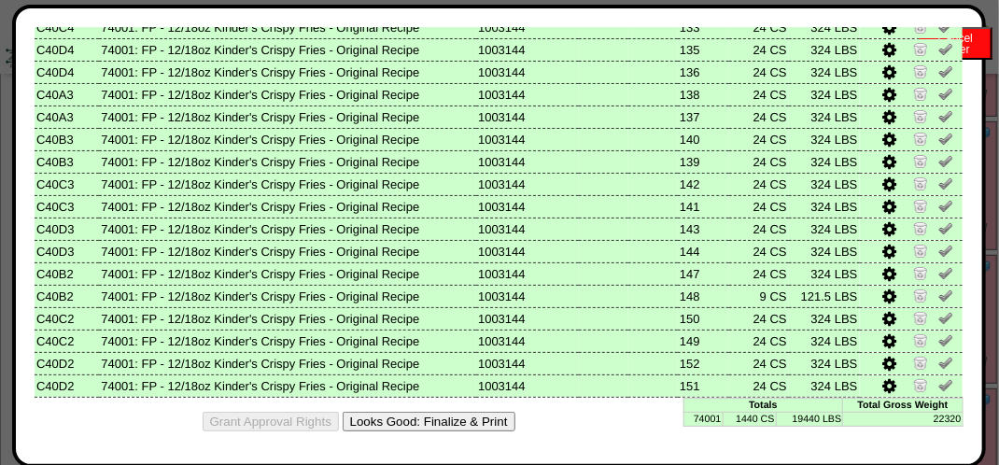
scroll to position [1132, 0]
click at [429, 425] on button "Looks Good: Finalize & Print" at bounding box center [429, 422] width 173 height 20
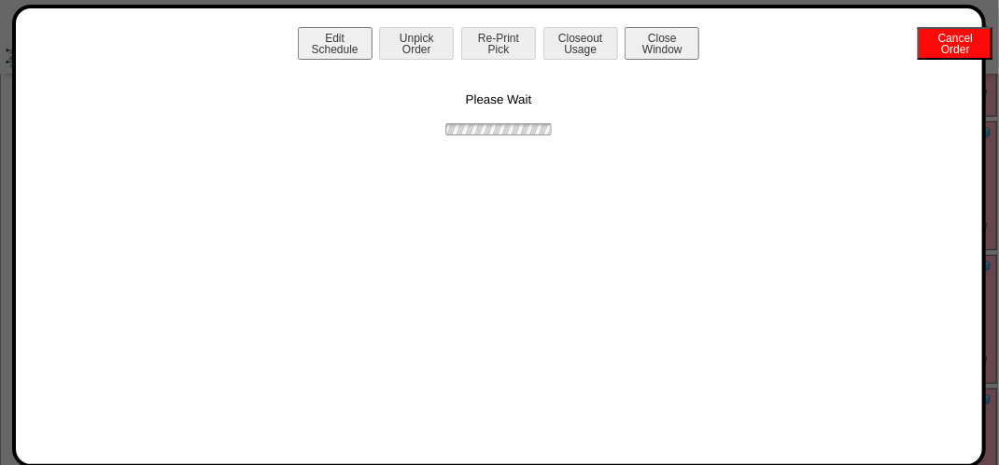
scroll to position [0, 0]
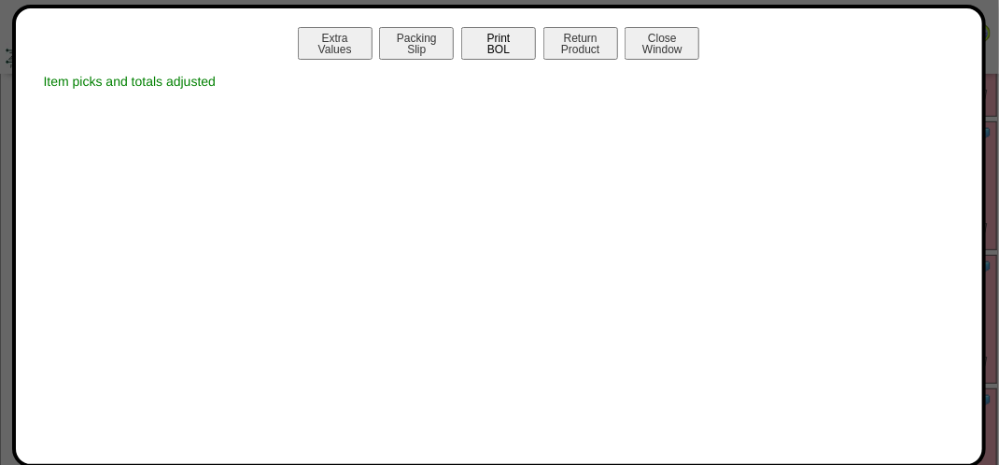
click at [494, 48] on button "Print BOL" at bounding box center [498, 43] width 75 height 33
